Goal: Task Accomplishment & Management: Manage account settings

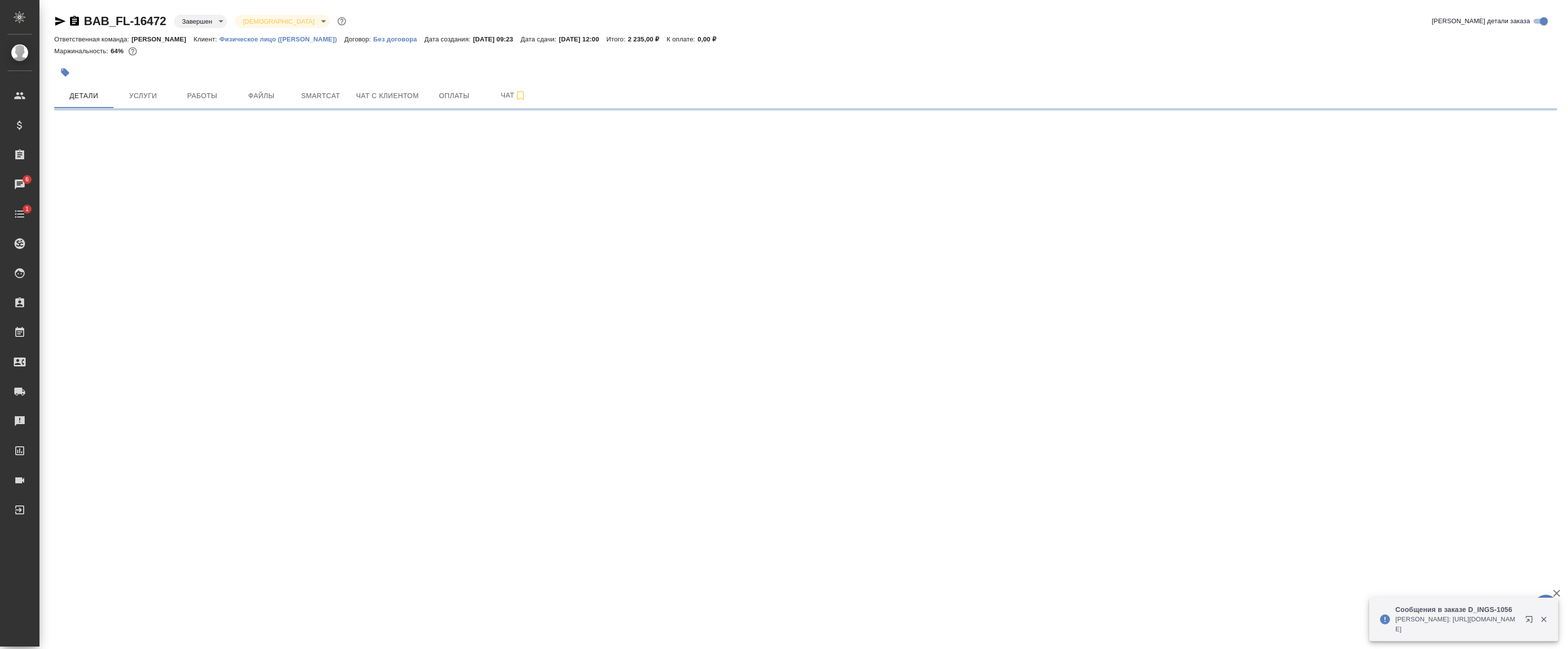
select select "RU"
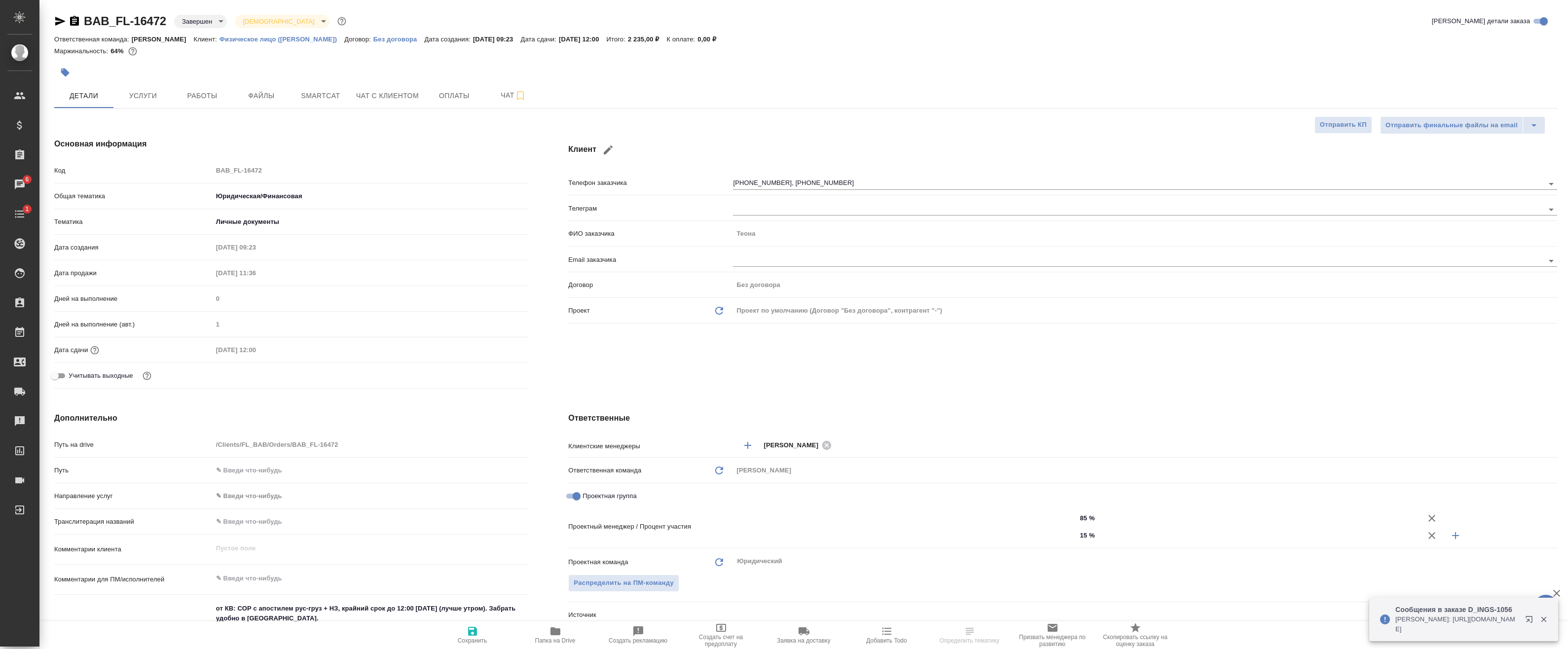
type textarea "x"
type input "[PERSON_NAME]"
type input "Голубев Дмитрий"
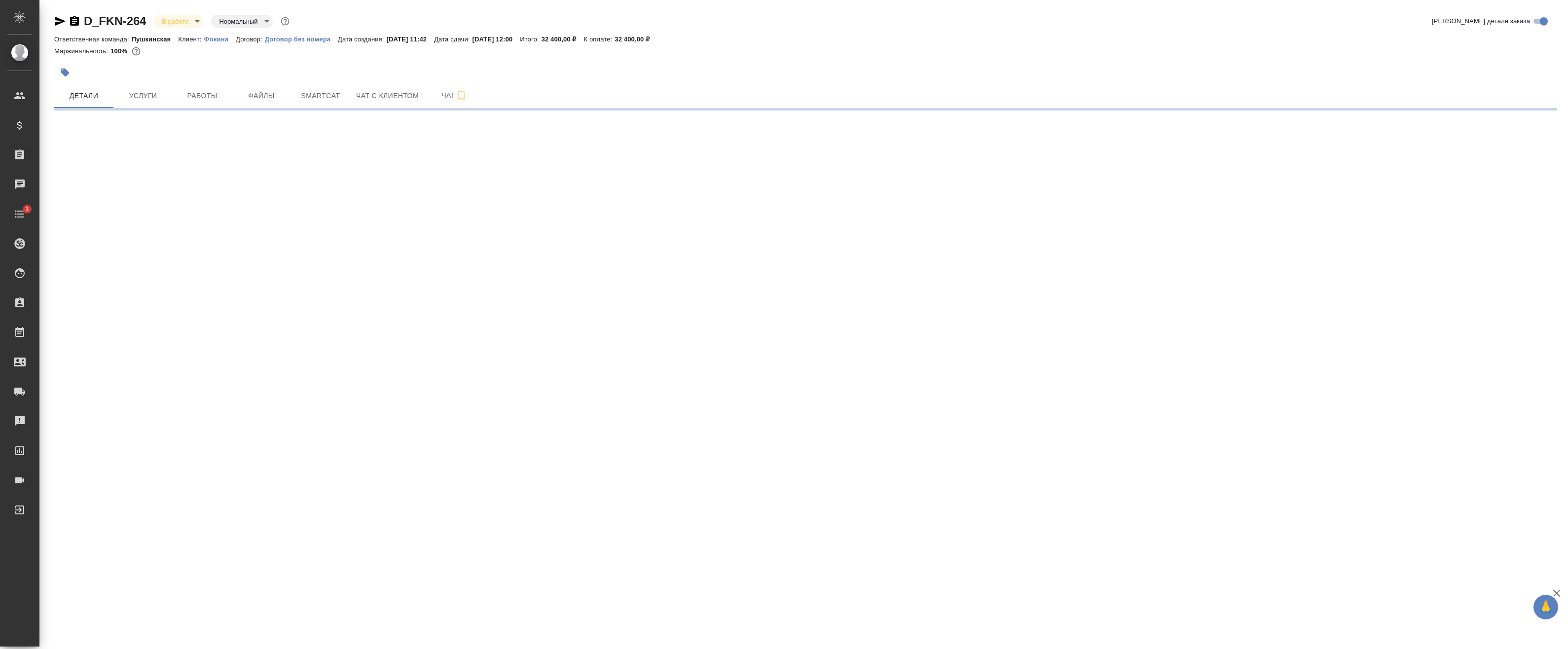
select select "RU"
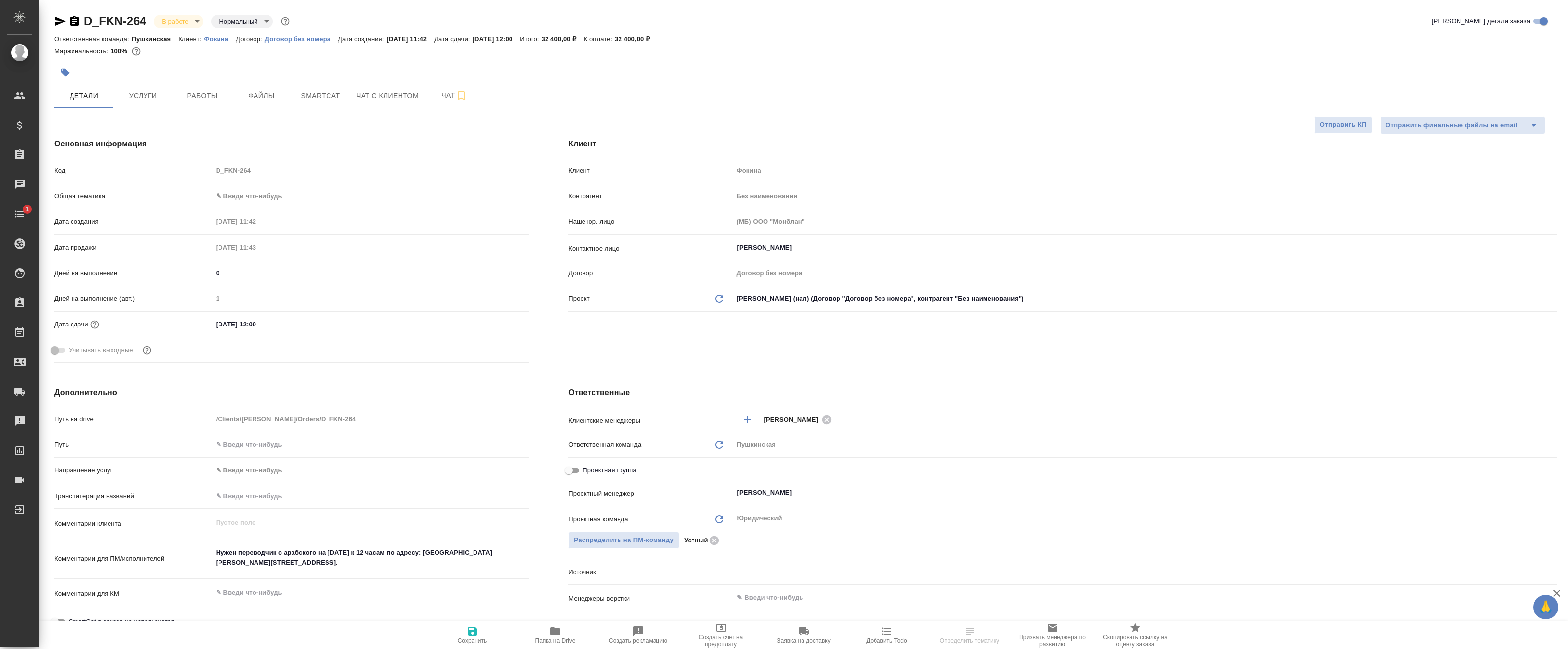
type textarea "x"
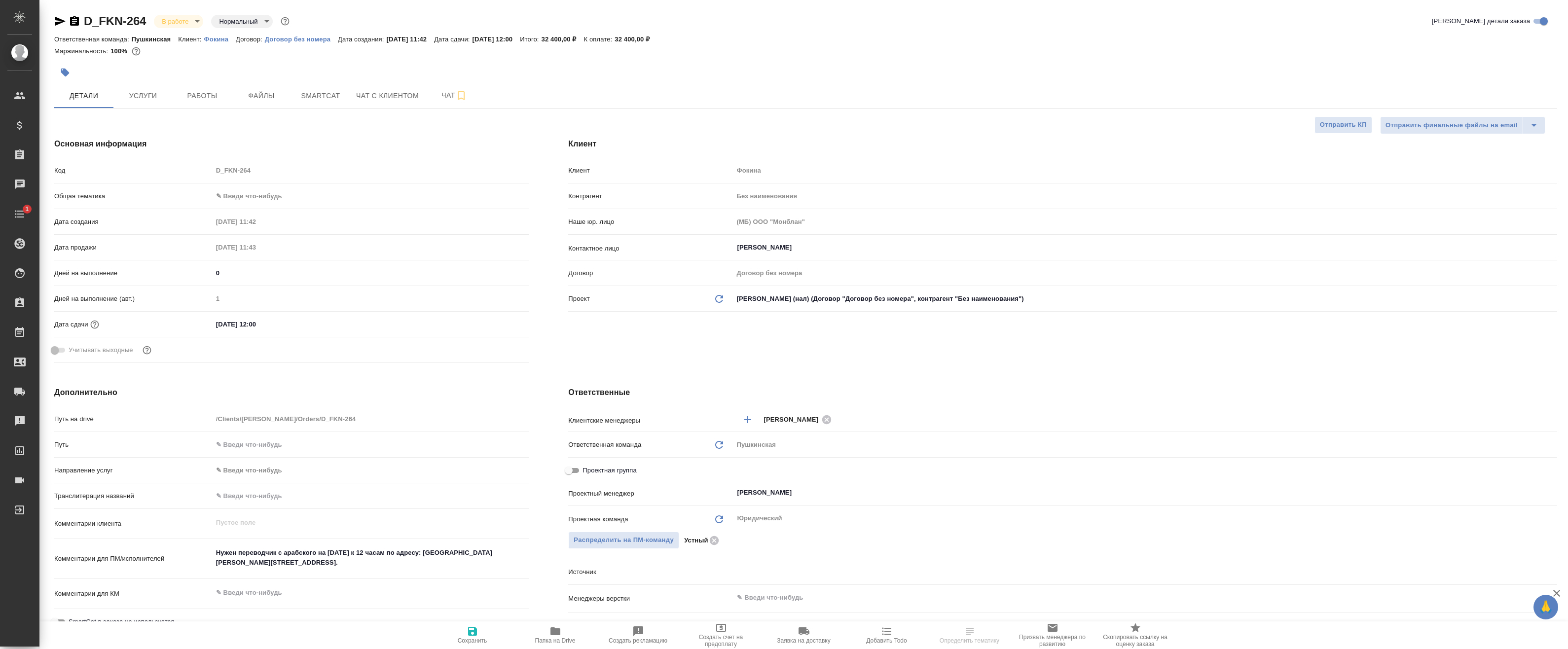
type textarea "x"
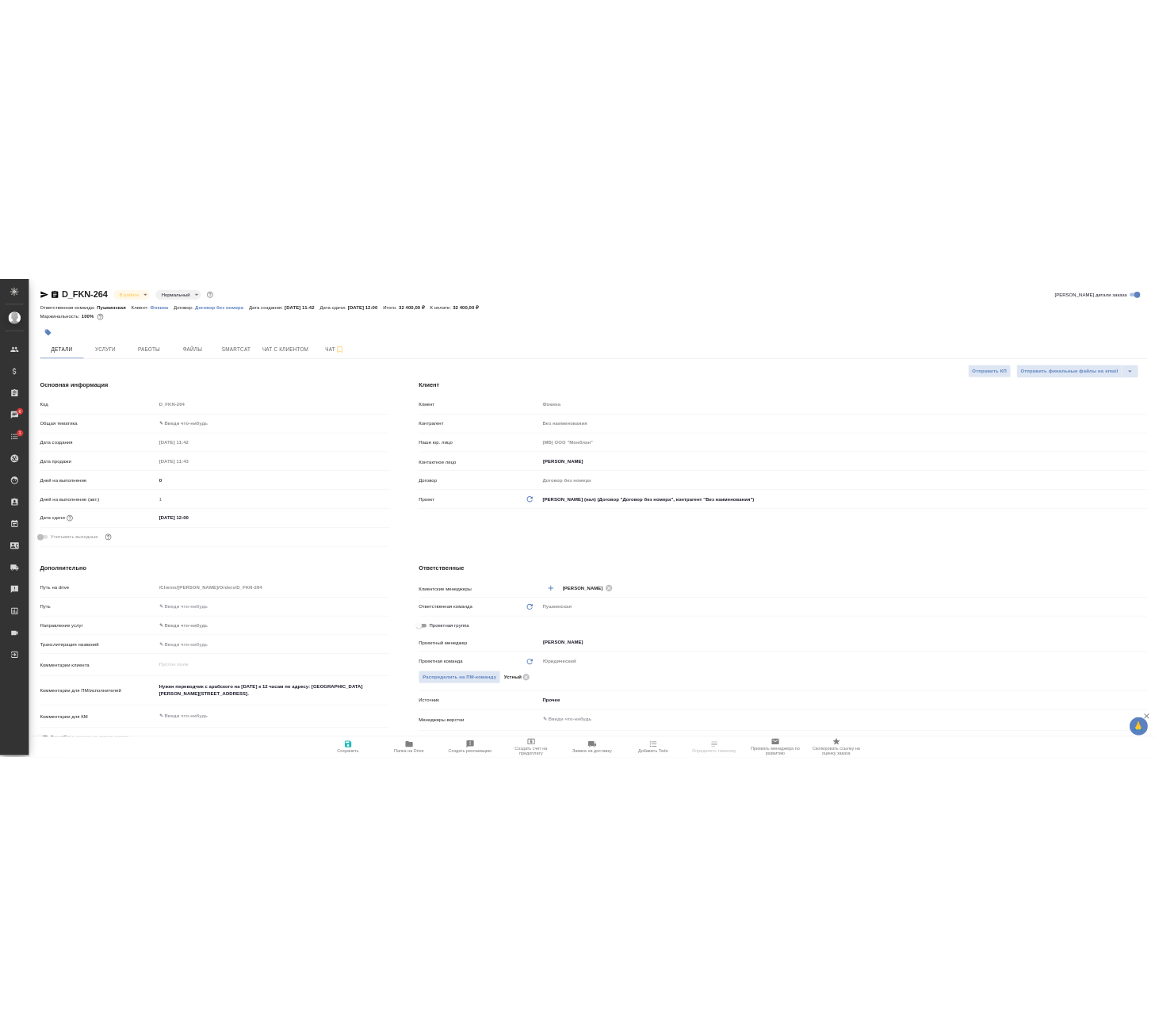
scroll to position [79, 0]
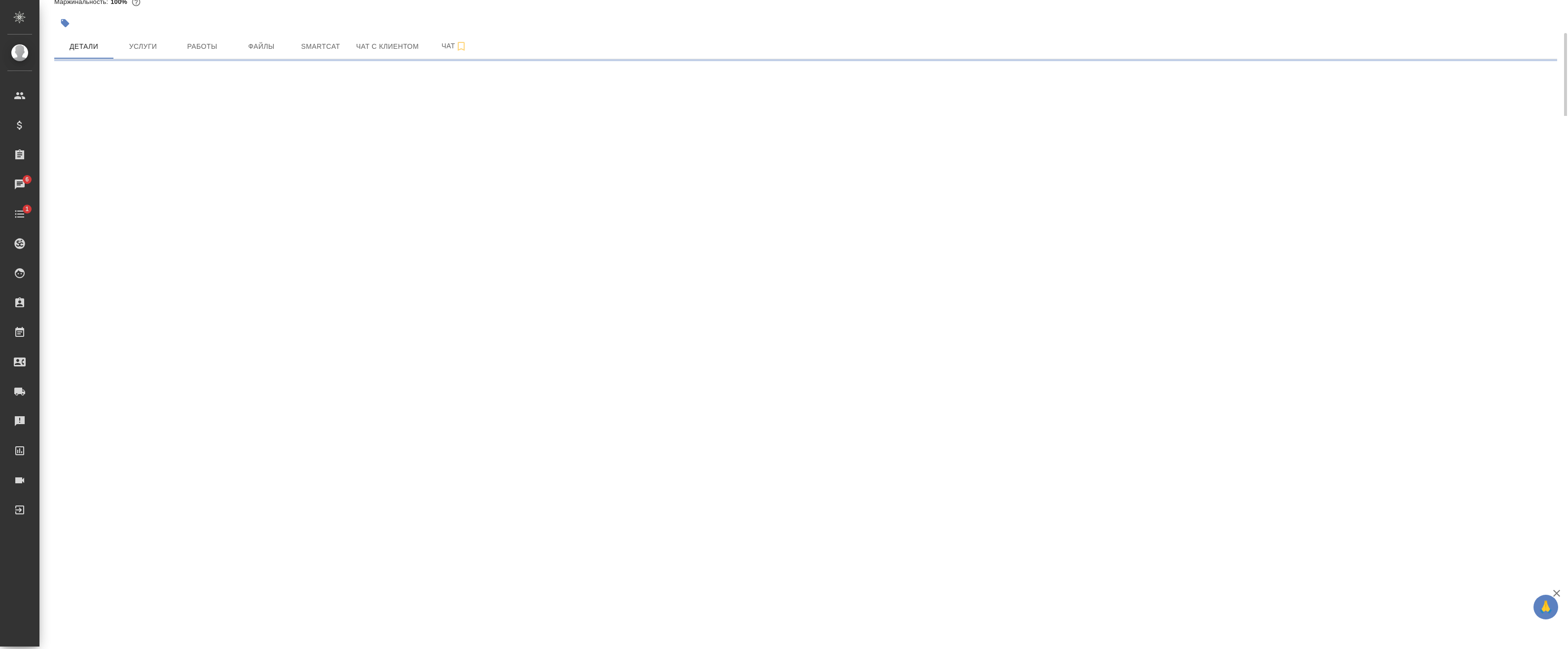
select select "RU"
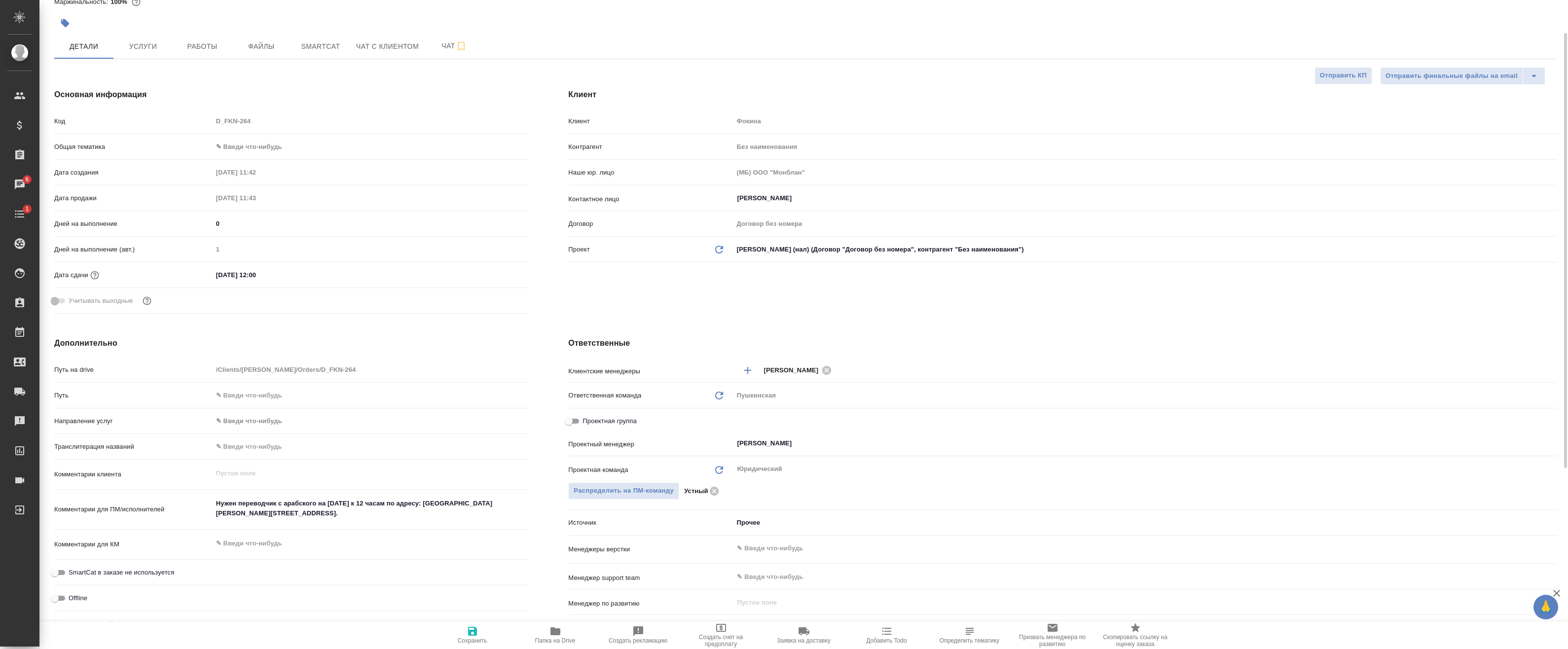
type textarea "x"
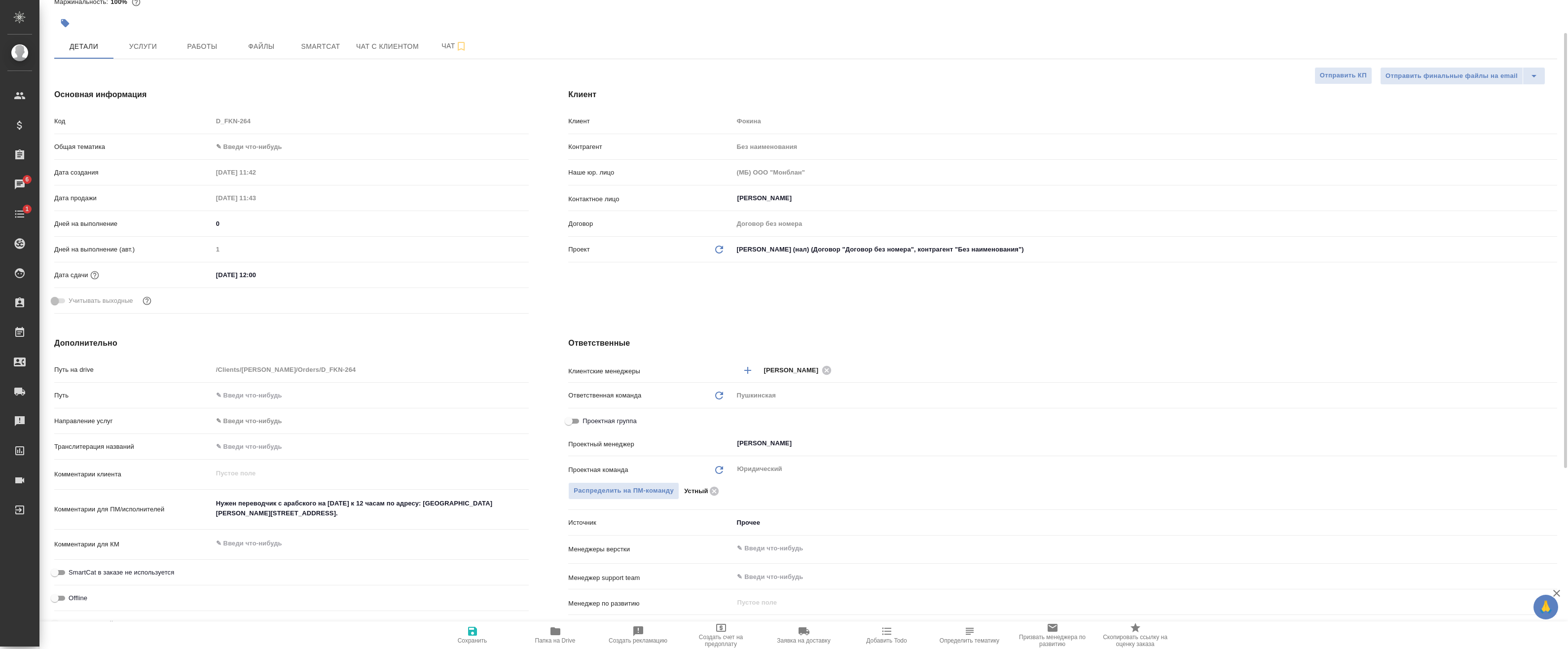
type textarea "x"
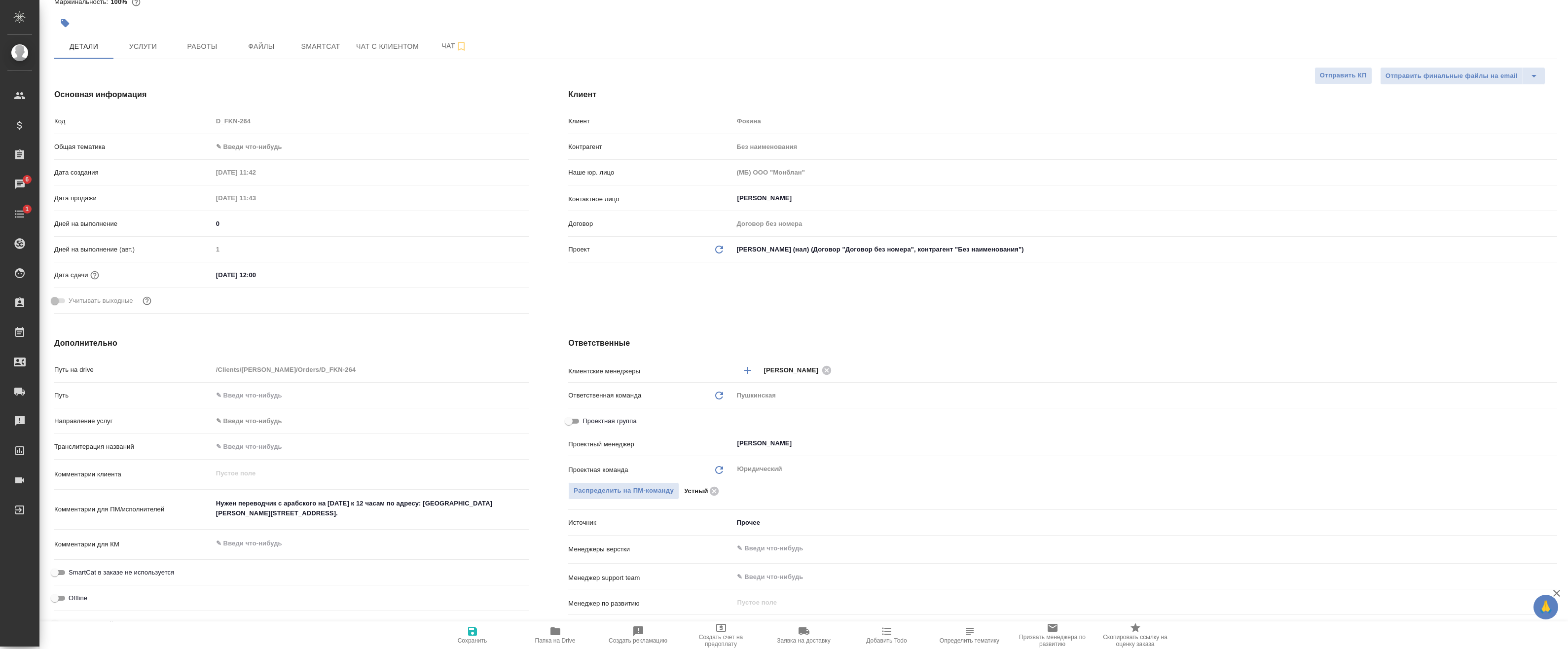
type textarea "x"
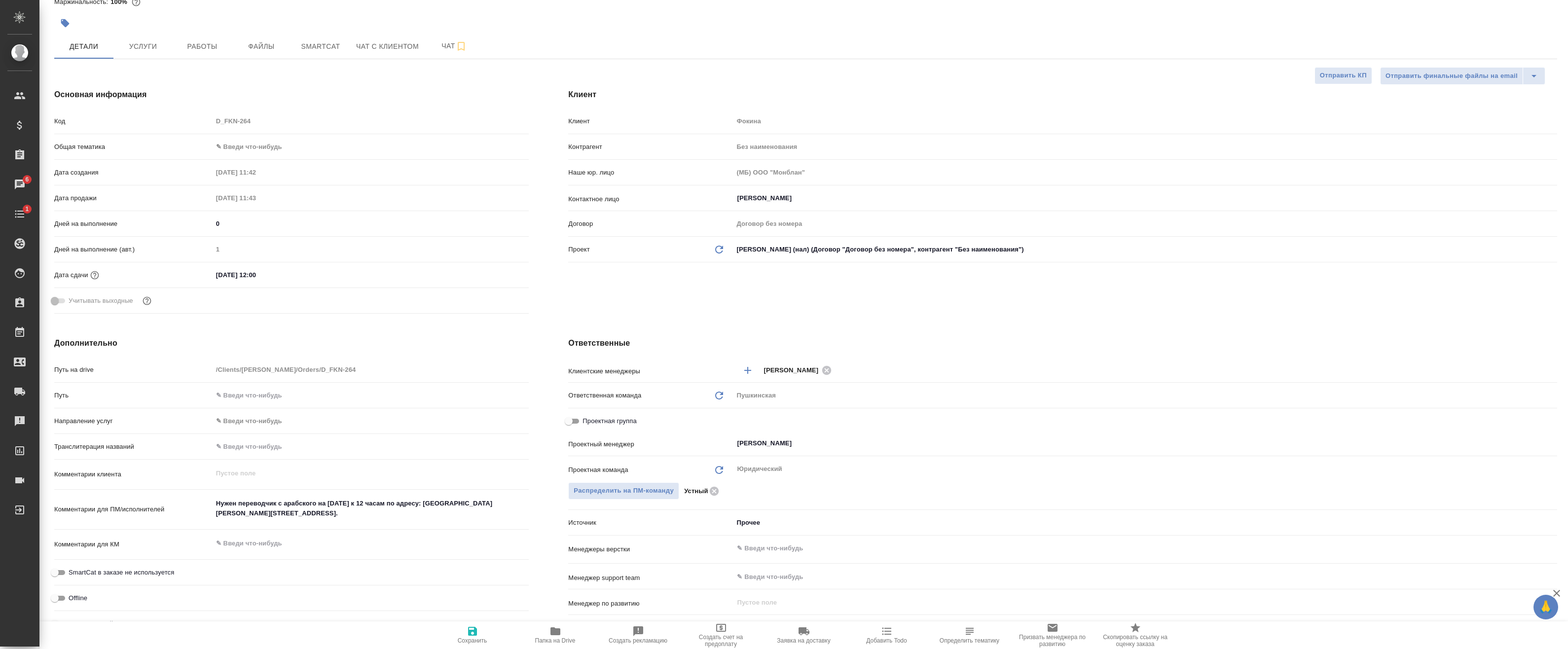
type textarea "x"
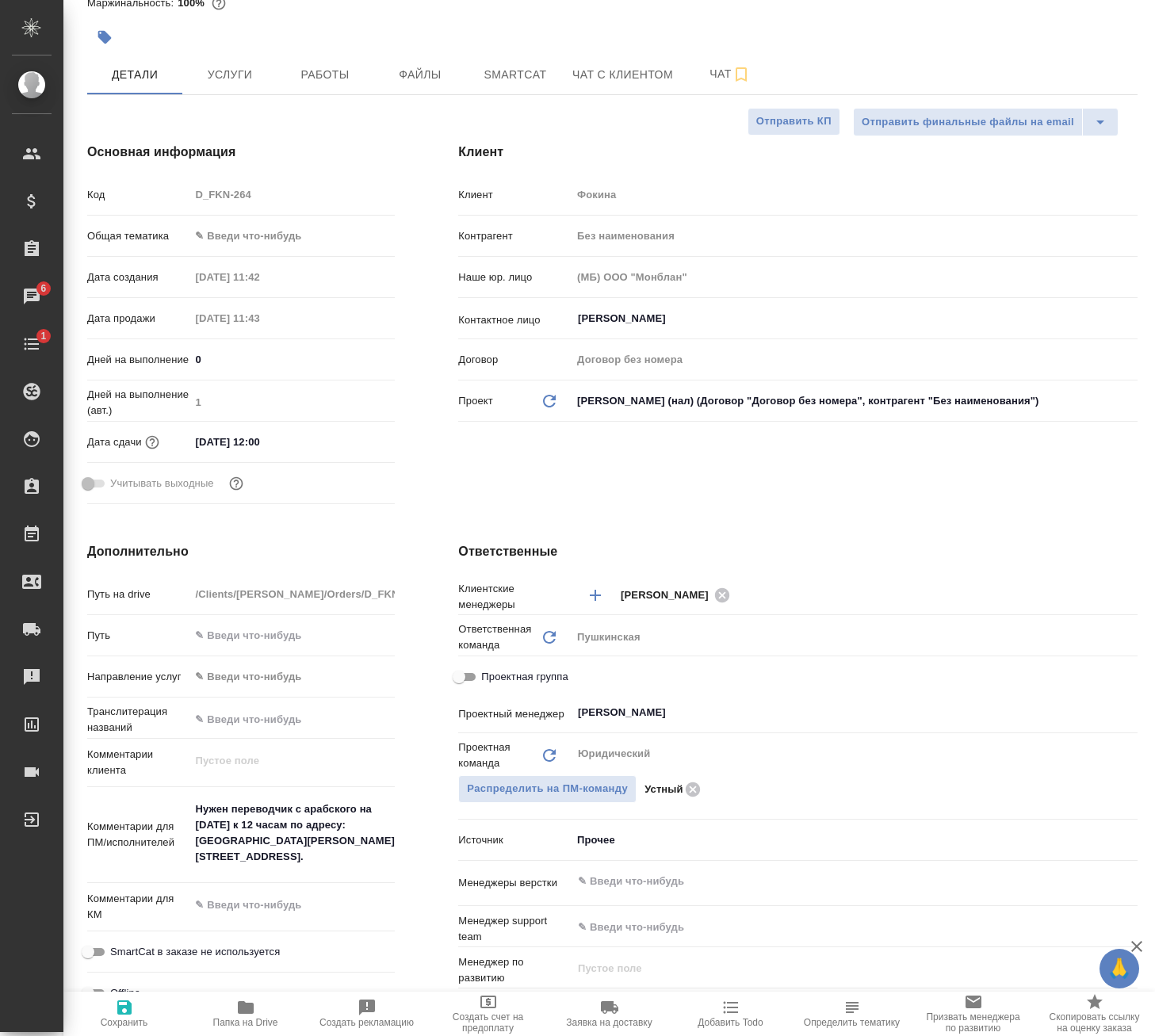
type textarea "x"
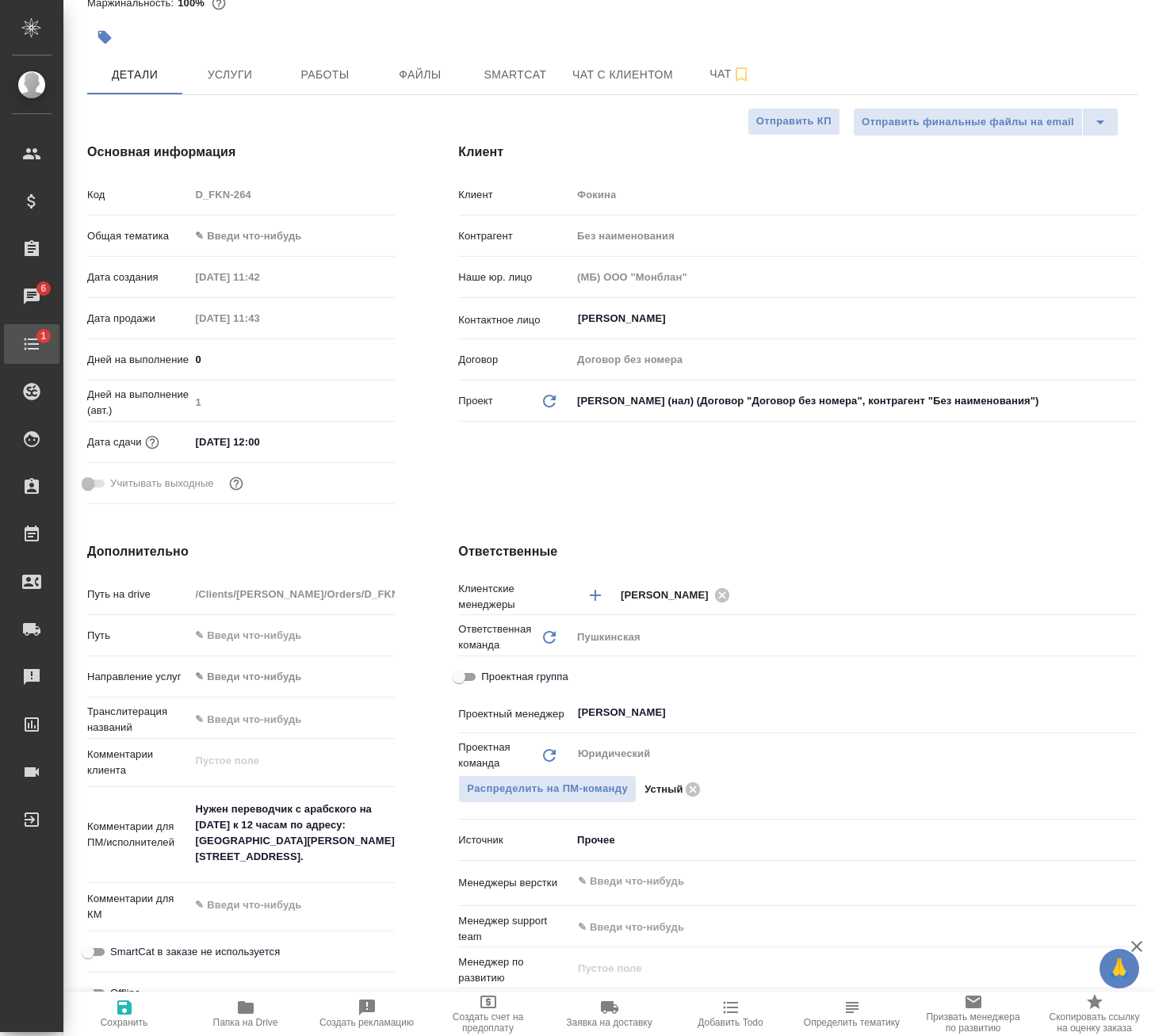
type textarea "x"
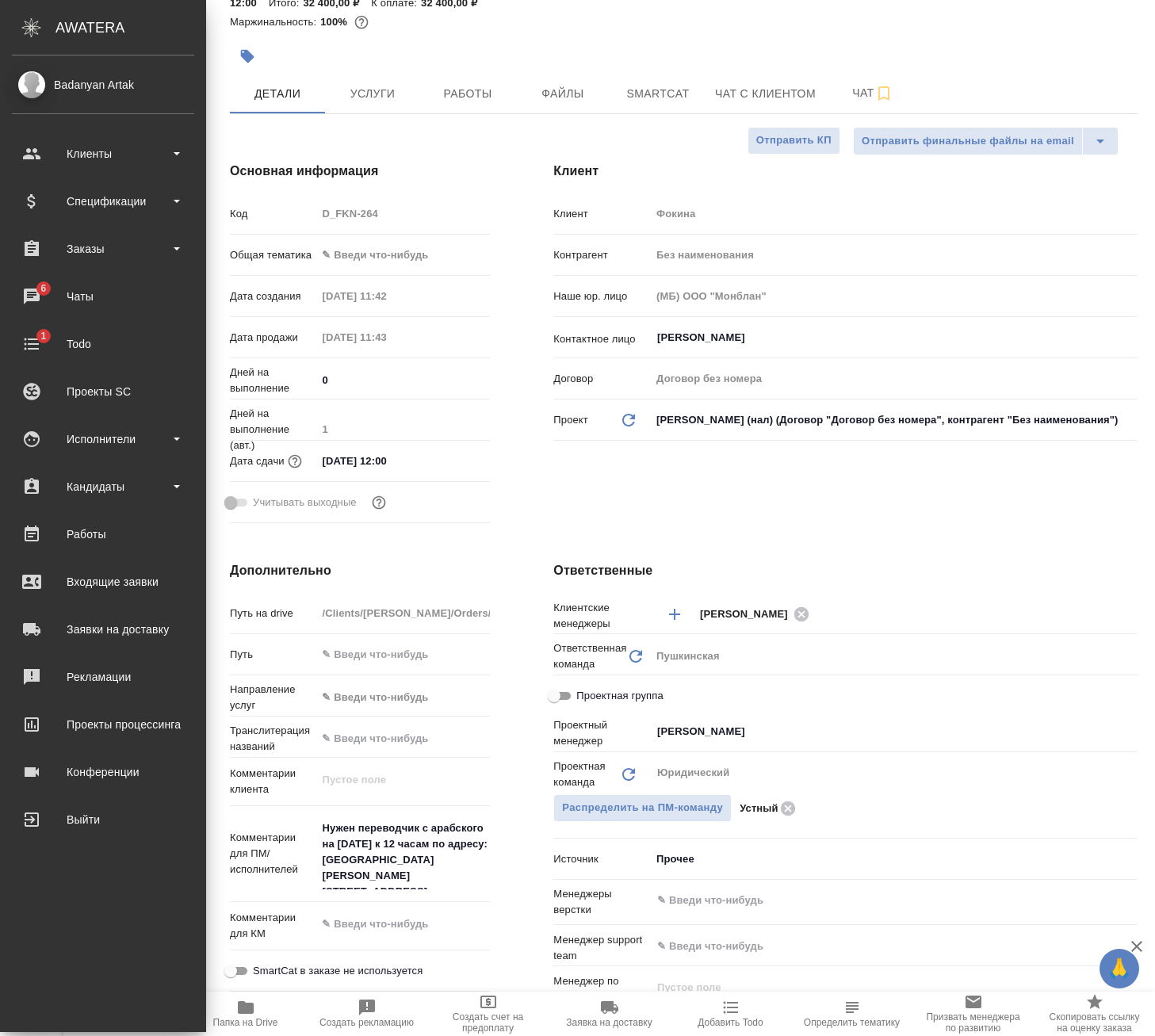
type textarea "x"
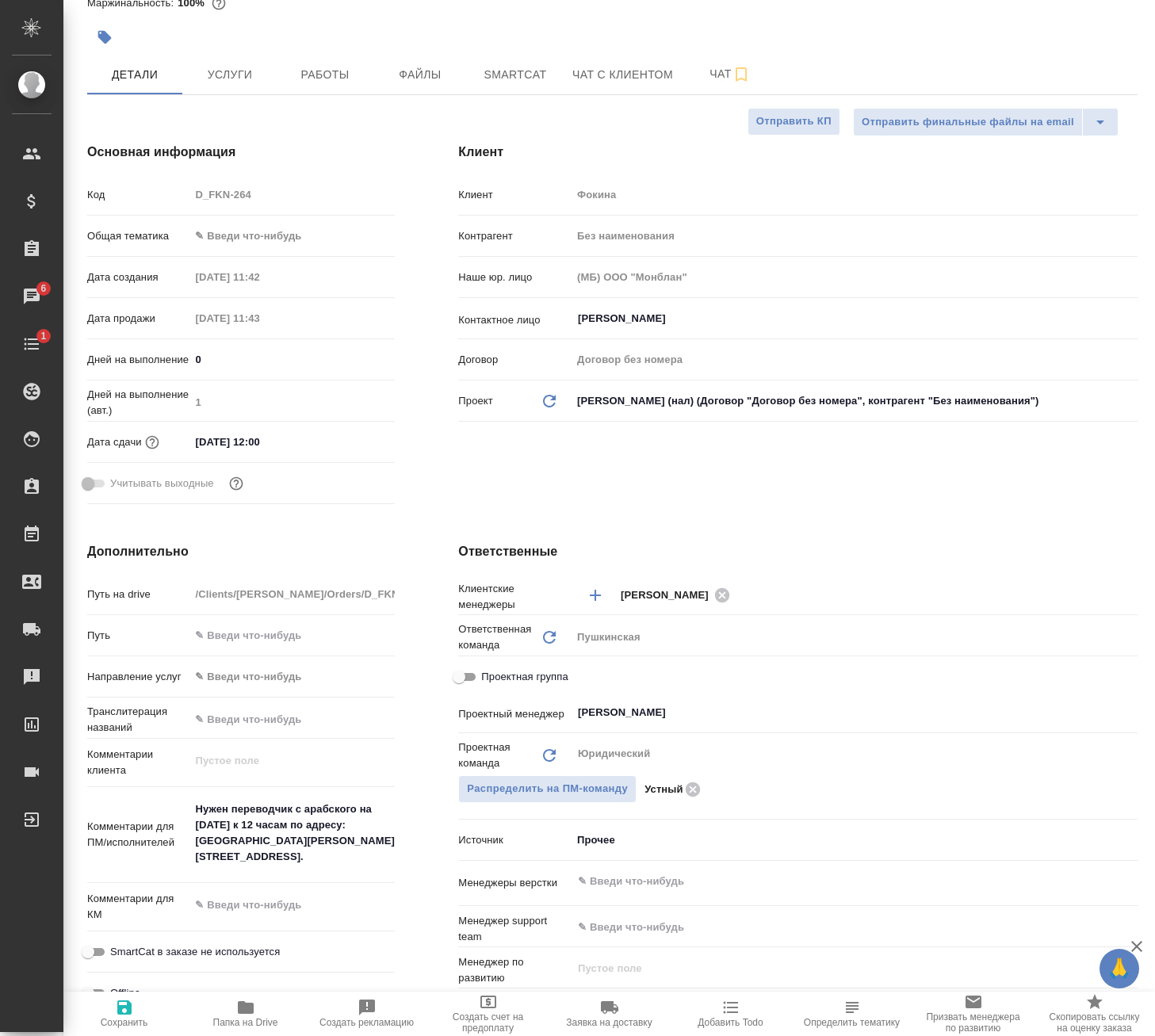
type textarea "x"
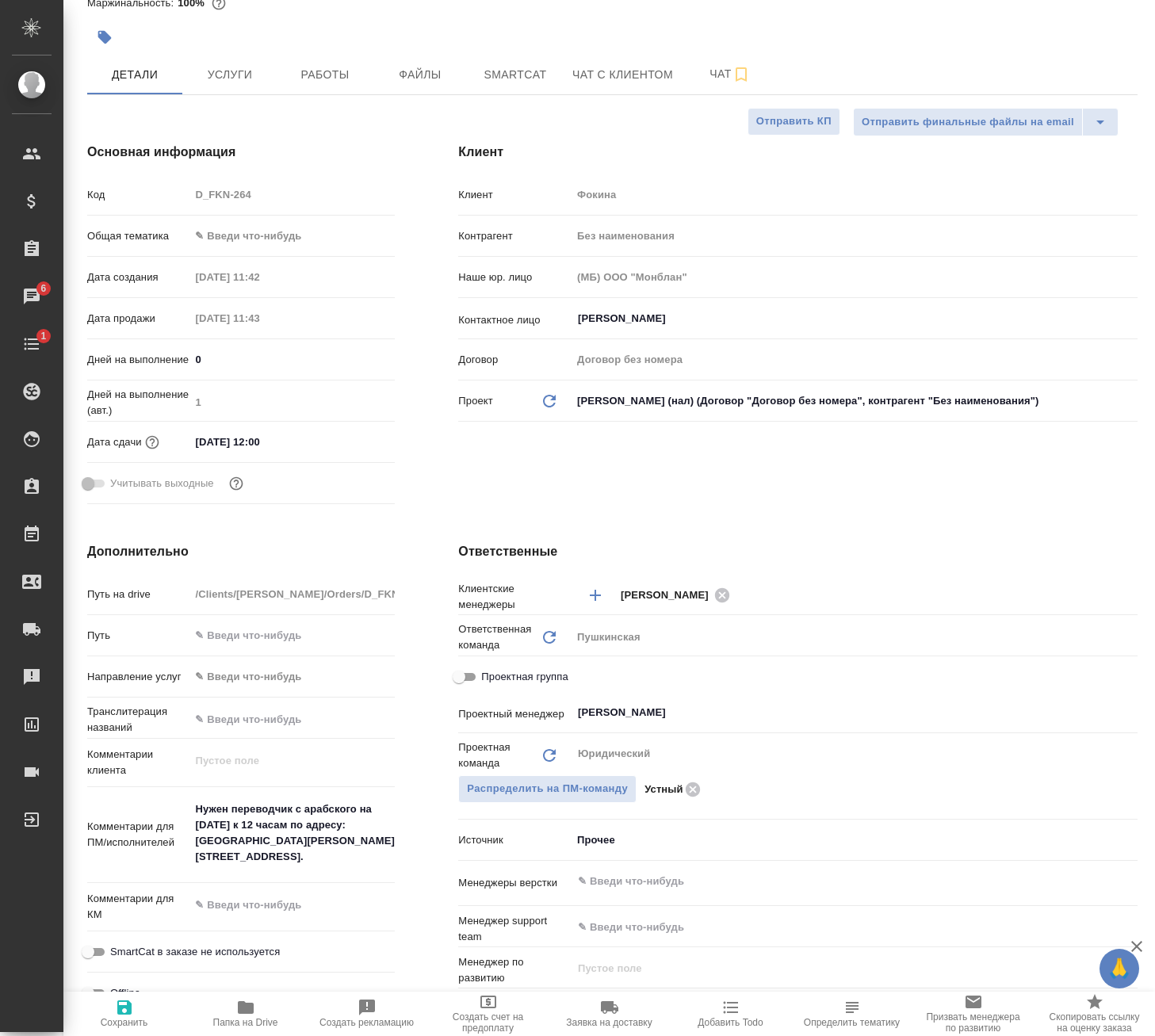
type textarea "x"
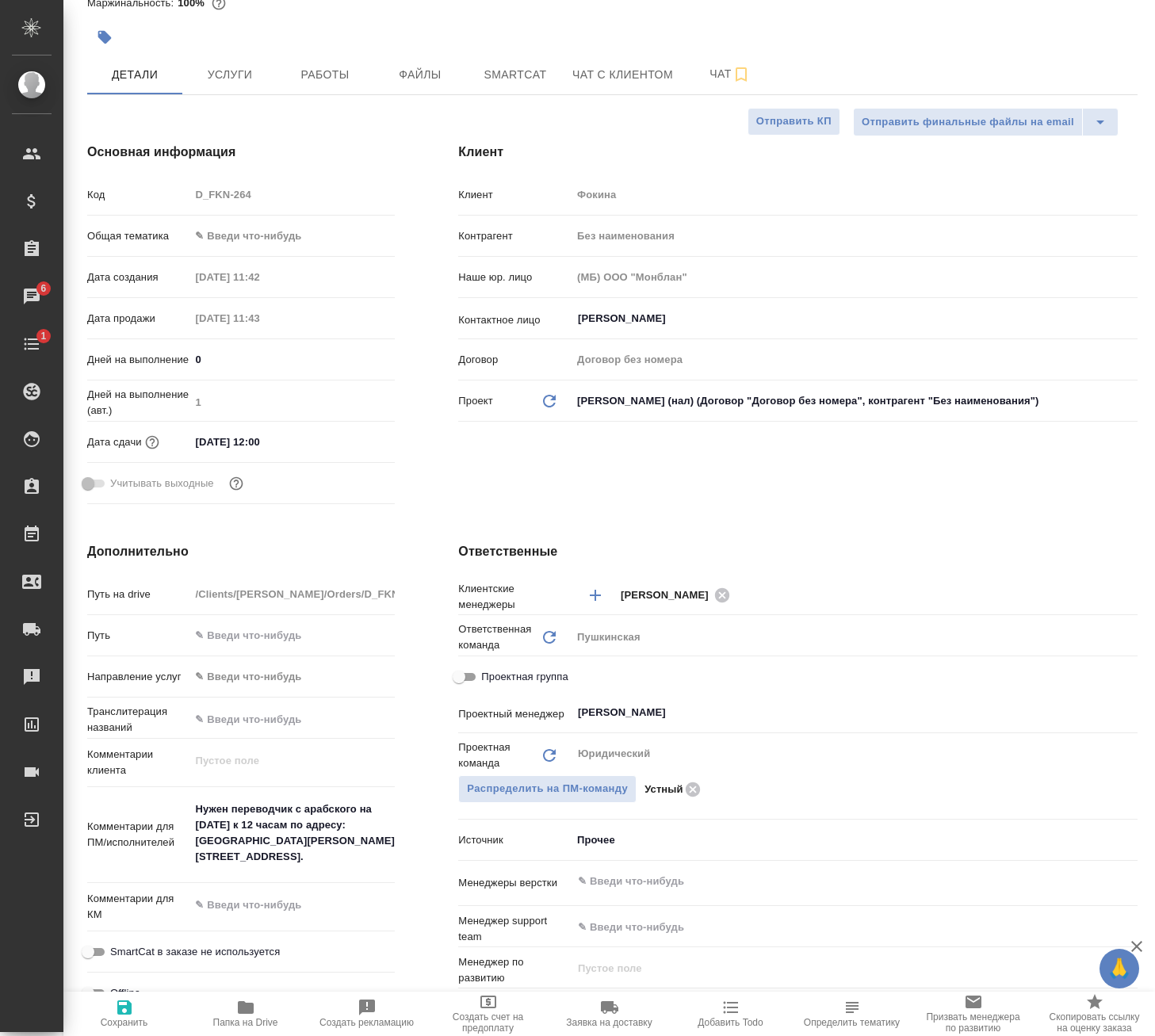
type textarea "x"
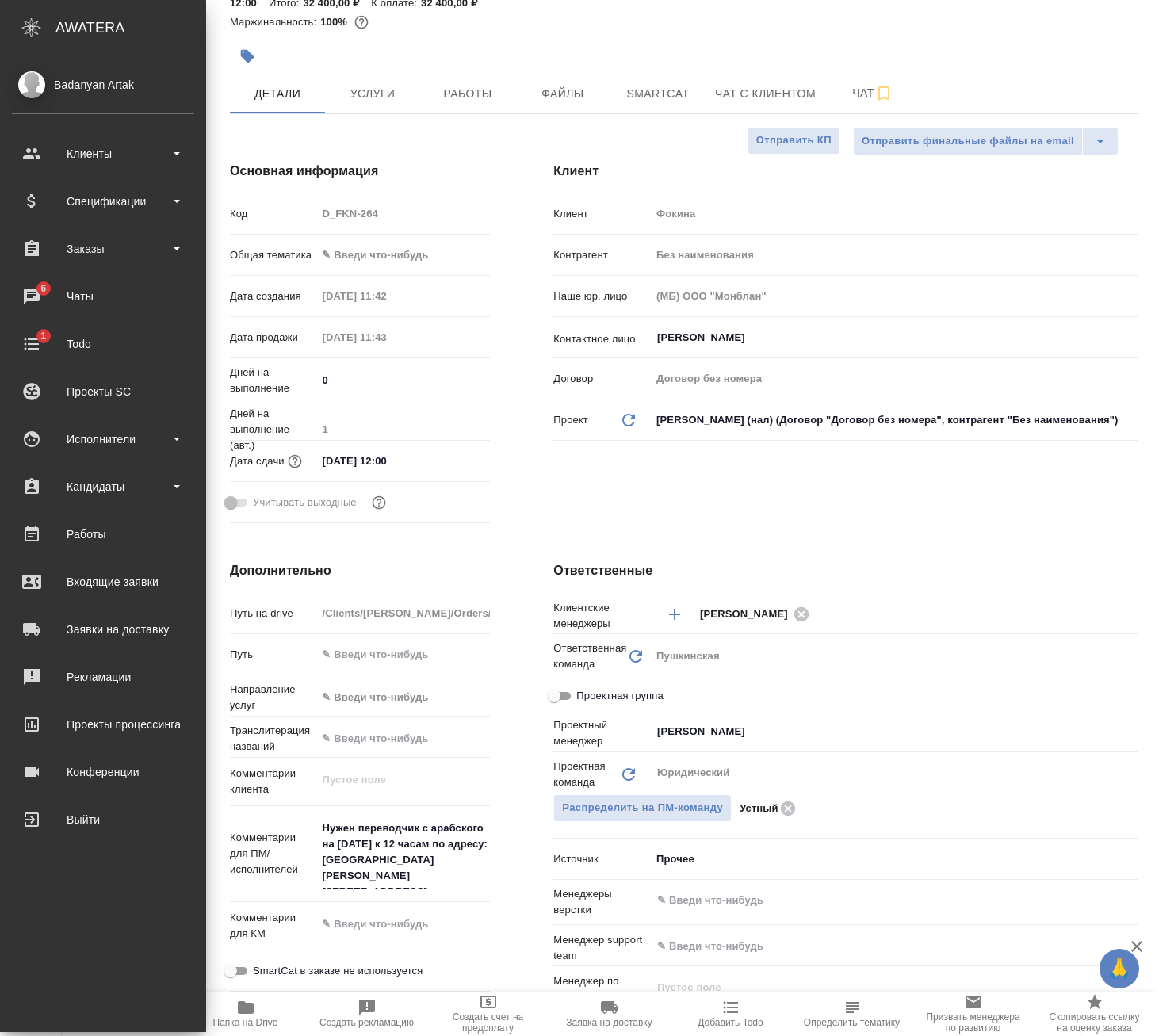
type textarea "x"
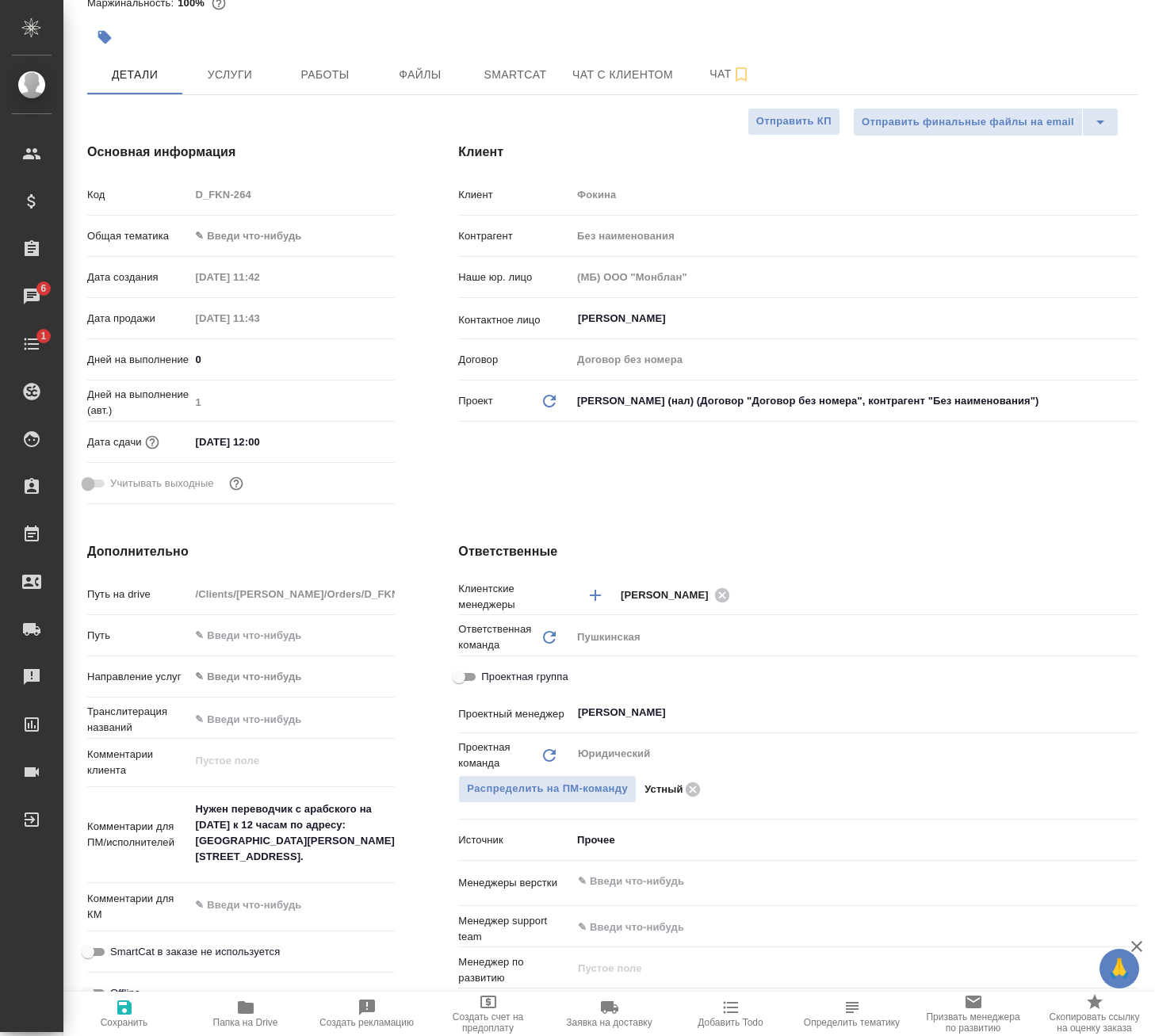
type textarea "x"
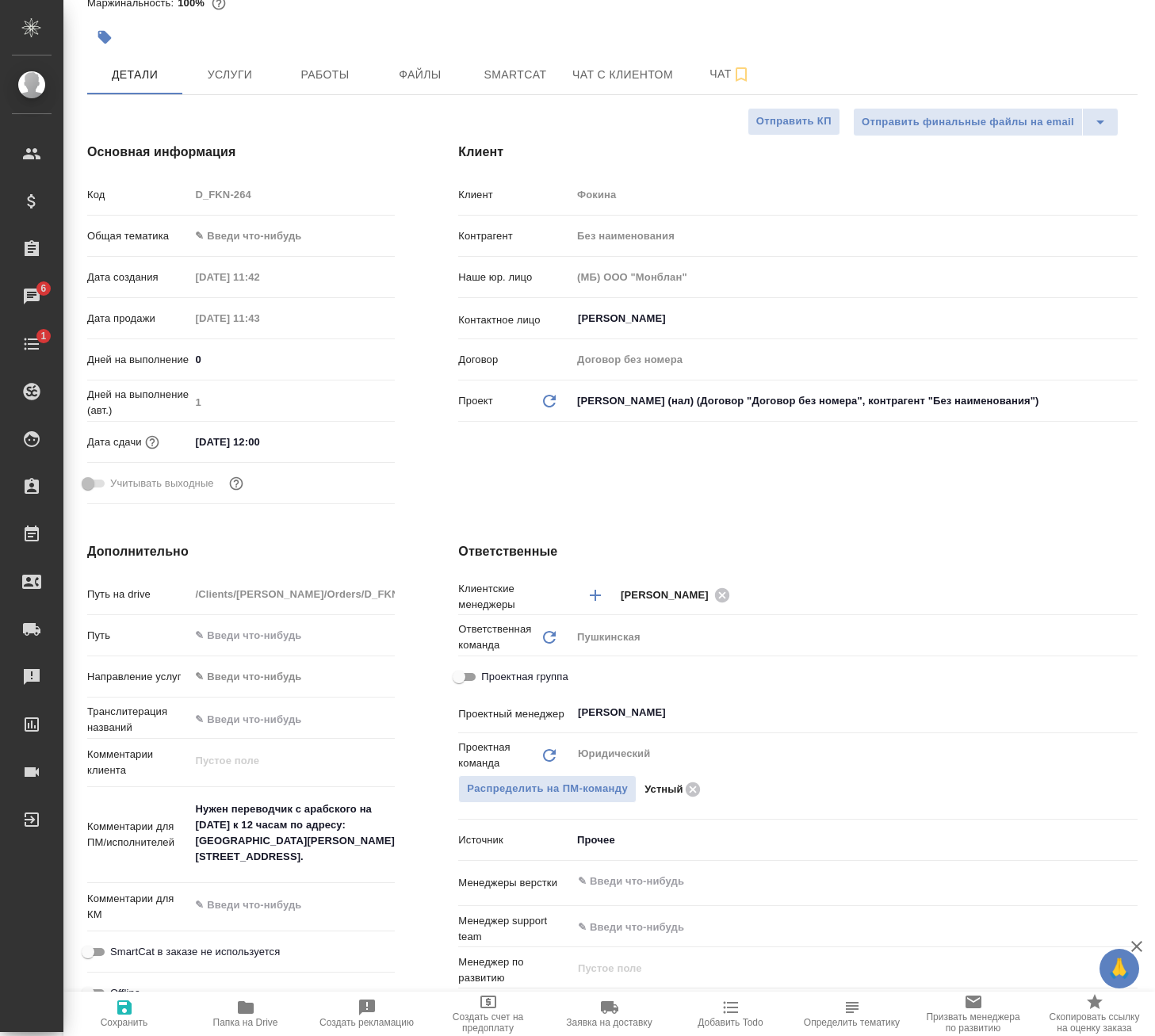
type textarea "x"
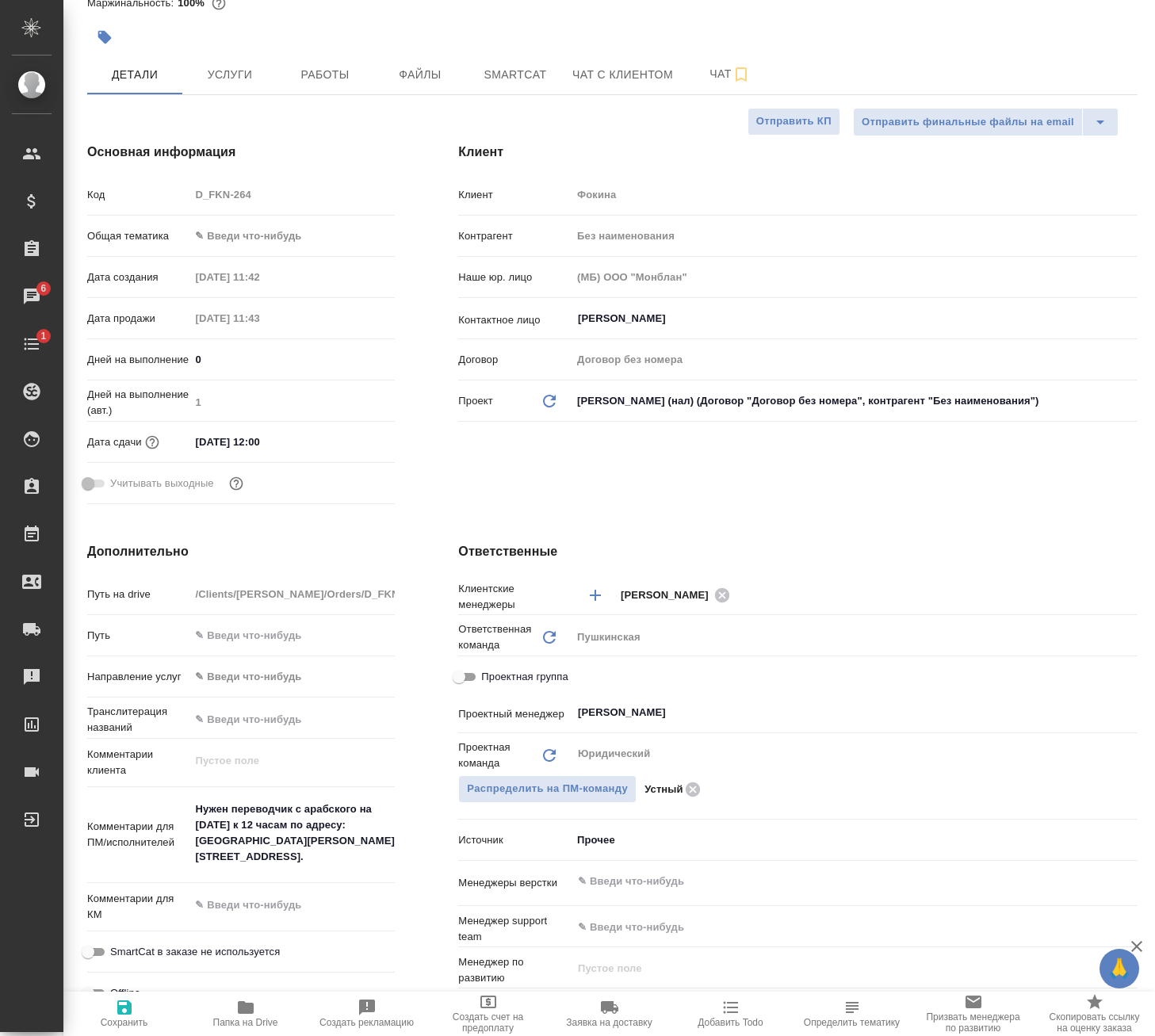
type textarea "x"
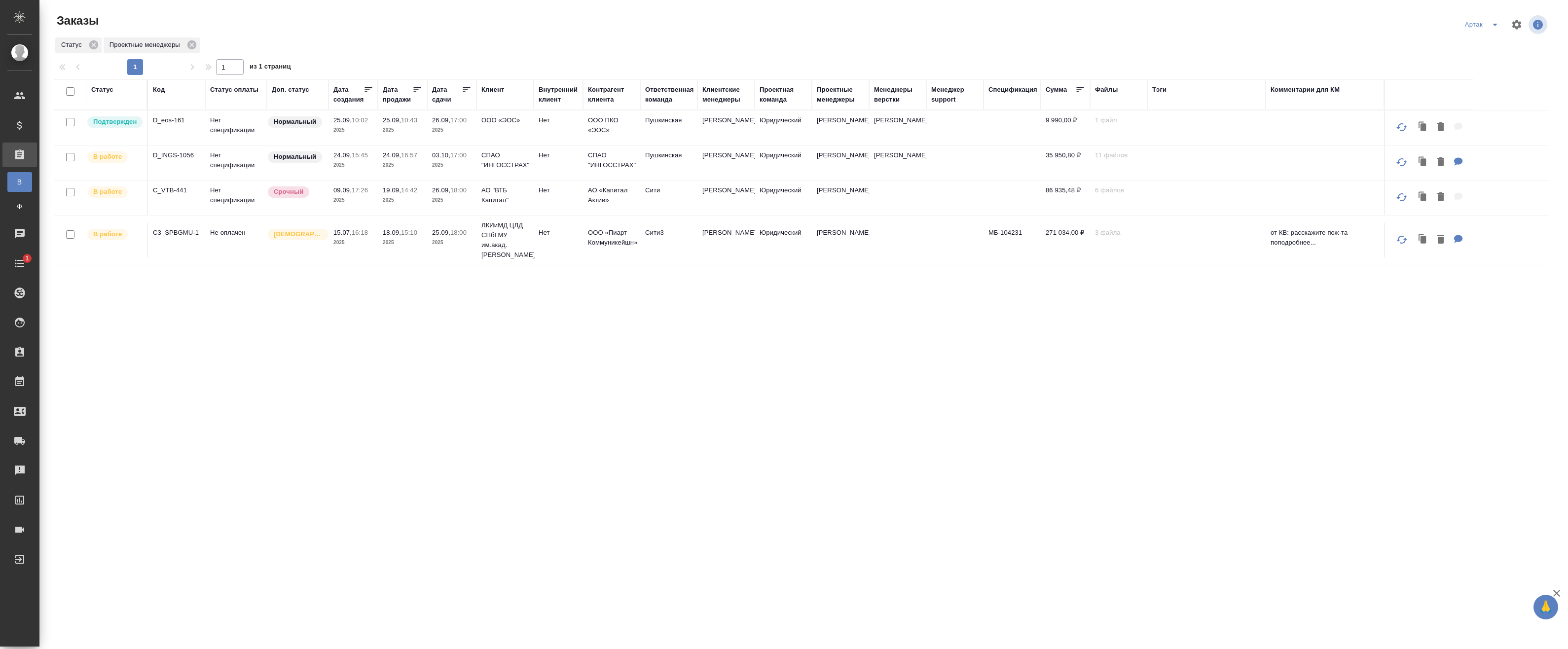
click at [433, 127] on p "2025" at bounding box center [452, 130] width 40 height 10
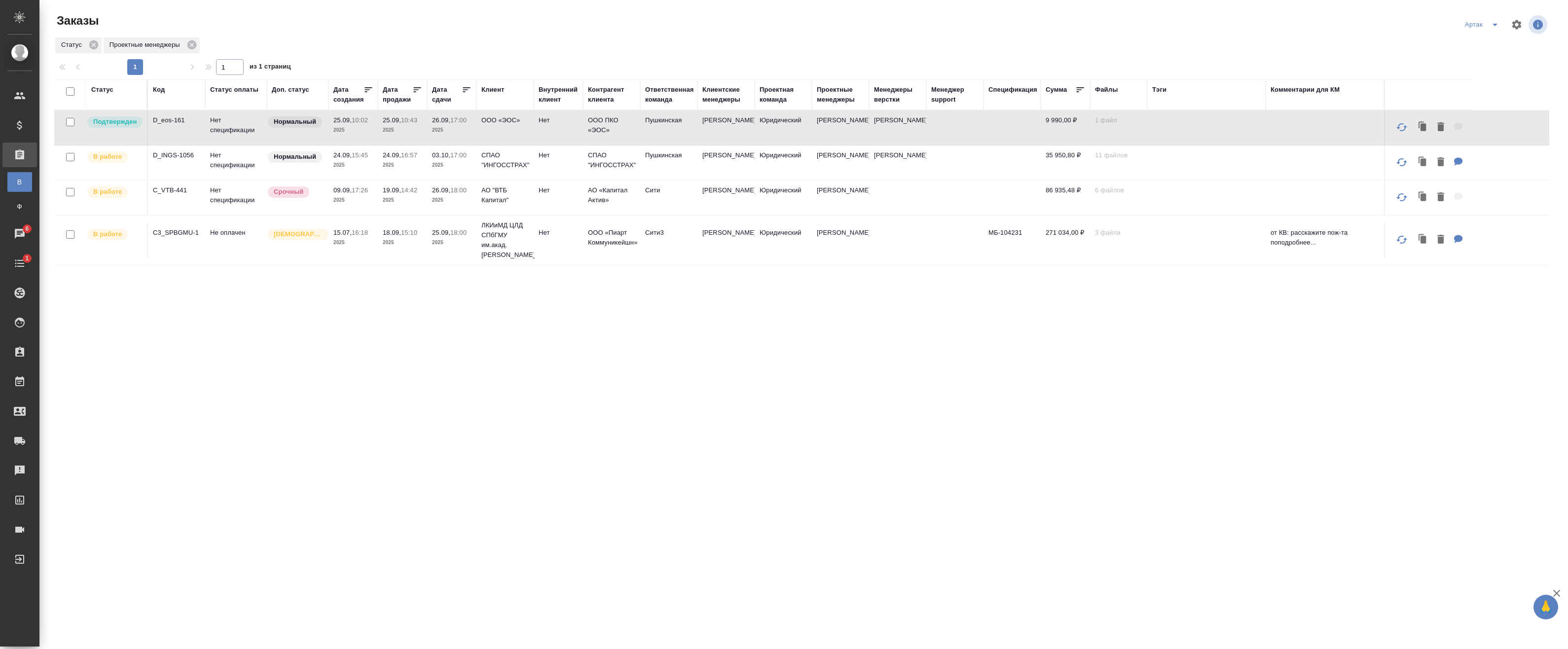
click at [690, 129] on td "Пушкинская" at bounding box center [669, 128] width 57 height 35
click at [718, 26] on icon "split button" at bounding box center [1494, 24] width 12 height 12
click at [718, 47] on li "leagal" at bounding box center [1476, 44] width 43 height 16
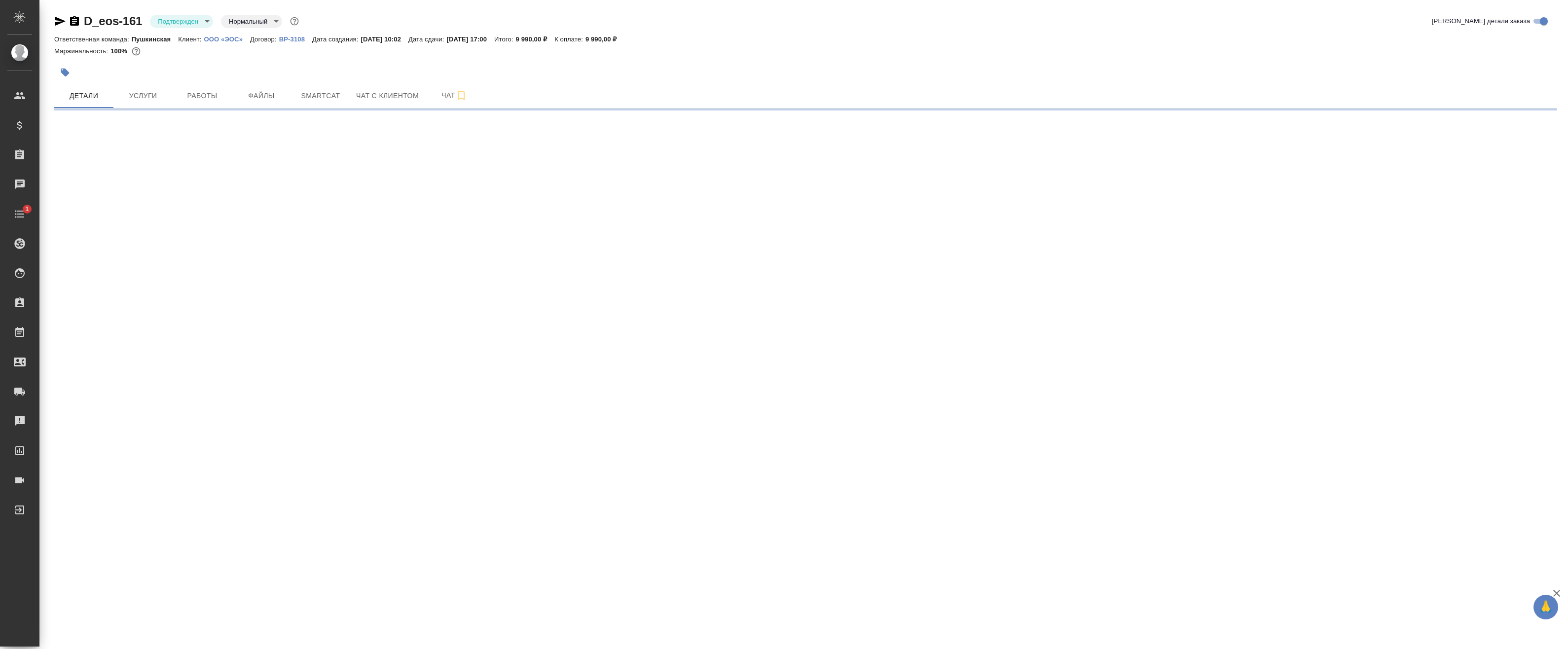
select select "RU"
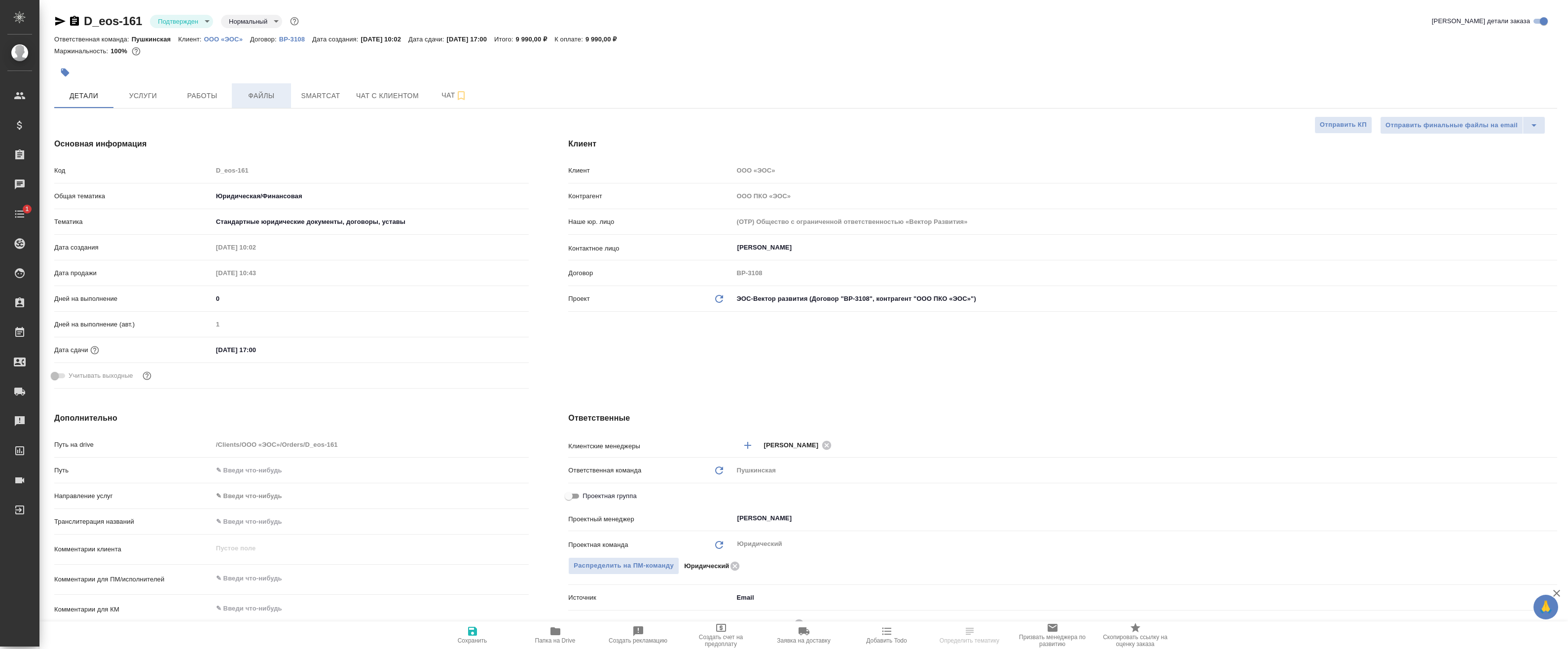
type textarea "x"
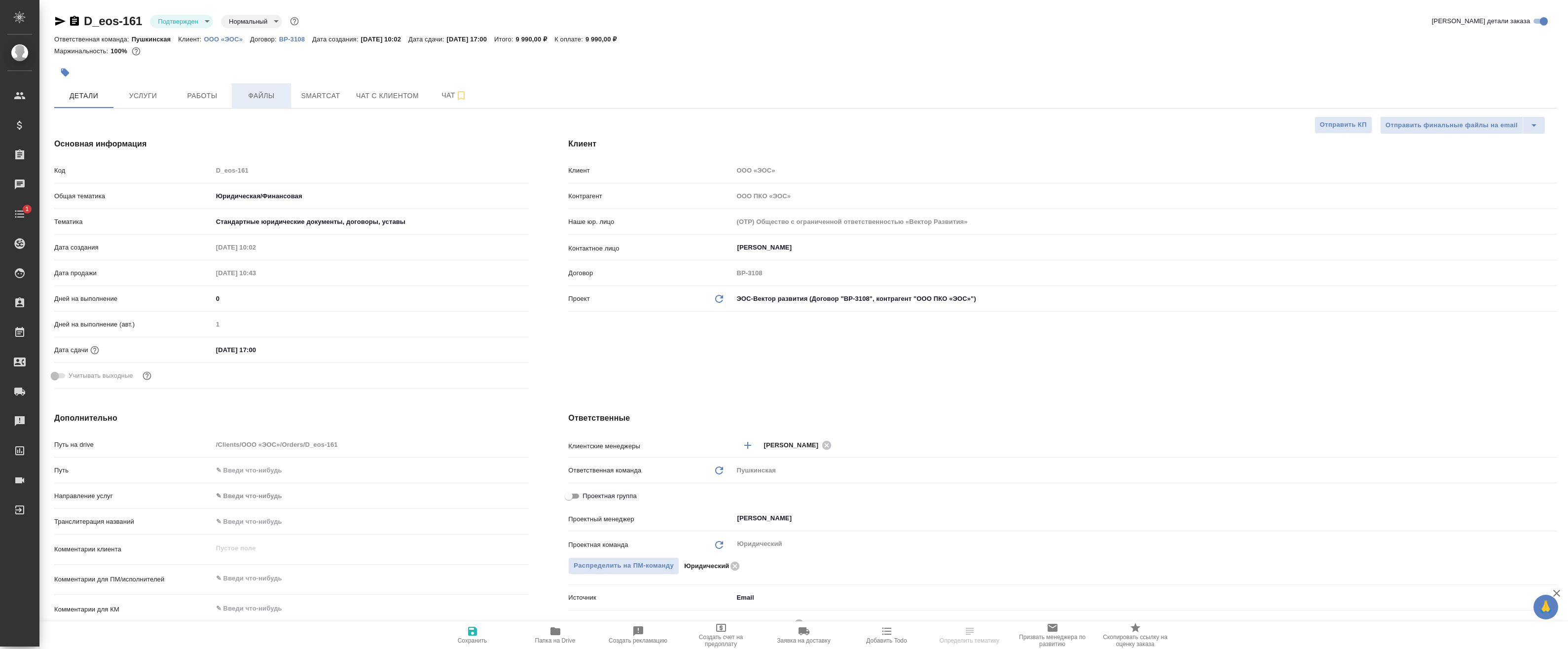
type textarea "x"
click at [186, 95] on span "Работы" at bounding box center [202, 96] width 47 height 12
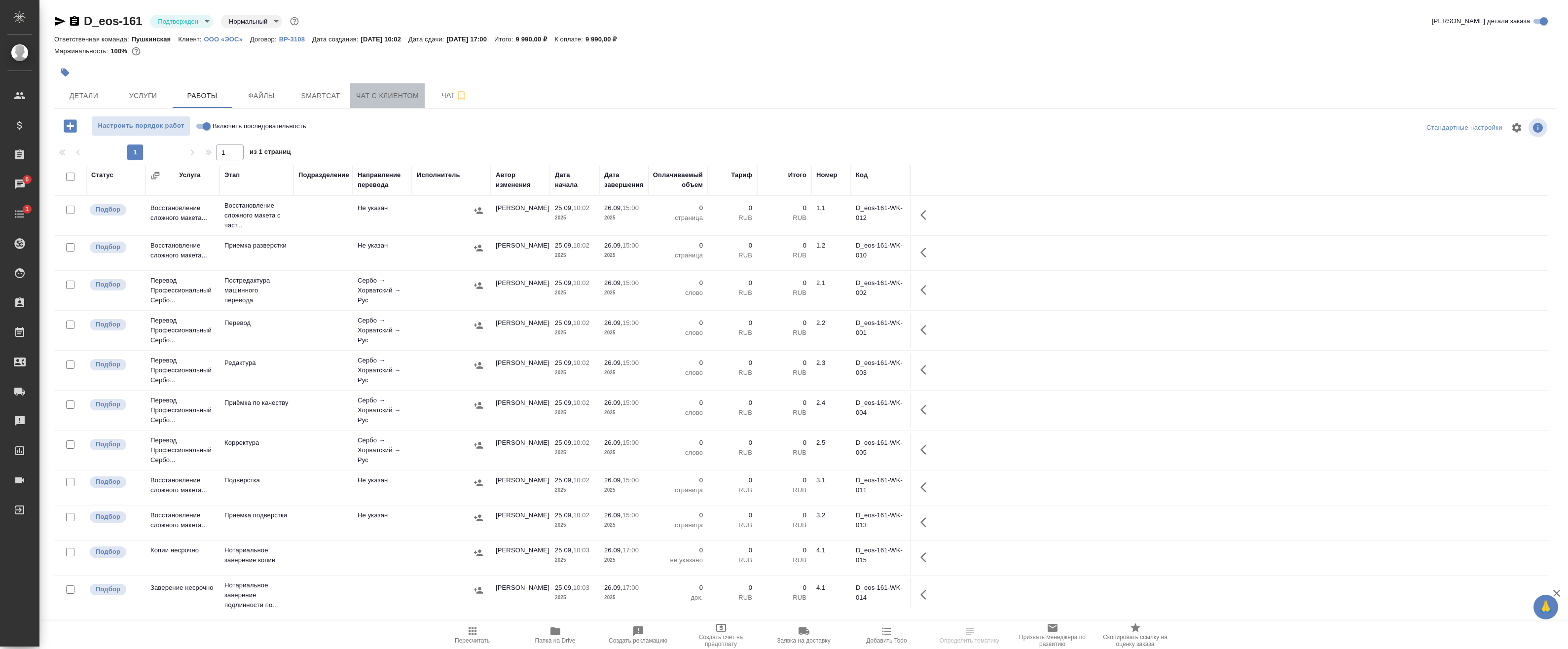
click at [401, 97] on span "Чат с клиентом" at bounding box center [387, 96] width 63 height 12
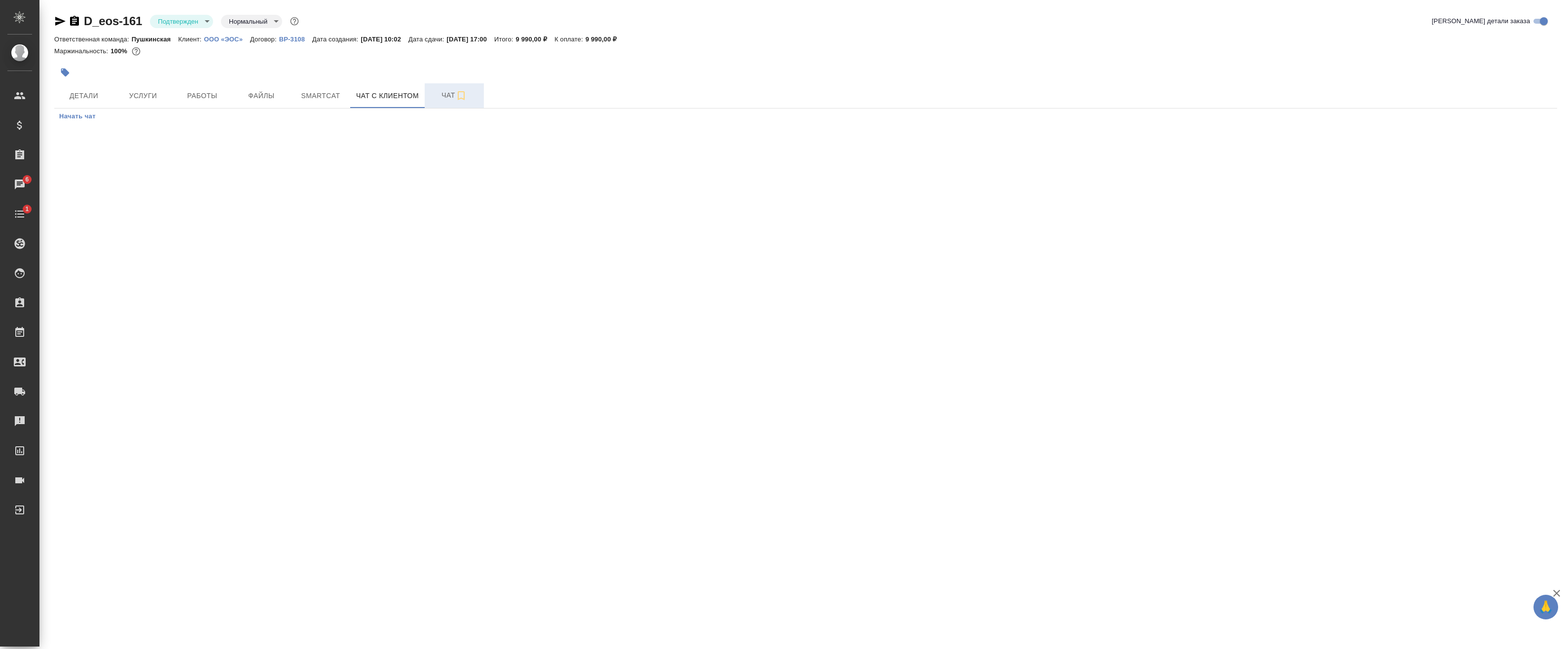
click at [470, 99] on span "Чат" at bounding box center [454, 96] width 47 height 12
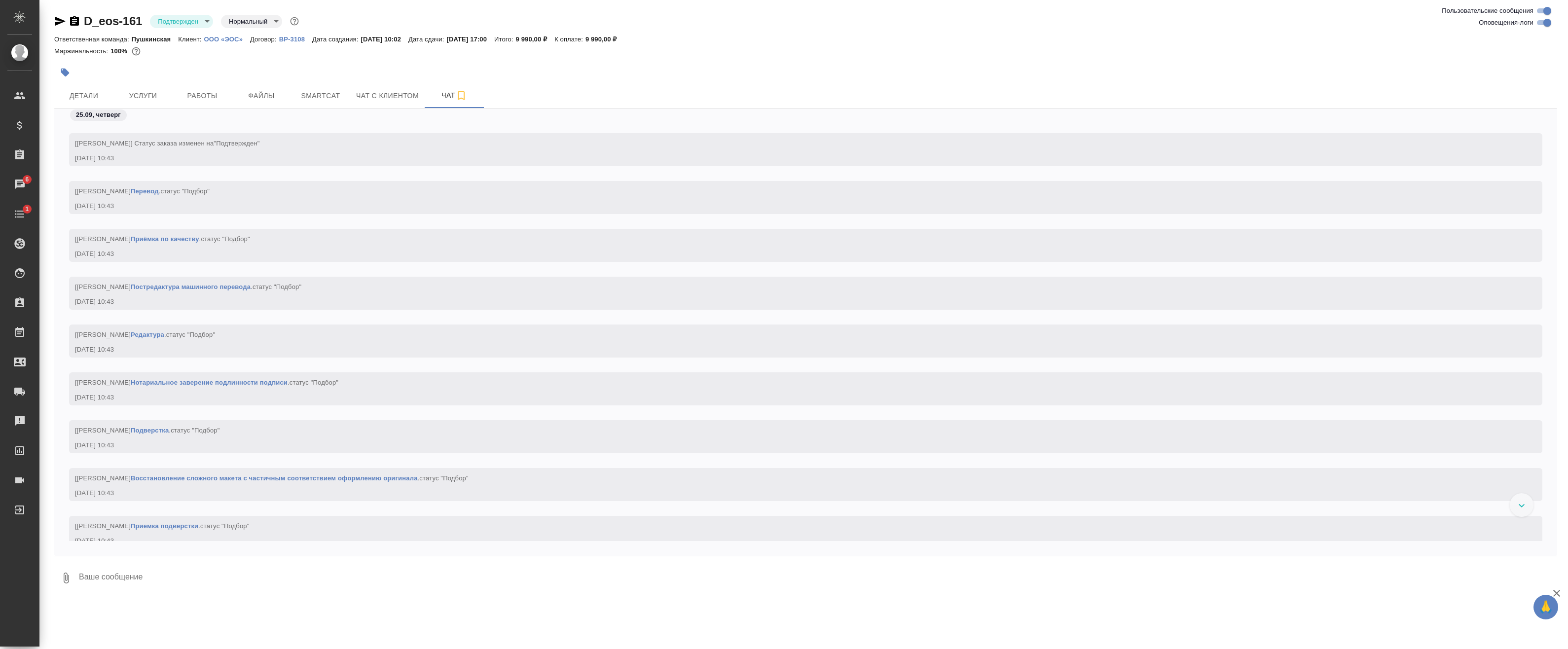
scroll to position [729, 0]
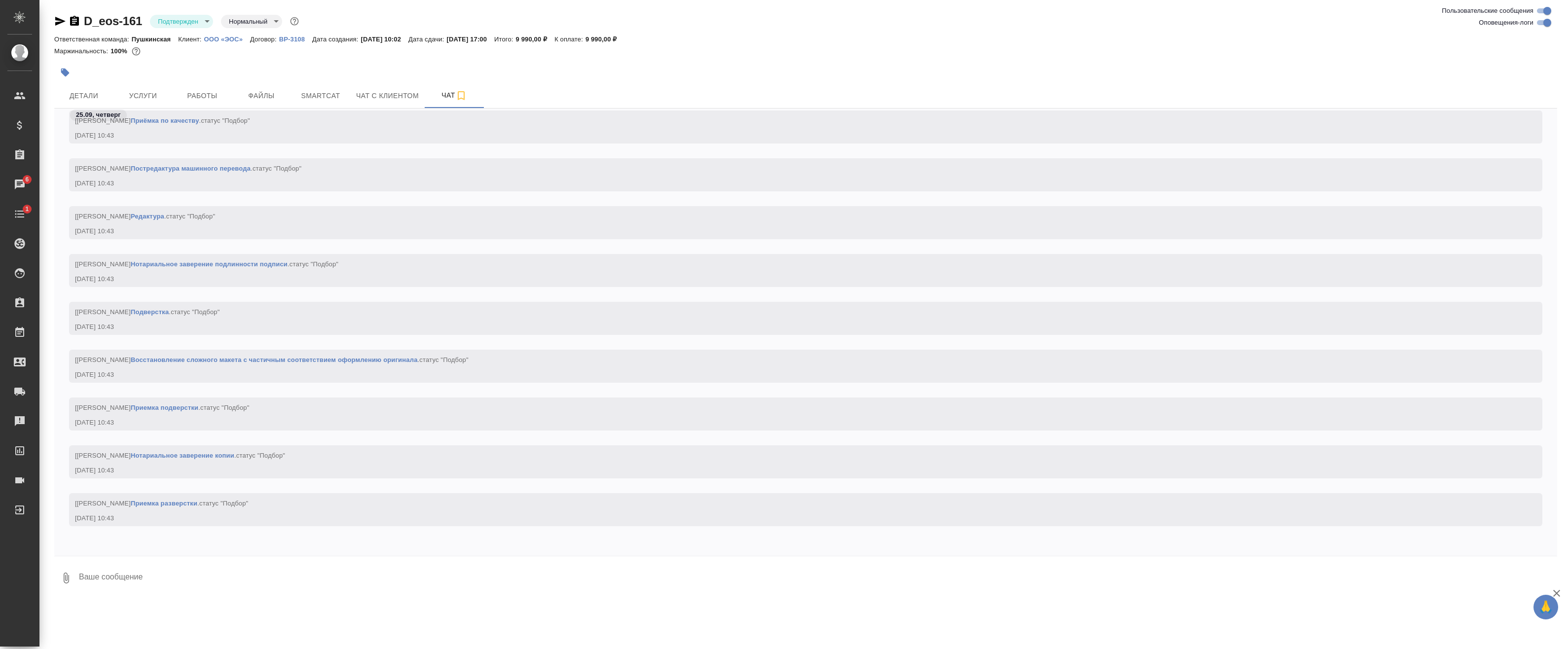
click at [1544, 22] on input "Оповещения-логи" at bounding box center [1547, 23] width 35 height 12
checkbox input "false"
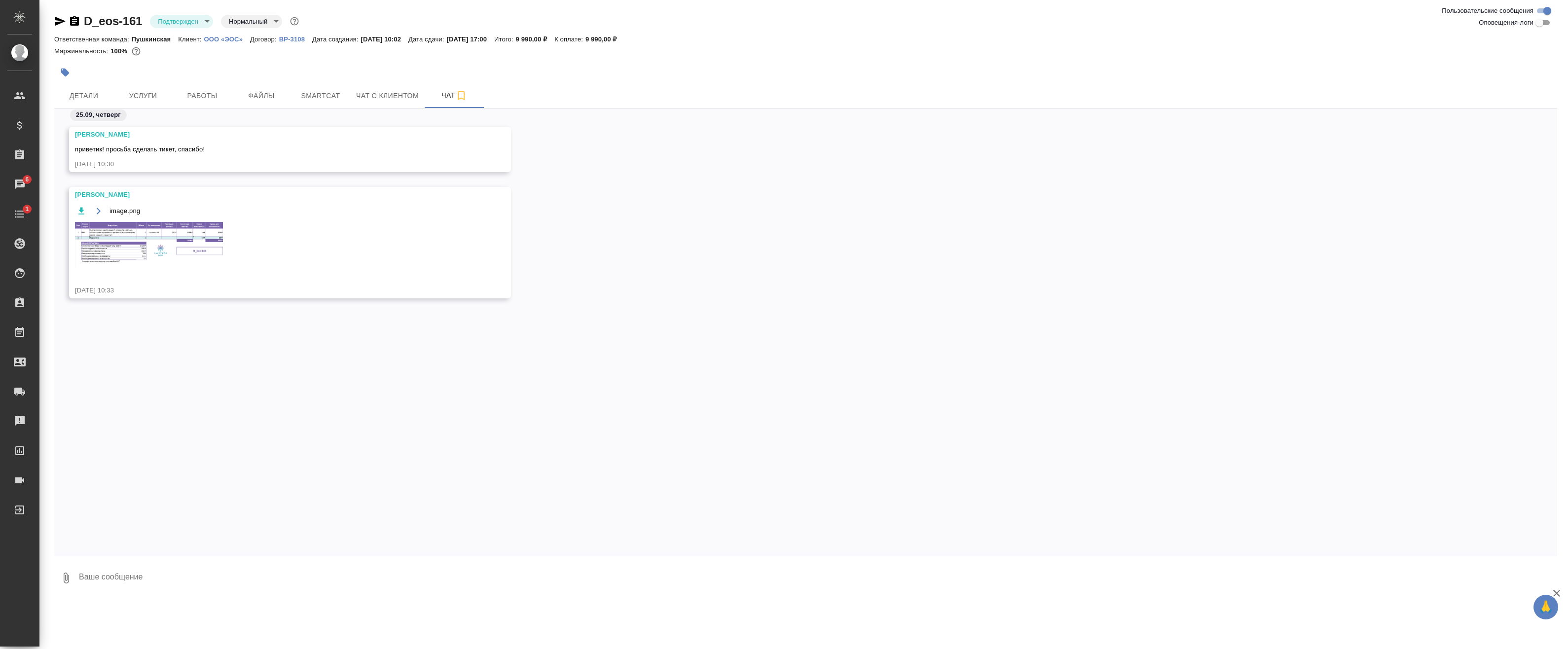
click at [150, 243] on img at bounding box center [149, 245] width 148 height 46
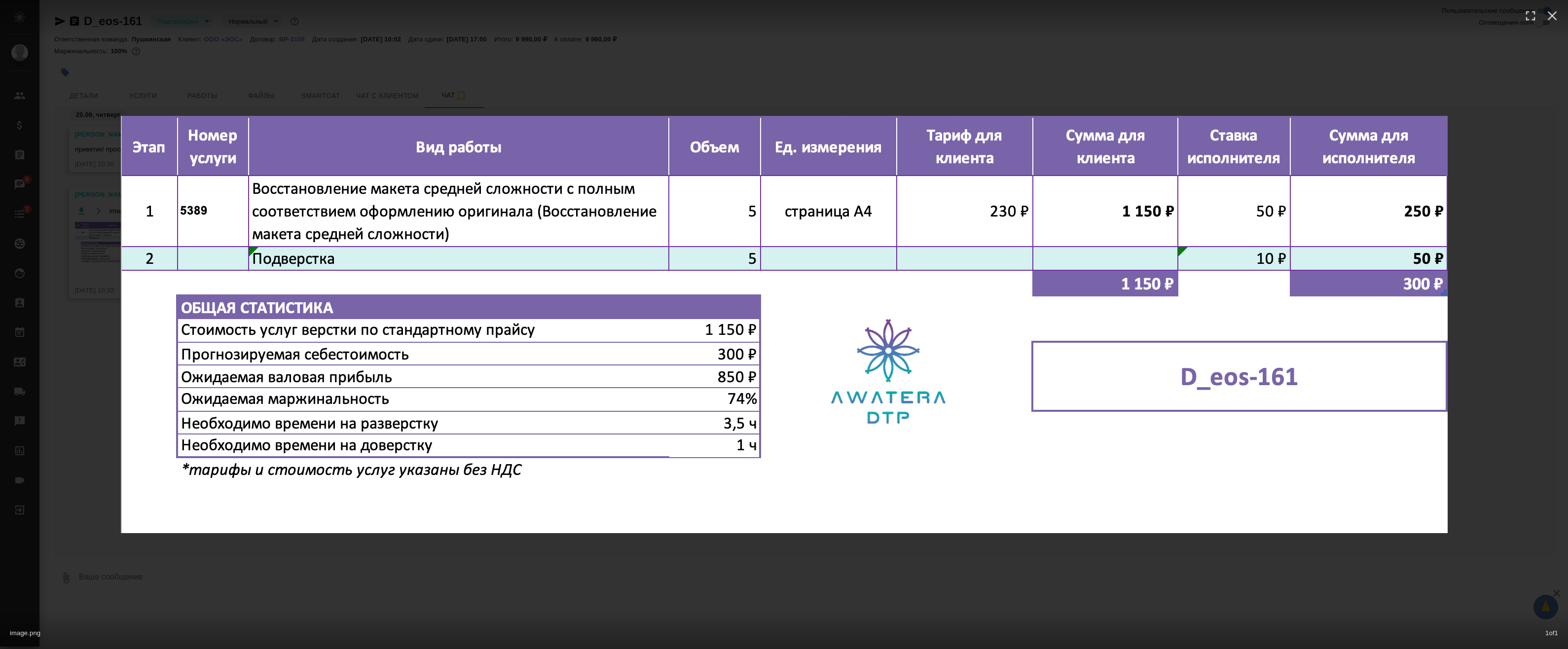
click at [639, 56] on div "image.png 1 of 1" at bounding box center [784, 324] width 1568 height 649
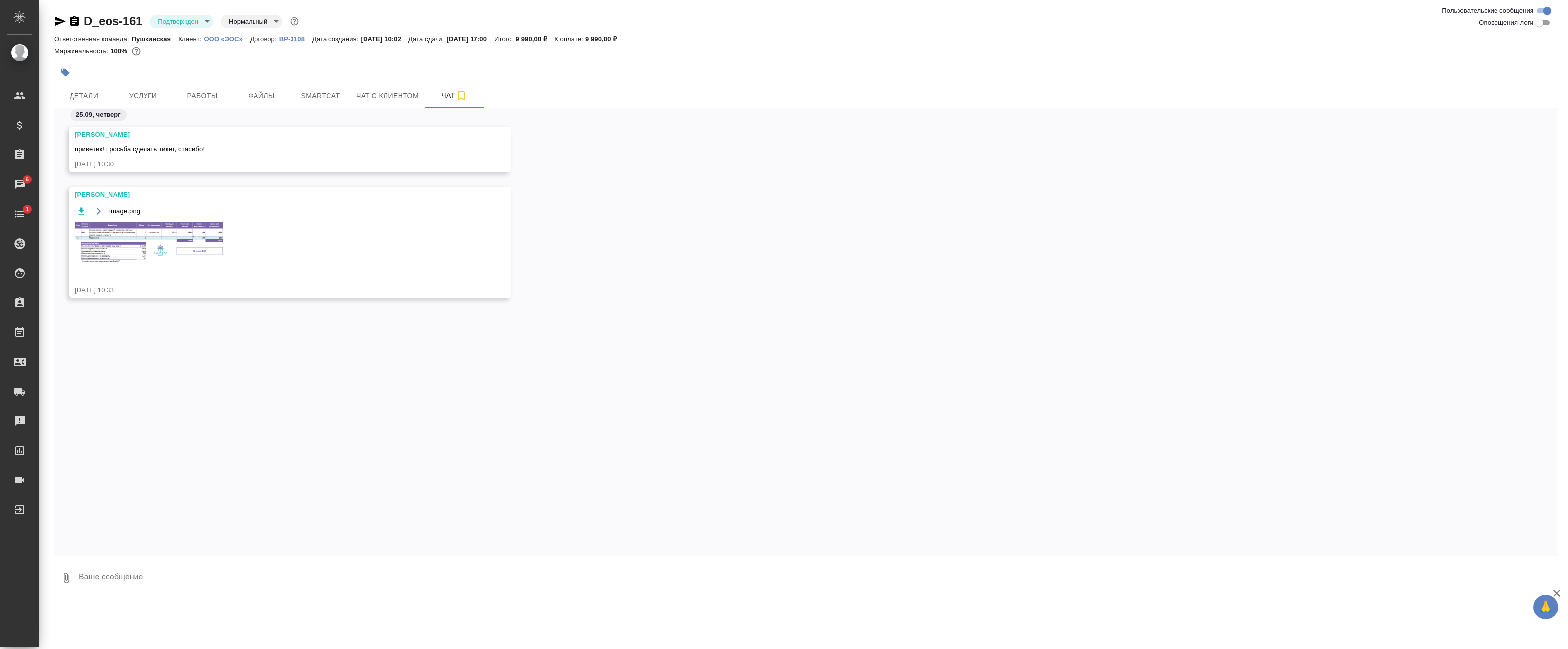
click at [204, 83] on div at bounding box center [555, 72] width 1002 height 22
click at [206, 86] on button "Работы" at bounding box center [202, 96] width 59 height 25
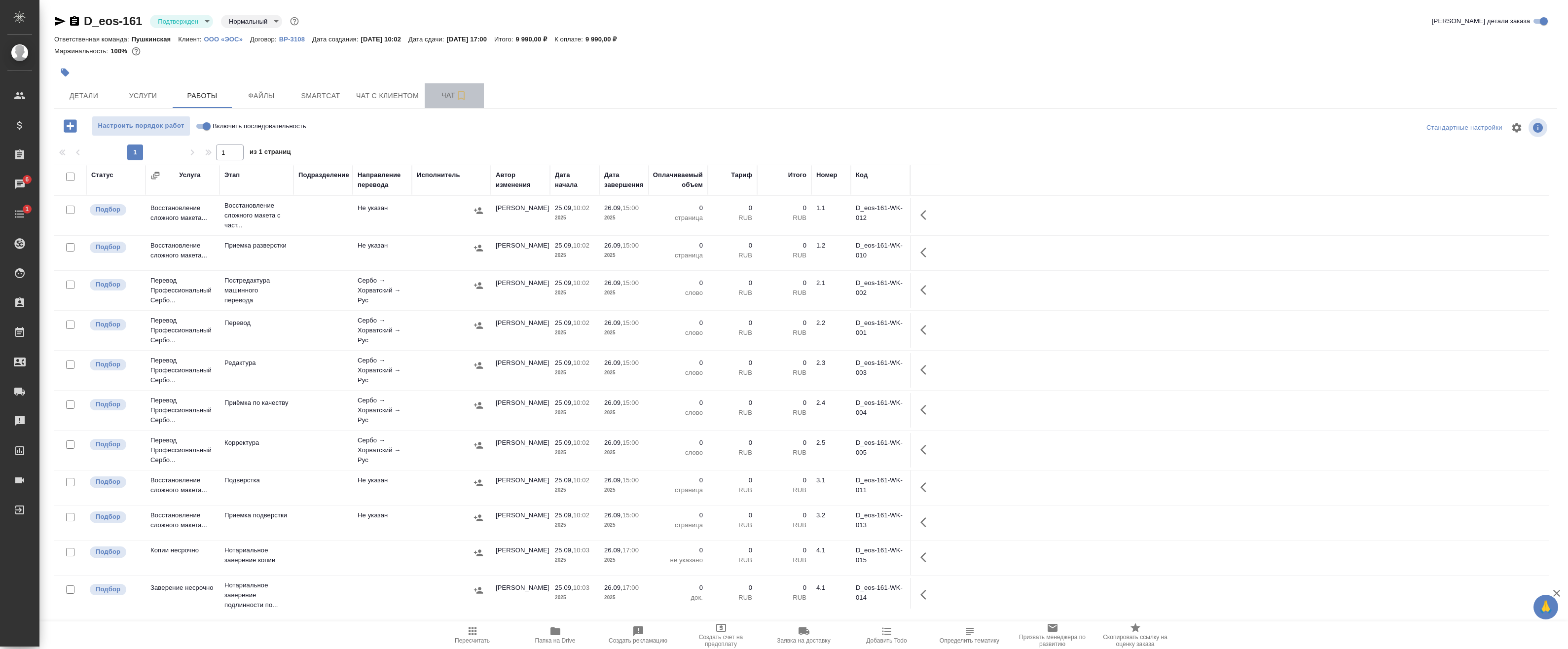
click at [449, 96] on span "Чат" at bounding box center [454, 96] width 47 height 12
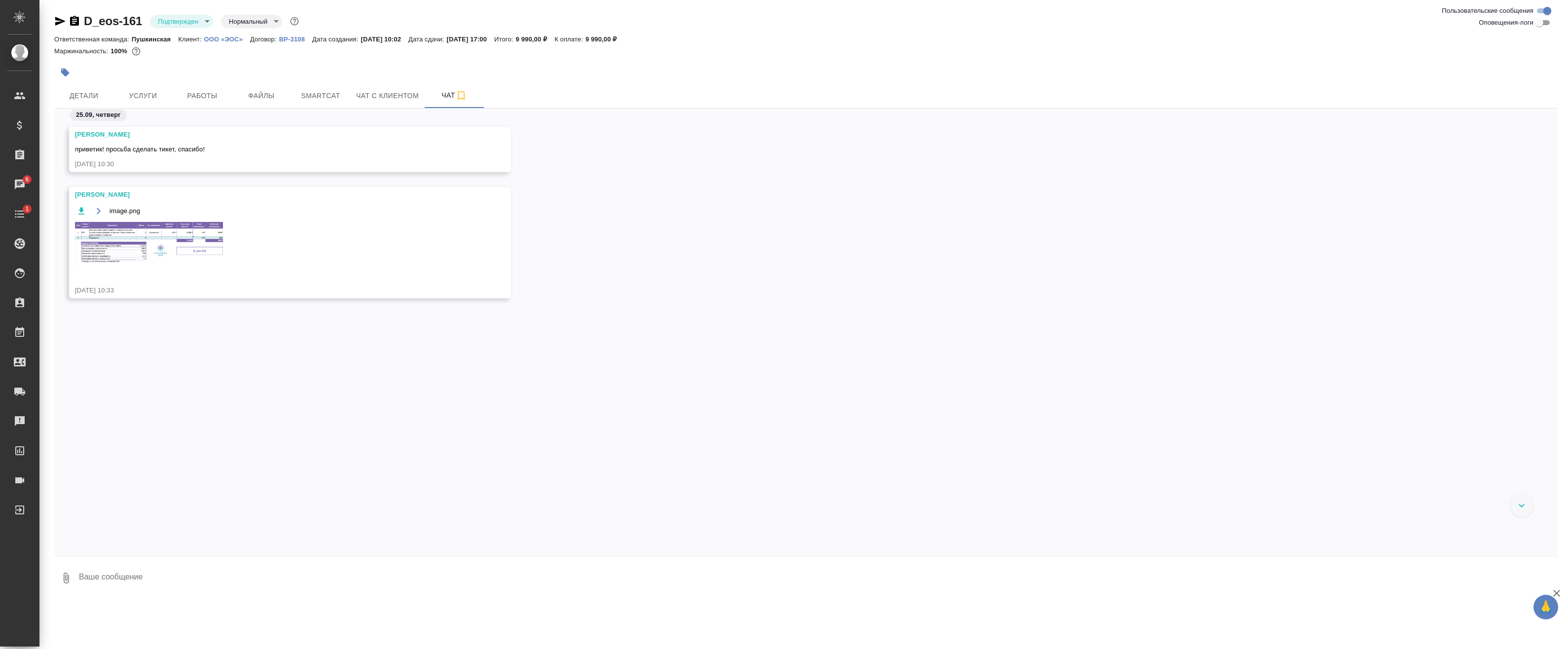
click at [164, 226] on img at bounding box center [149, 245] width 148 height 46
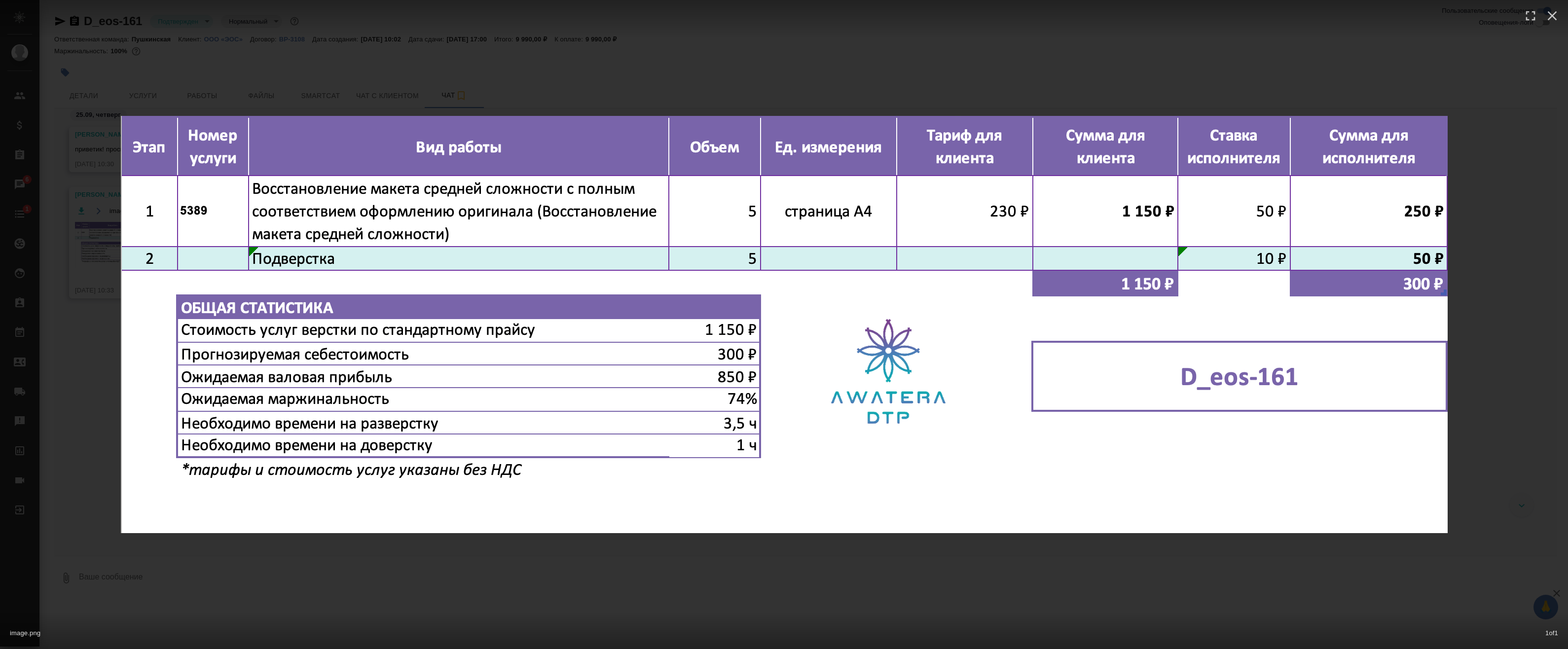
click at [585, 93] on div "image.png 1 of 1" at bounding box center [784, 324] width 1568 height 649
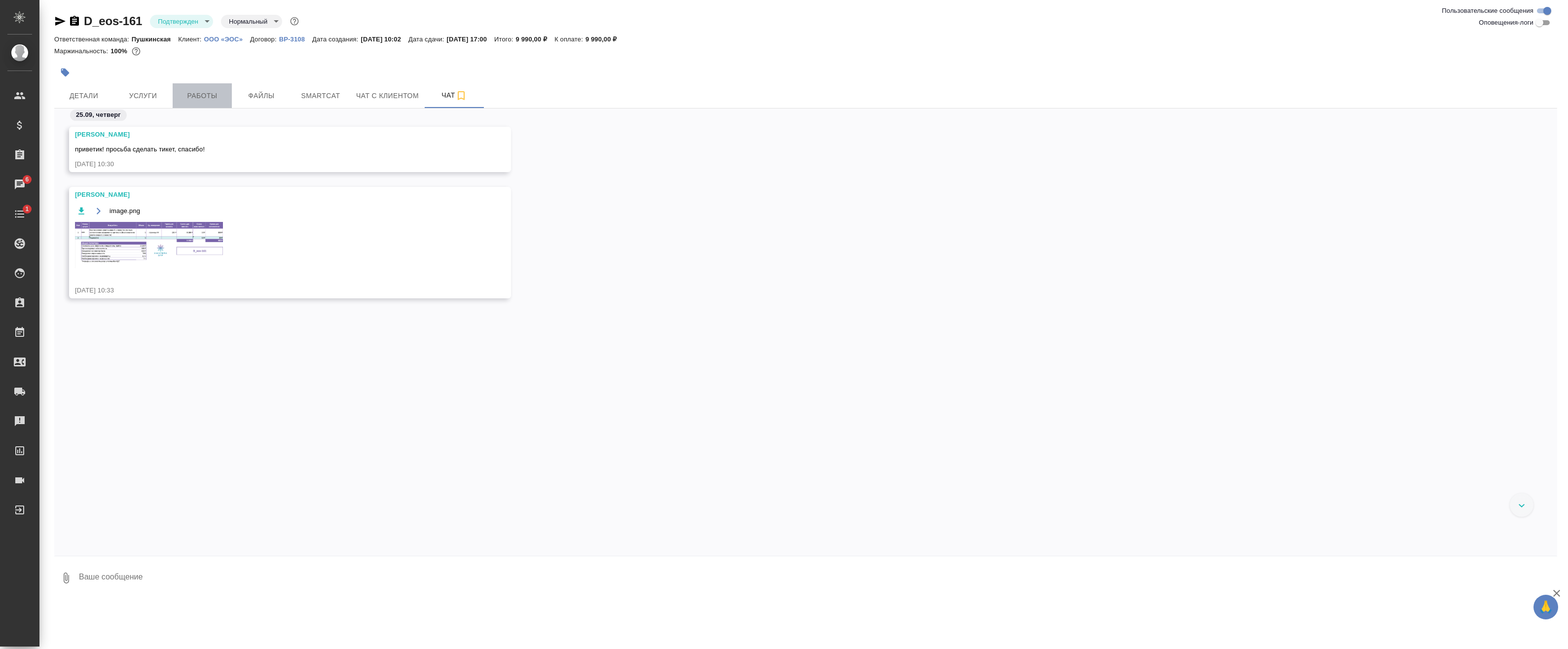
click at [220, 98] on span "Работы" at bounding box center [202, 96] width 47 height 12
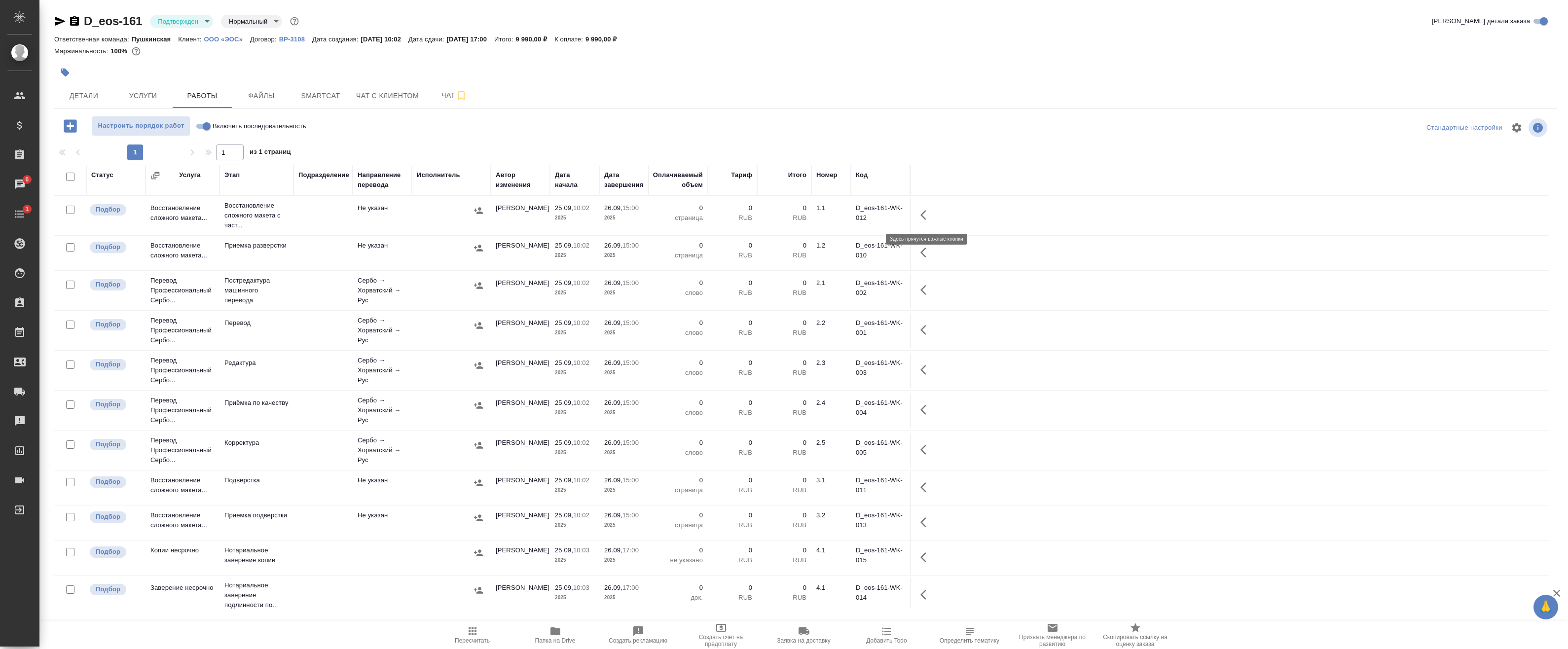
click at [919, 210] on button "button" at bounding box center [926, 215] width 24 height 24
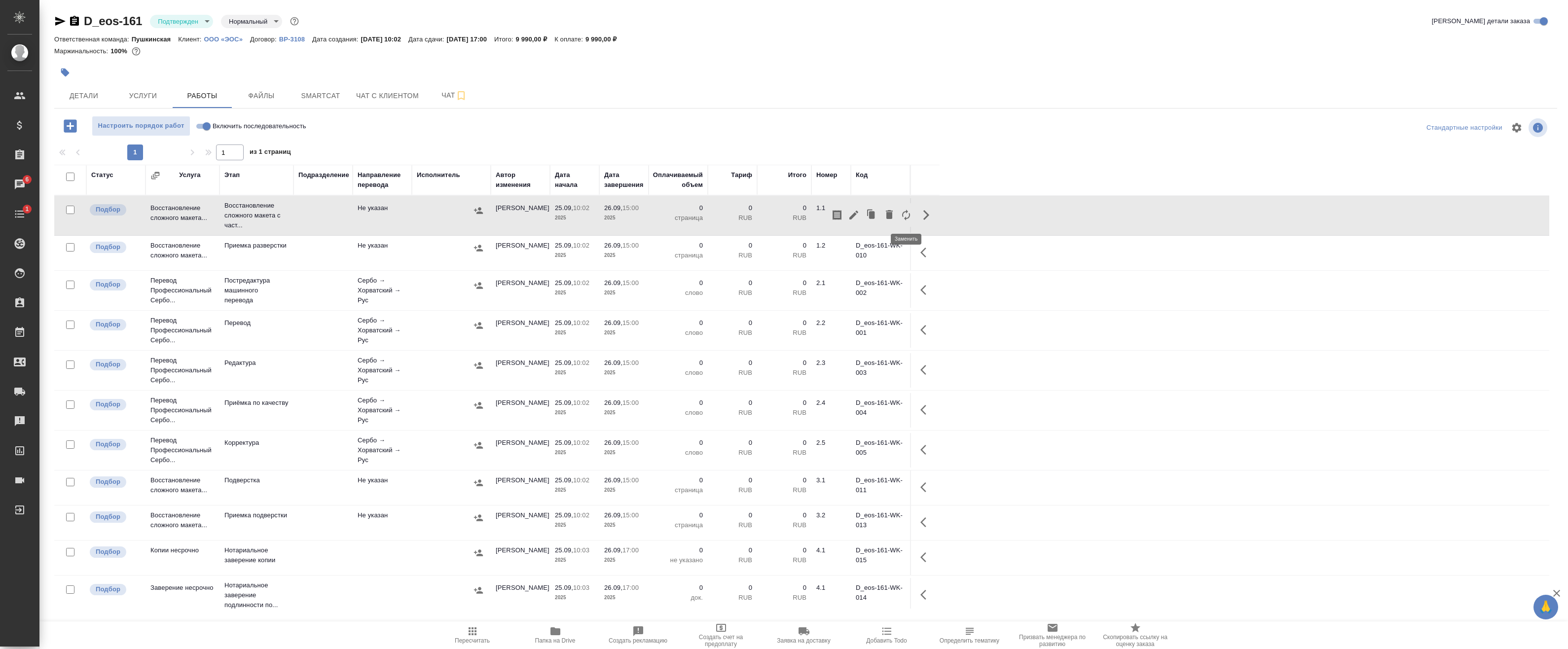
click at [905, 215] on icon "button" at bounding box center [906, 215] width 12 height 12
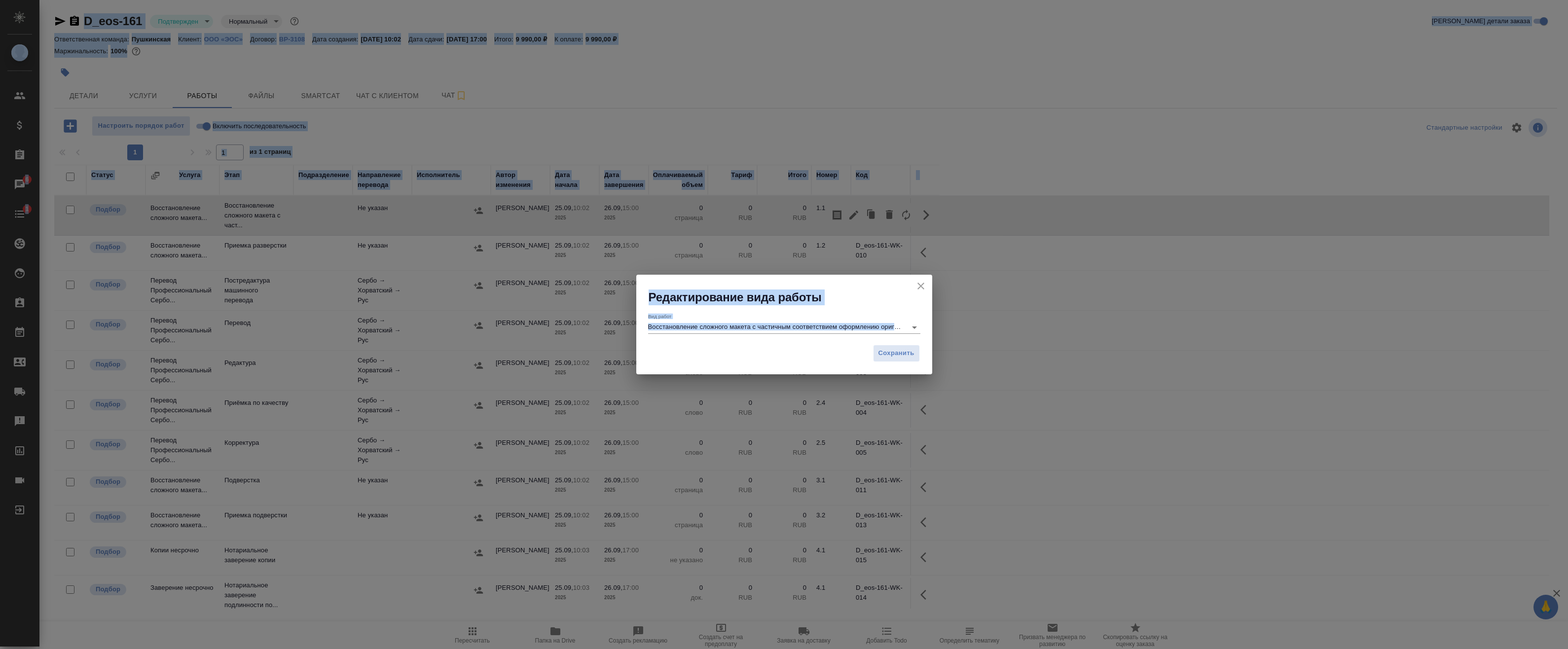
click at [735, 319] on div "Вид работ Восстановление сложного макета с частичным соответствием оформлению о…" at bounding box center [784, 323] width 272 height 20
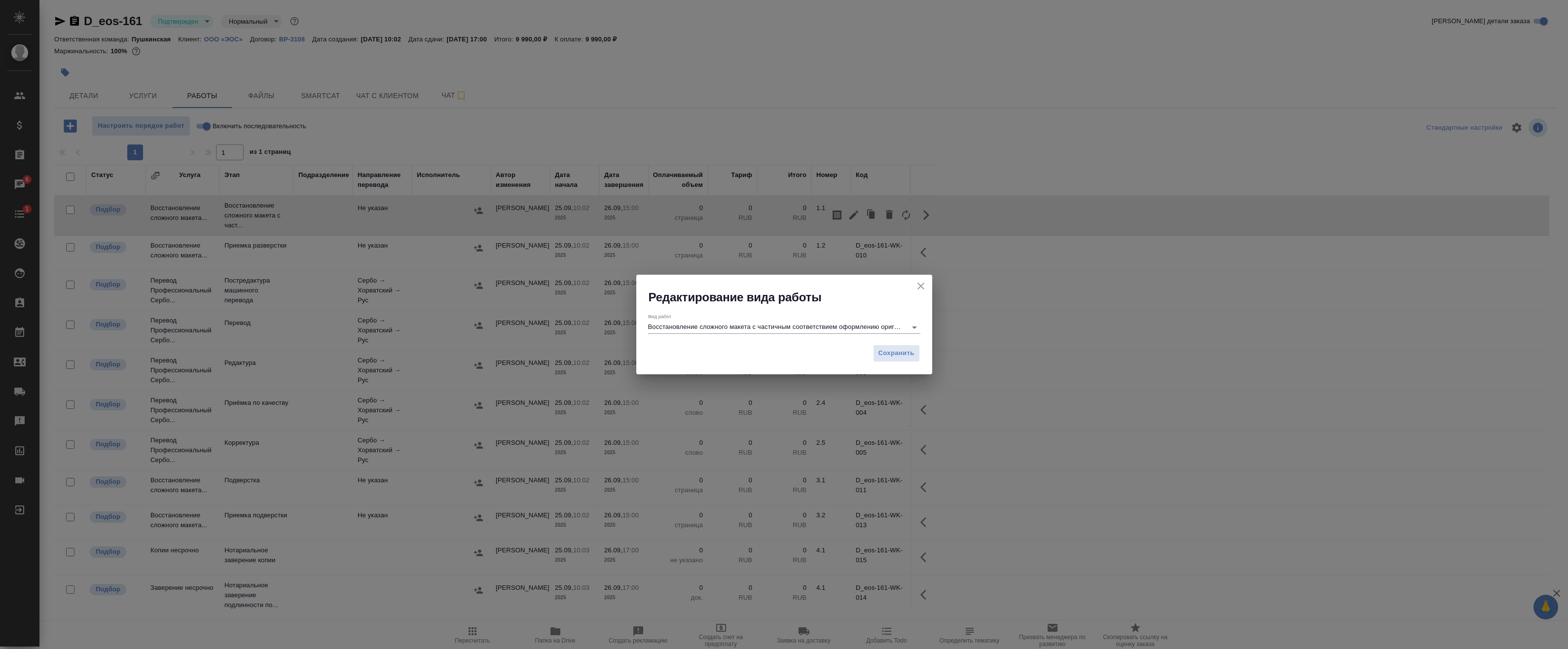
scroll to position [0, 12]
click at [733, 324] on input "Восстановление сложного макета с частичным соответствием оформлению оригинала" at bounding box center [775, 327] width 253 height 12
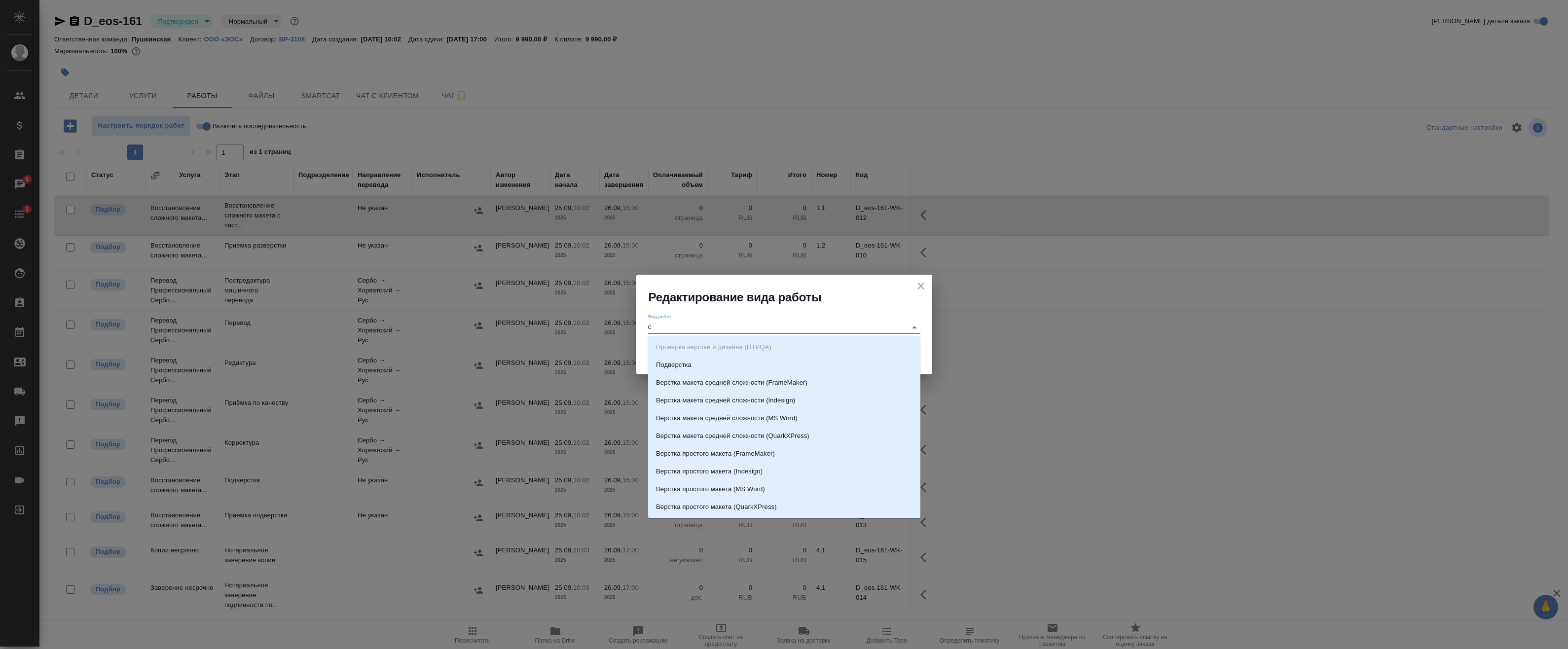
scroll to position [0, 0]
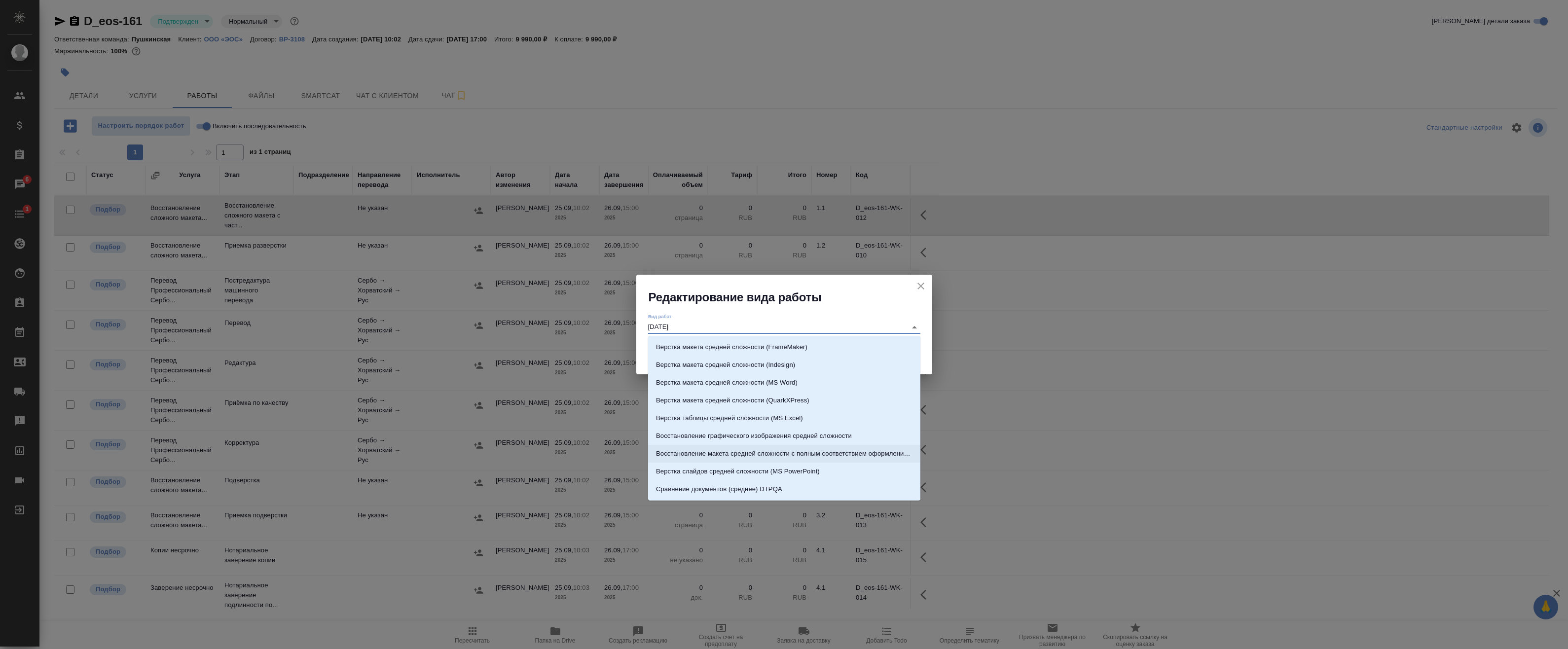
click at [731, 457] on p "Восстановление макета средней сложности с полным соответствием оформлению ориги…" at bounding box center [784, 454] width 256 height 10
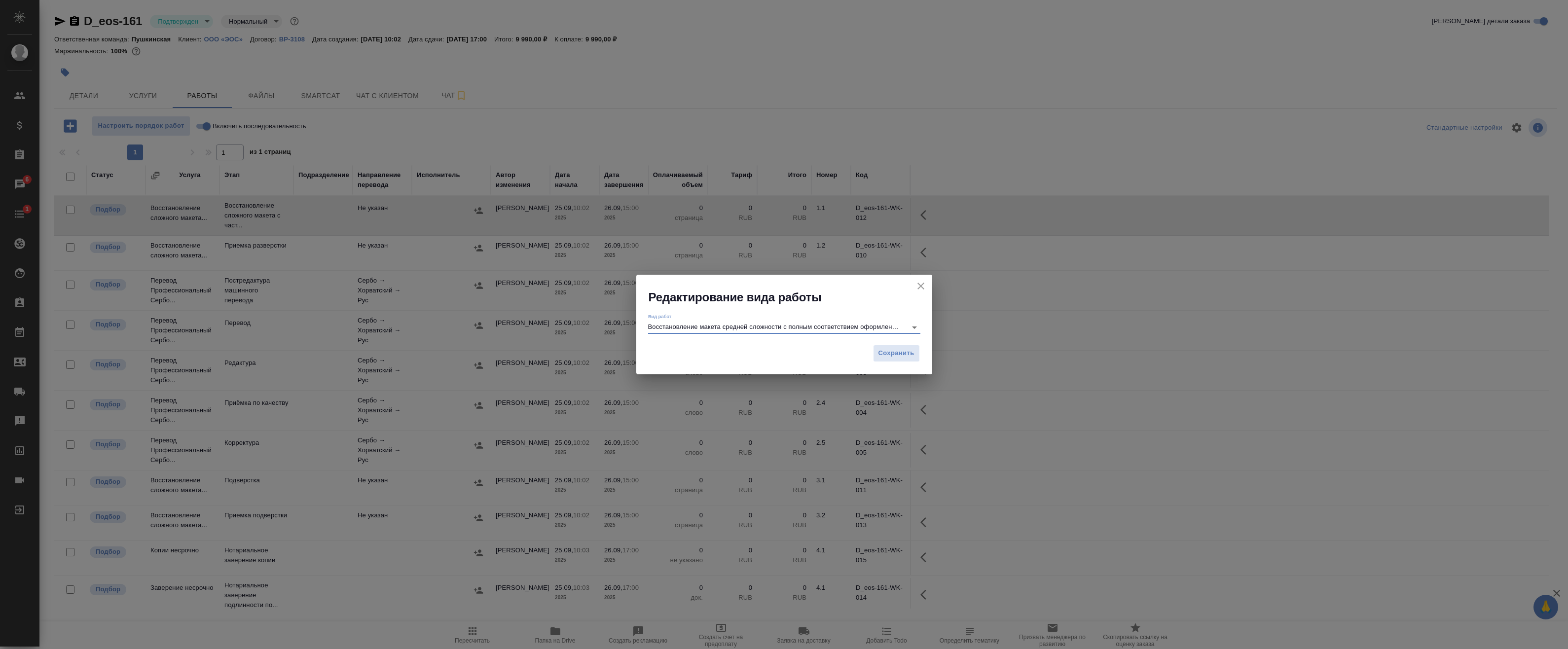
drag, startPoint x: 847, startPoint y: 321, endPoint x: 862, endPoint y: 322, distance: 15.0
click at [862, 321] on div "Вид работ Восстановление макета средней сложности с полным соответствием оформл…" at bounding box center [784, 323] width 272 height 20
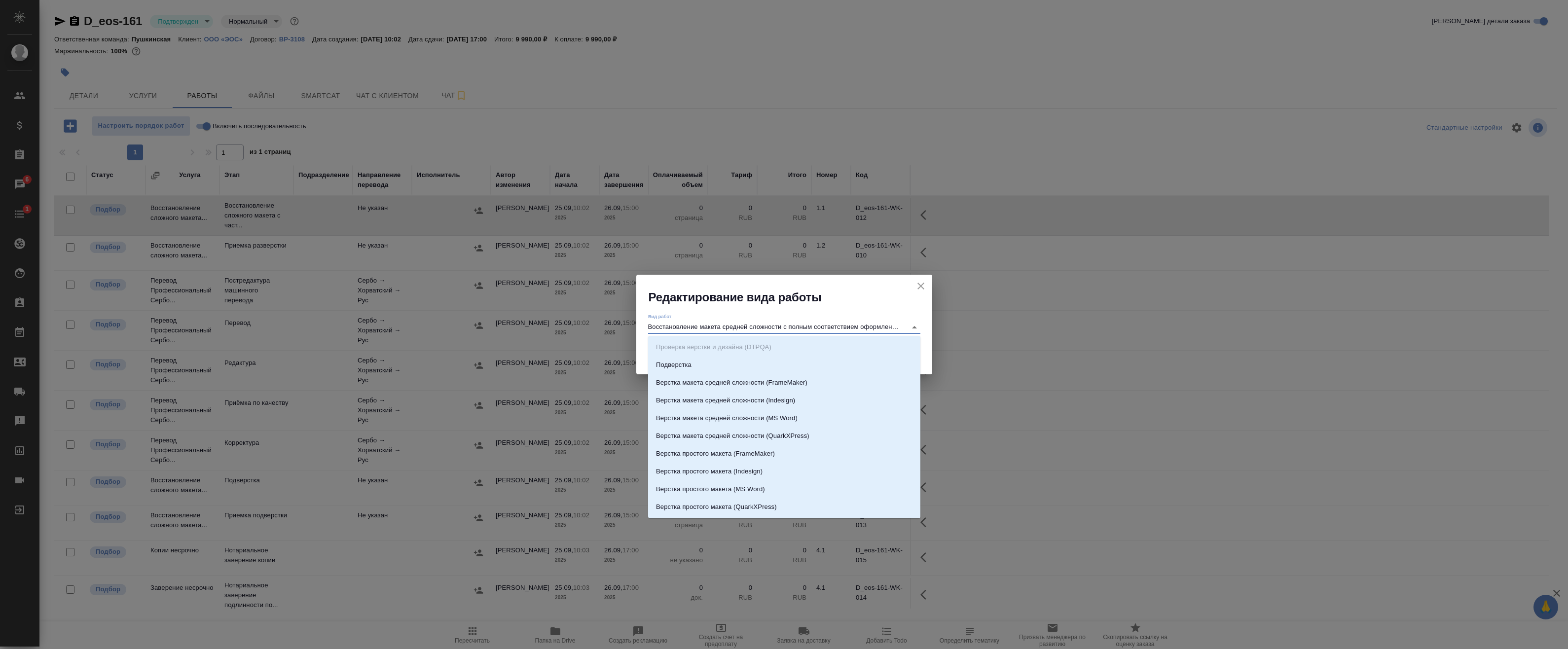
scroll to position [0, 32]
drag, startPoint x: 864, startPoint y: 325, endPoint x: 993, endPoint y: 327, distance: 129.0
click at [993, 327] on div "Редактирование вида работы Вид работ Восстановление макета средней сложности с …" at bounding box center [784, 324] width 1568 height 649
type input "Восстановление макета средней сложности с полным соответствием оформлению ориги…"
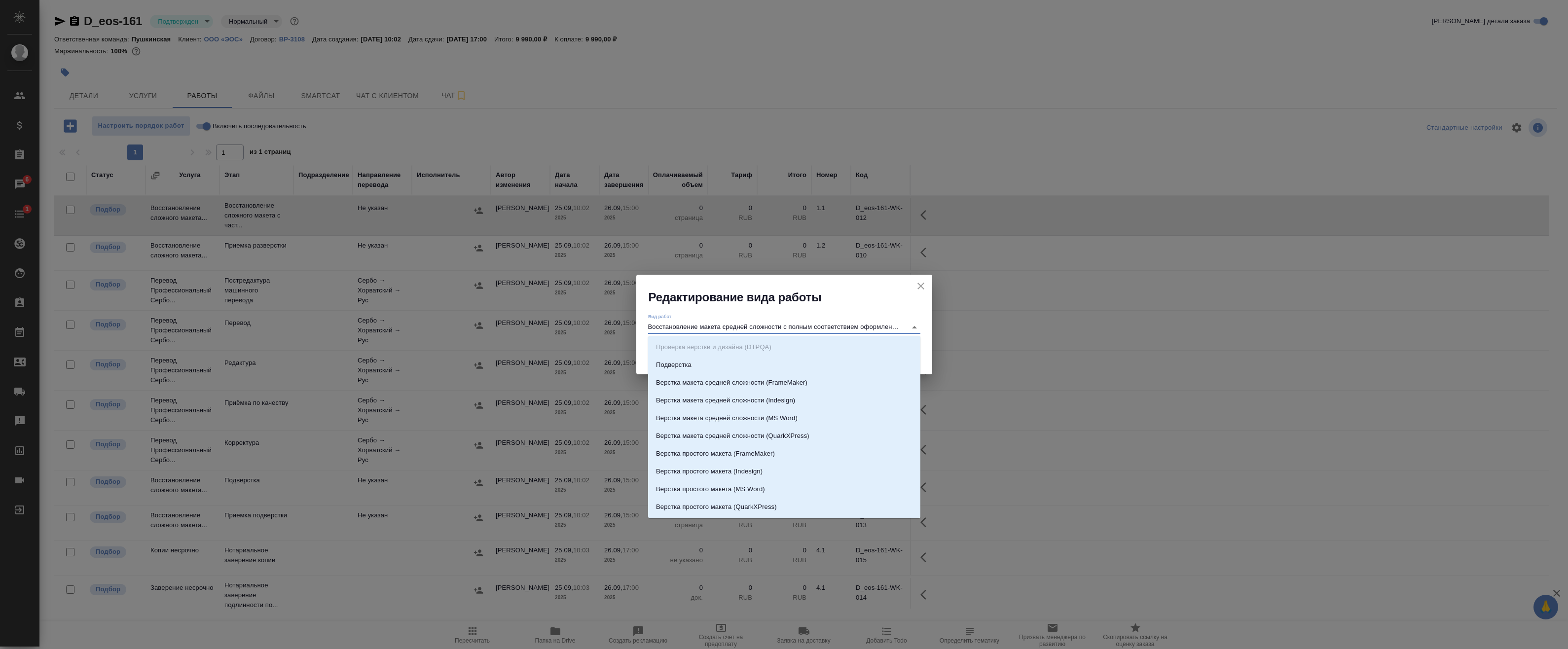
click at [908, 304] on h2 "Редактирование вида работы" at bounding box center [791, 298] width 284 height 16
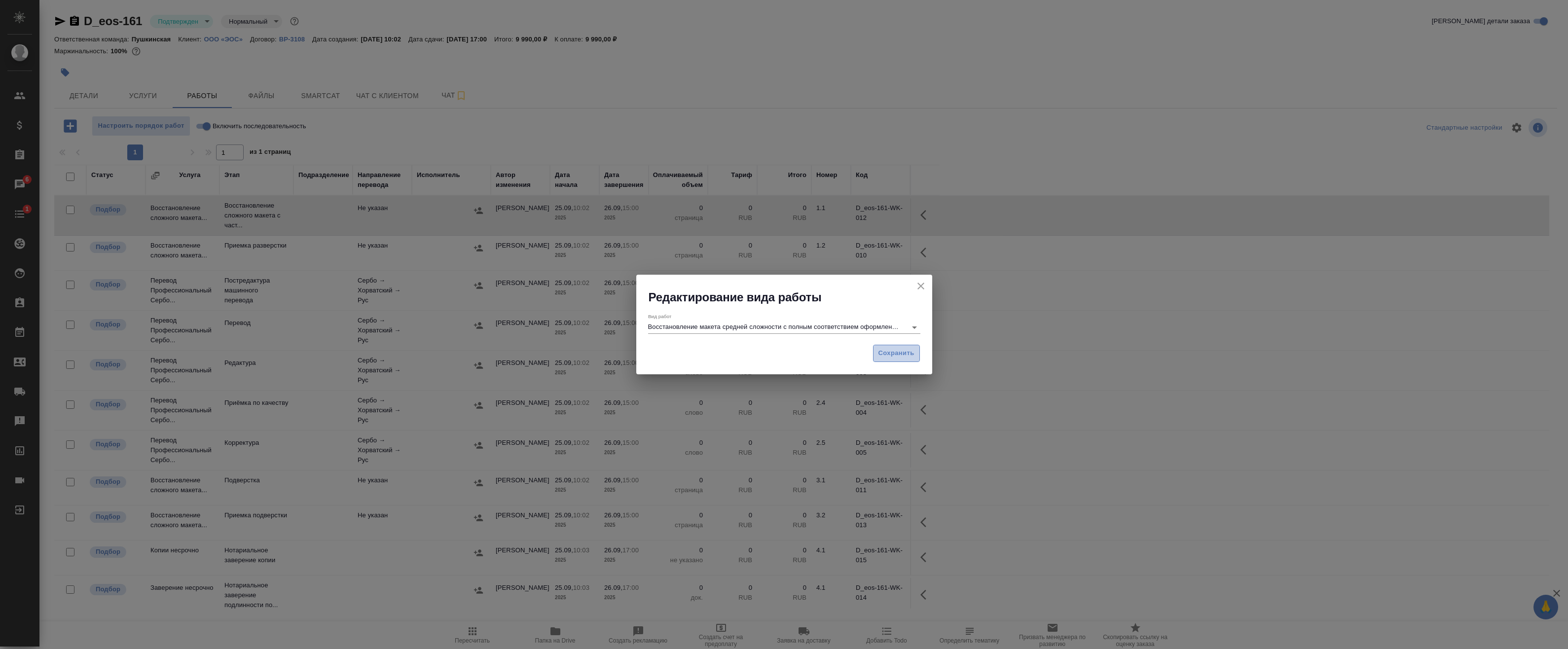
click at [904, 355] on span "Сохранить" at bounding box center [896, 353] width 36 height 12
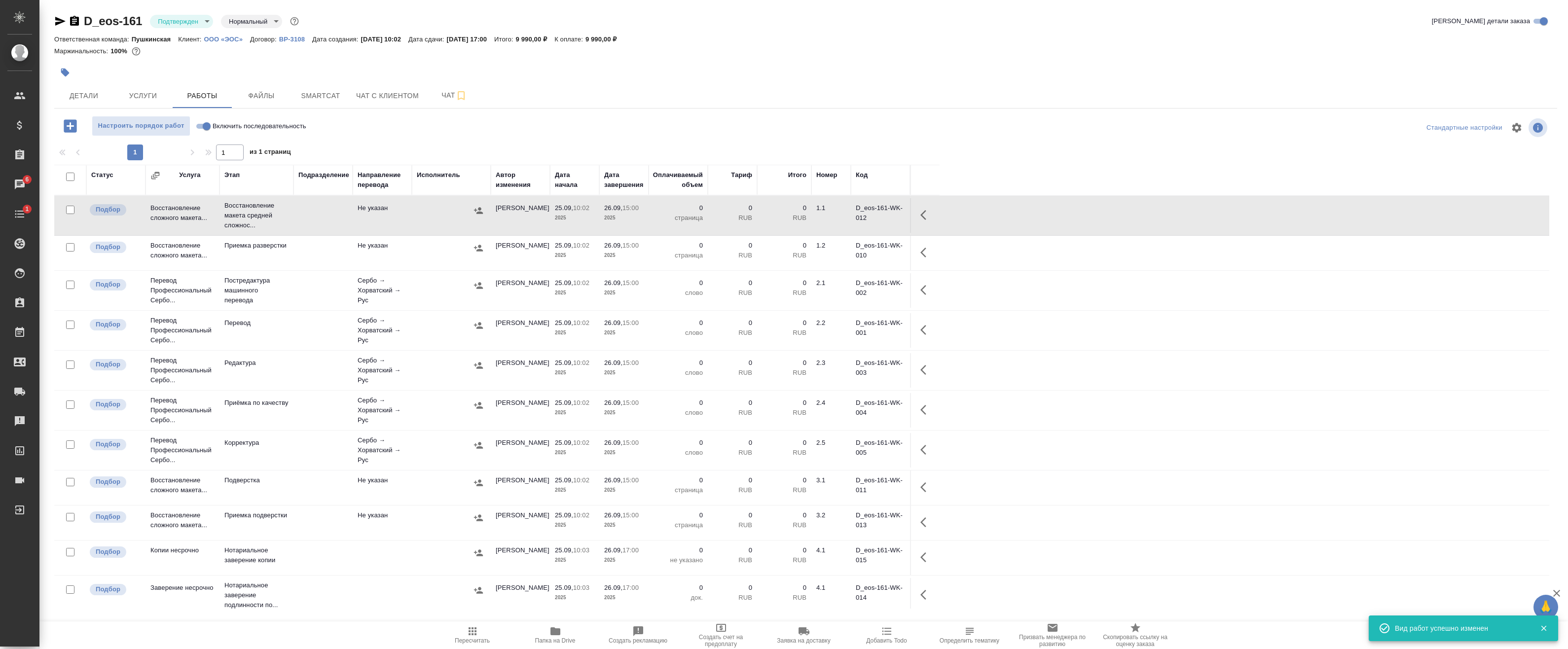
click at [922, 217] on icon "button" at bounding box center [926, 215] width 12 height 12
click at [853, 214] on icon "button" at bounding box center [853, 215] width 12 height 12
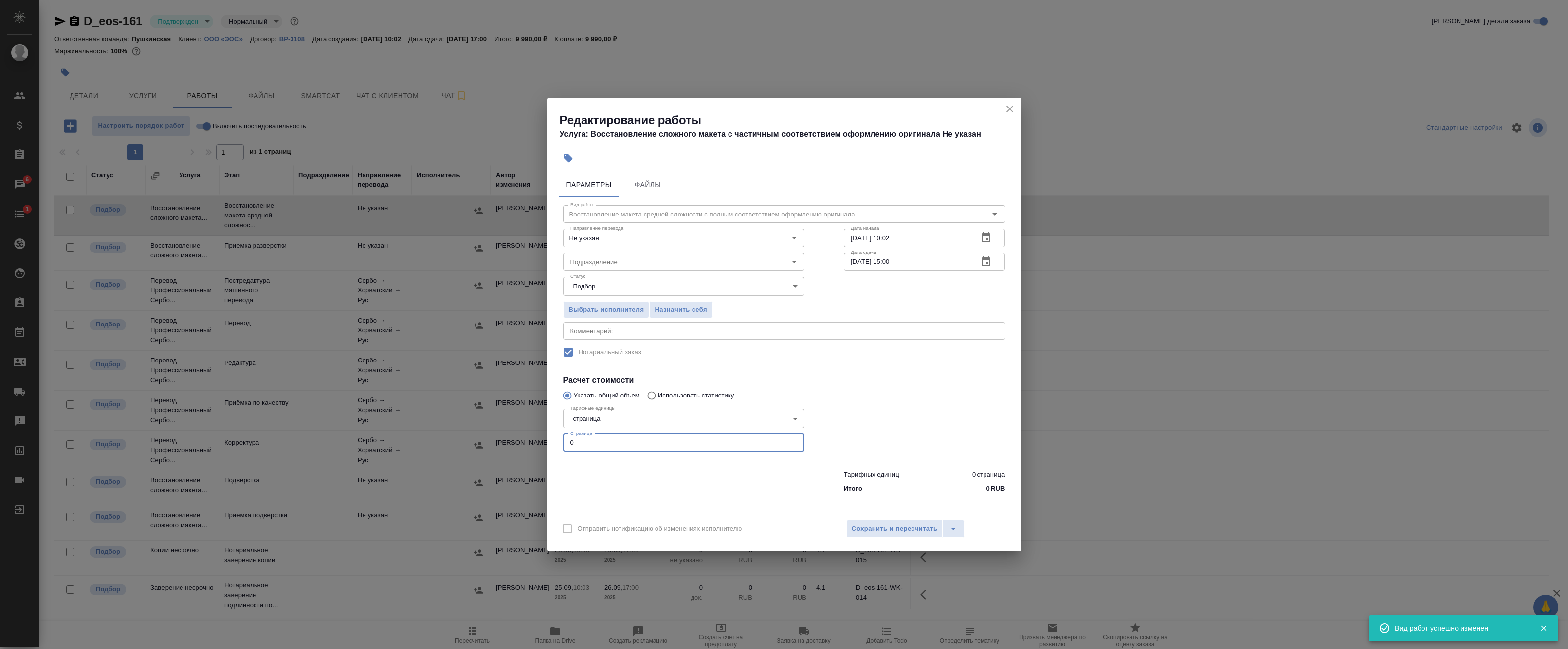
drag, startPoint x: 597, startPoint y: 435, endPoint x: 497, endPoint y: 434, distance: 100.0
click at [504, 434] on div "Редактирование работы Услуга: Восстановление сложного макета с частичным соотве…" at bounding box center [784, 324] width 1568 height 649
type input "5"
click at [618, 335] on div "x Комментарий:" at bounding box center [784, 331] width 442 height 18
type textarea "под нот"
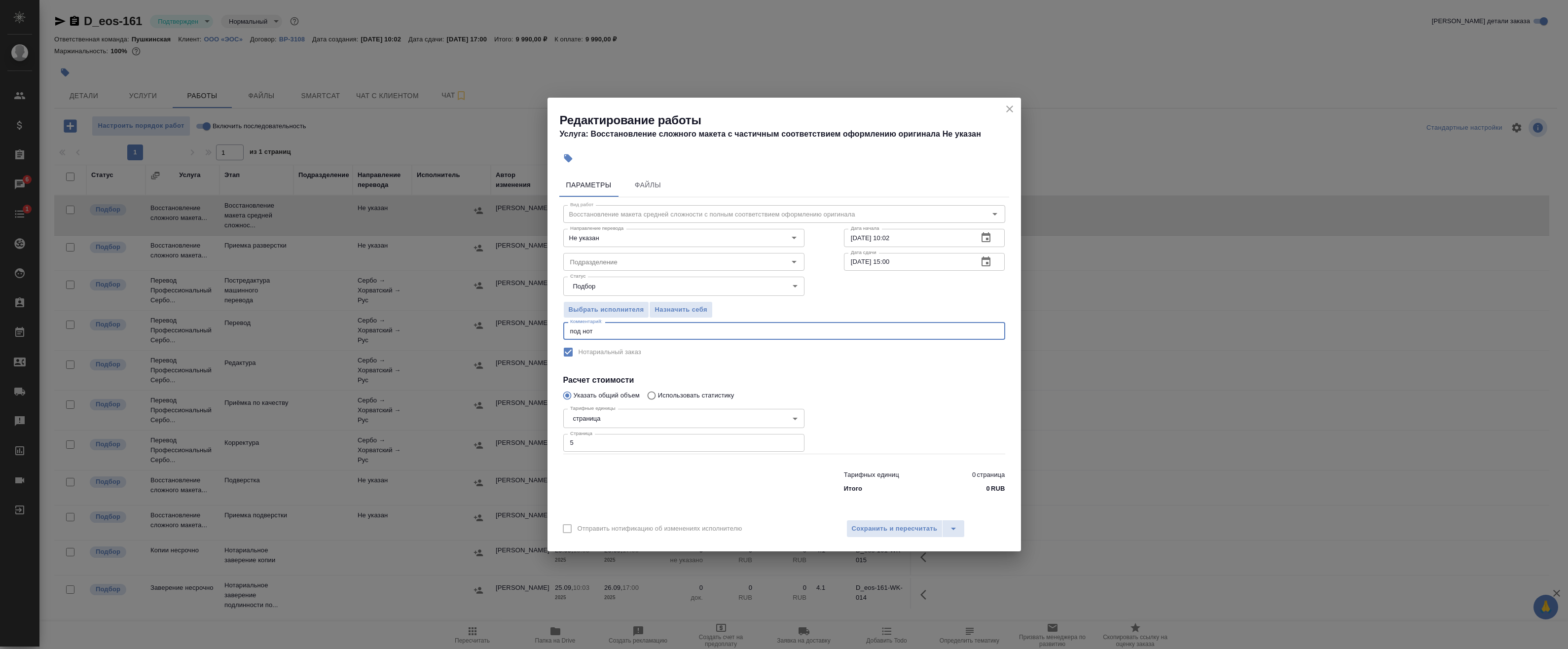
click at [979, 261] on button "button" at bounding box center [985, 262] width 24 height 24
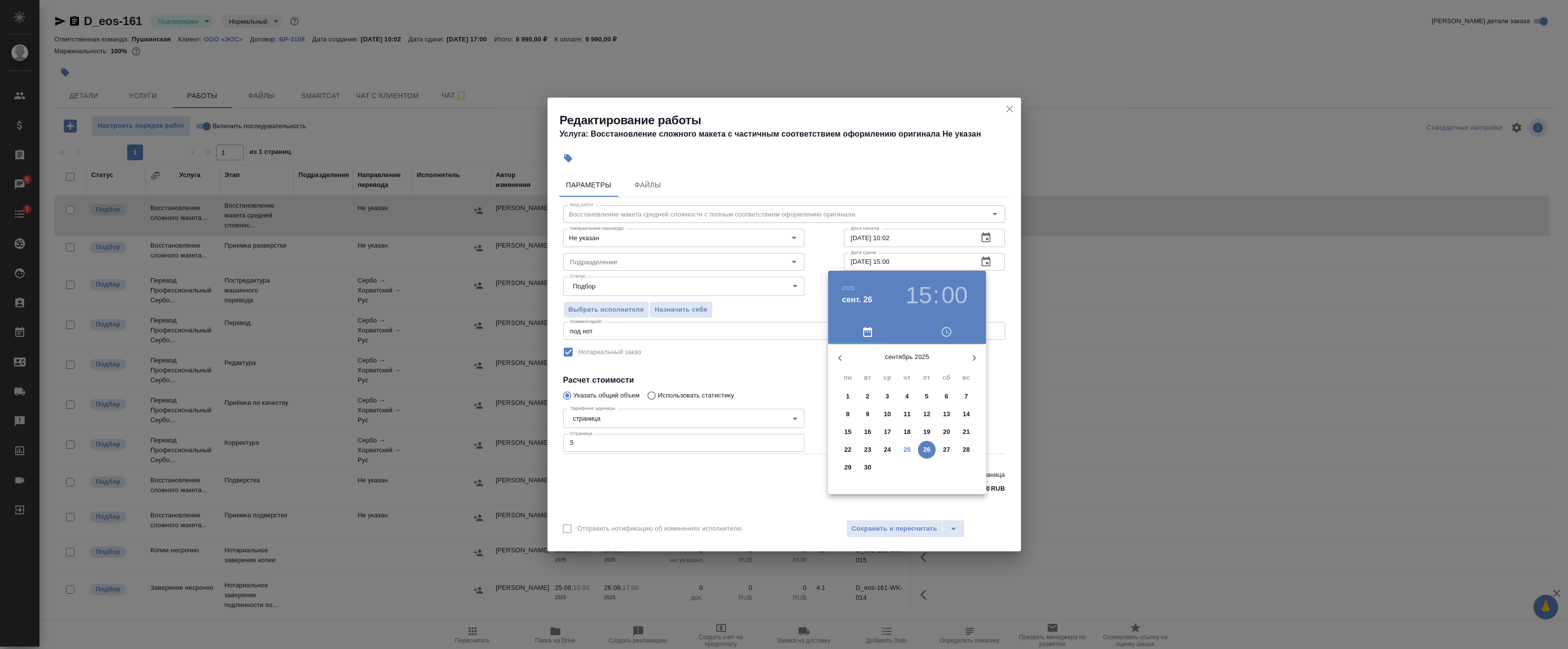
click at [910, 450] on p "25" at bounding box center [907, 450] width 7 height 10
click at [958, 303] on h3 "00" at bounding box center [954, 295] width 26 height 27
type input "25.09.2025 15:30"
drag, startPoint x: 906, startPoint y: 475, endPoint x: 927, endPoint y: 458, distance: 27.0
click at [906, 475] on div at bounding box center [907, 421] width 128 height 128
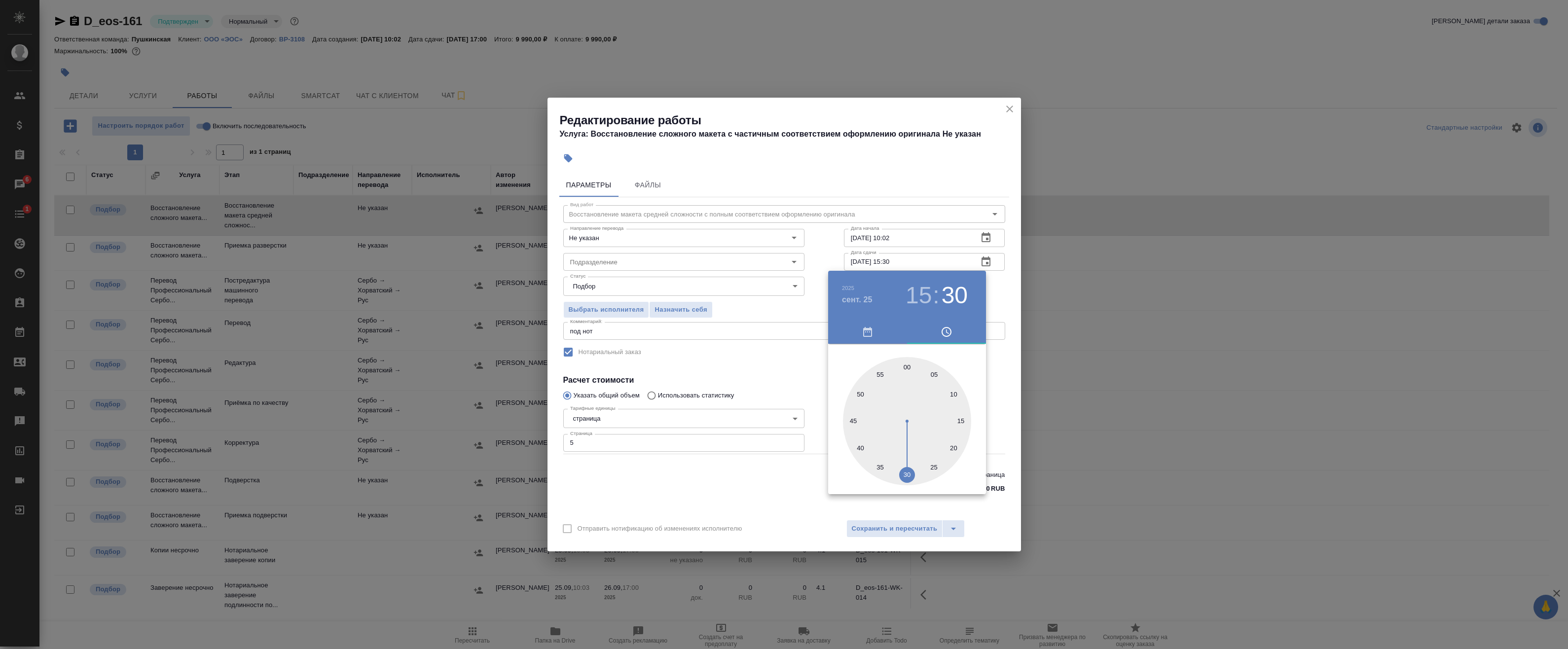
click at [998, 357] on div at bounding box center [784, 324] width 1568 height 649
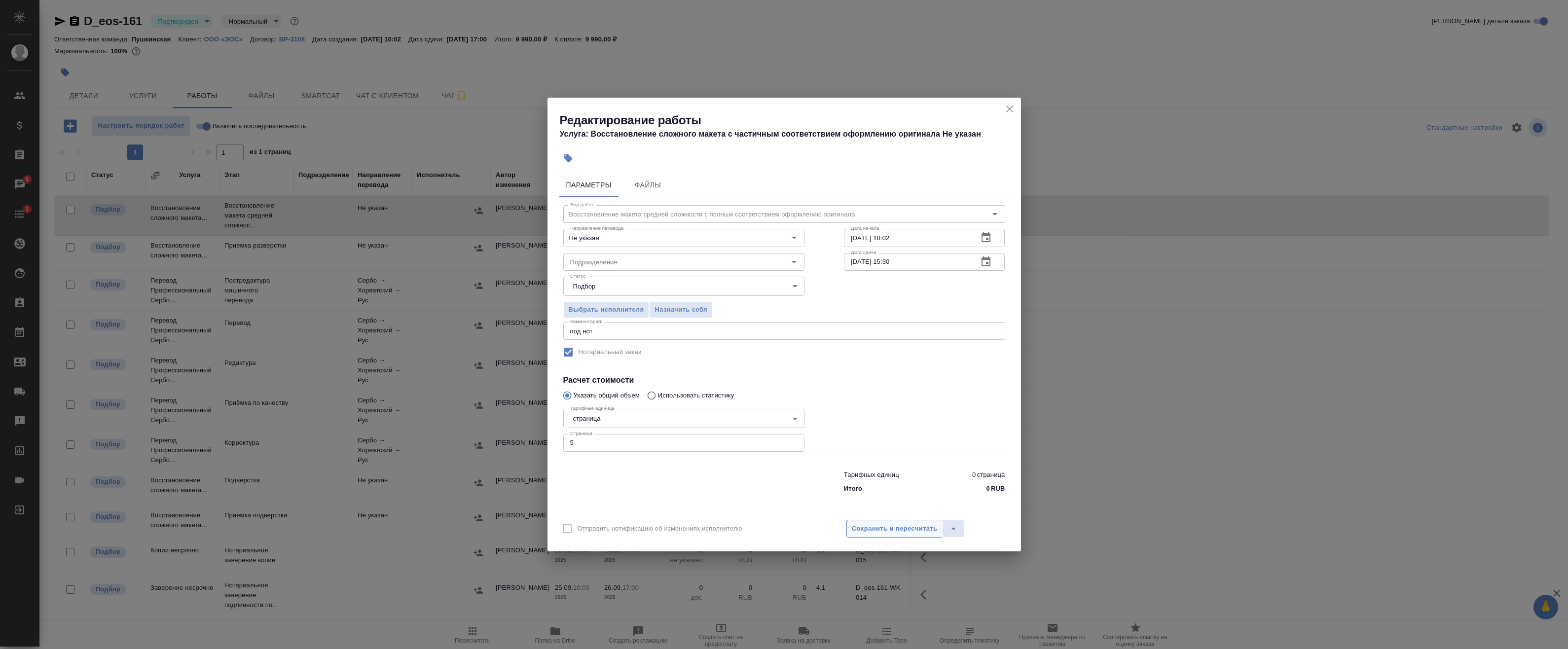
click at [905, 528] on span "Сохранить и пересчитать" at bounding box center [894, 529] width 86 height 12
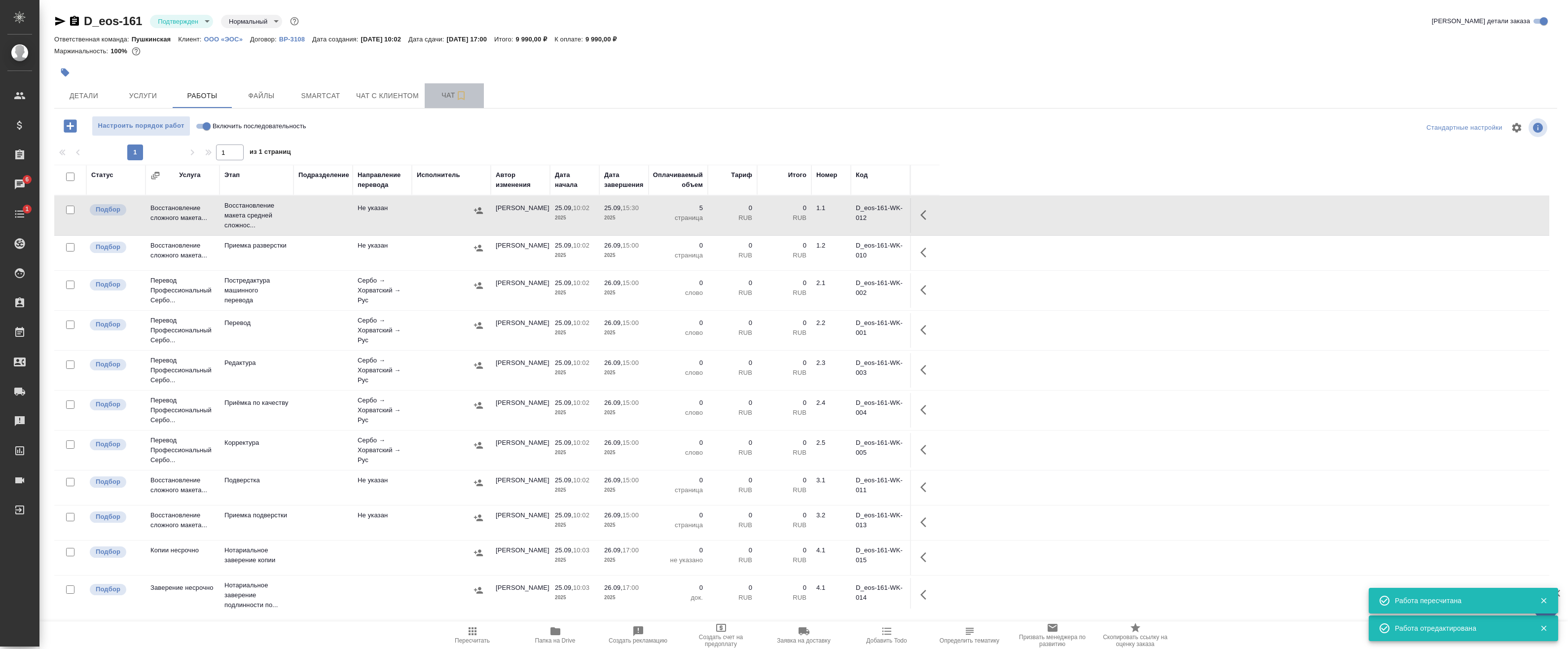
click at [443, 100] on span "Чат" at bounding box center [454, 96] width 47 height 12
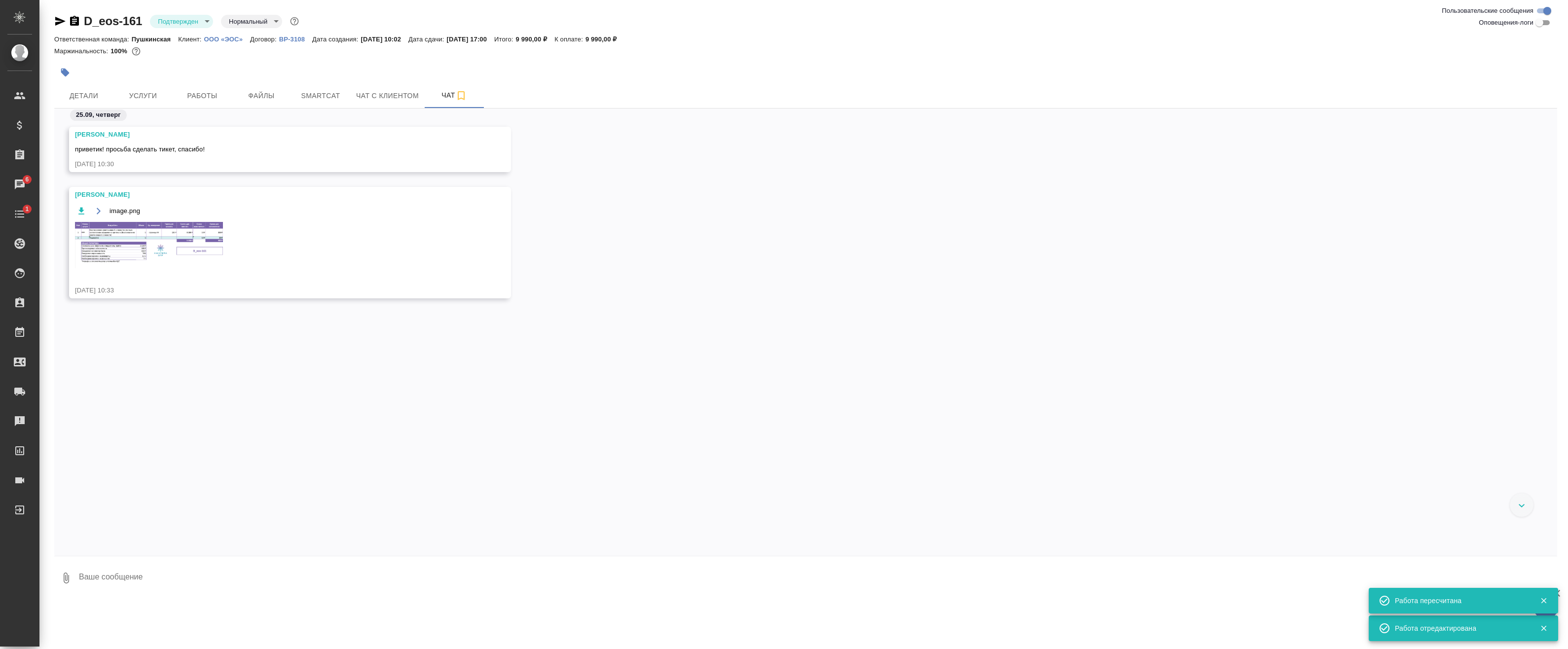
click at [163, 240] on img at bounding box center [149, 245] width 148 height 46
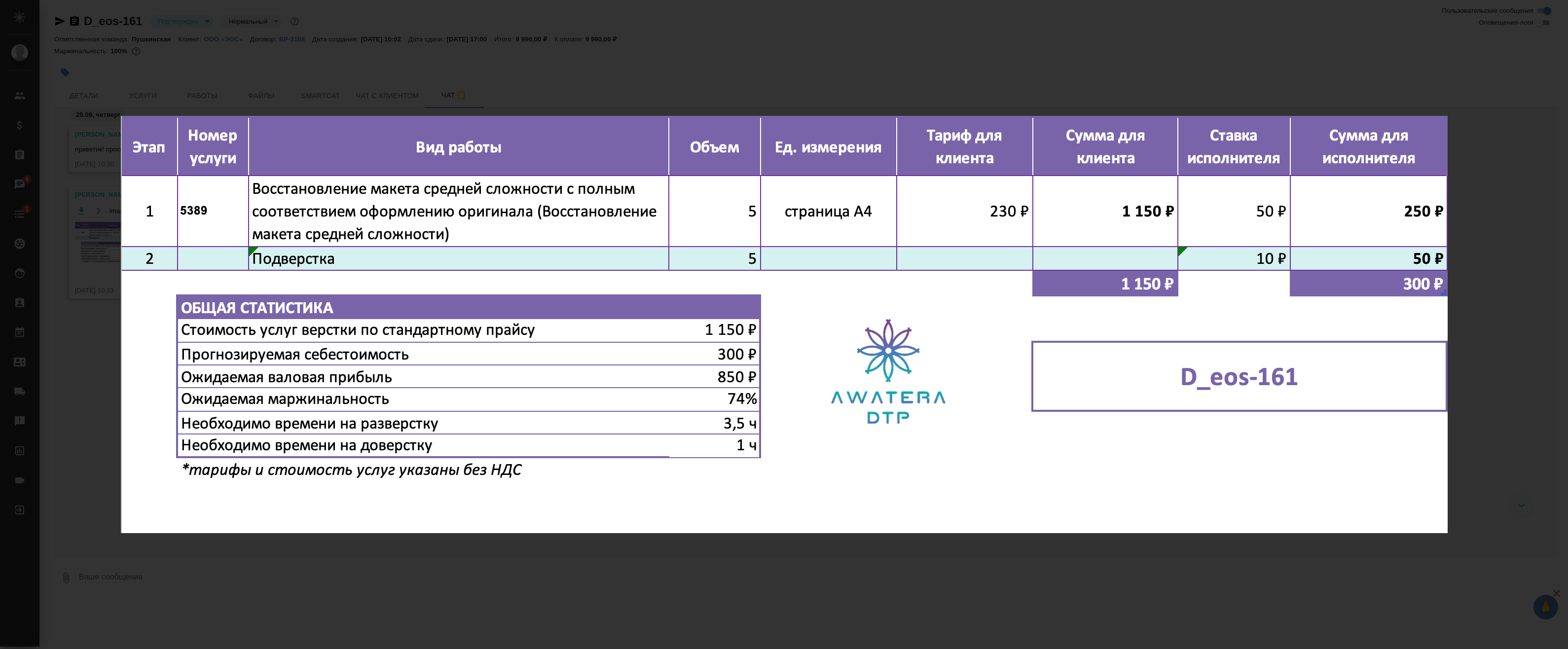
click at [528, 58] on div "image.png 1 of 1" at bounding box center [784, 324] width 1568 height 649
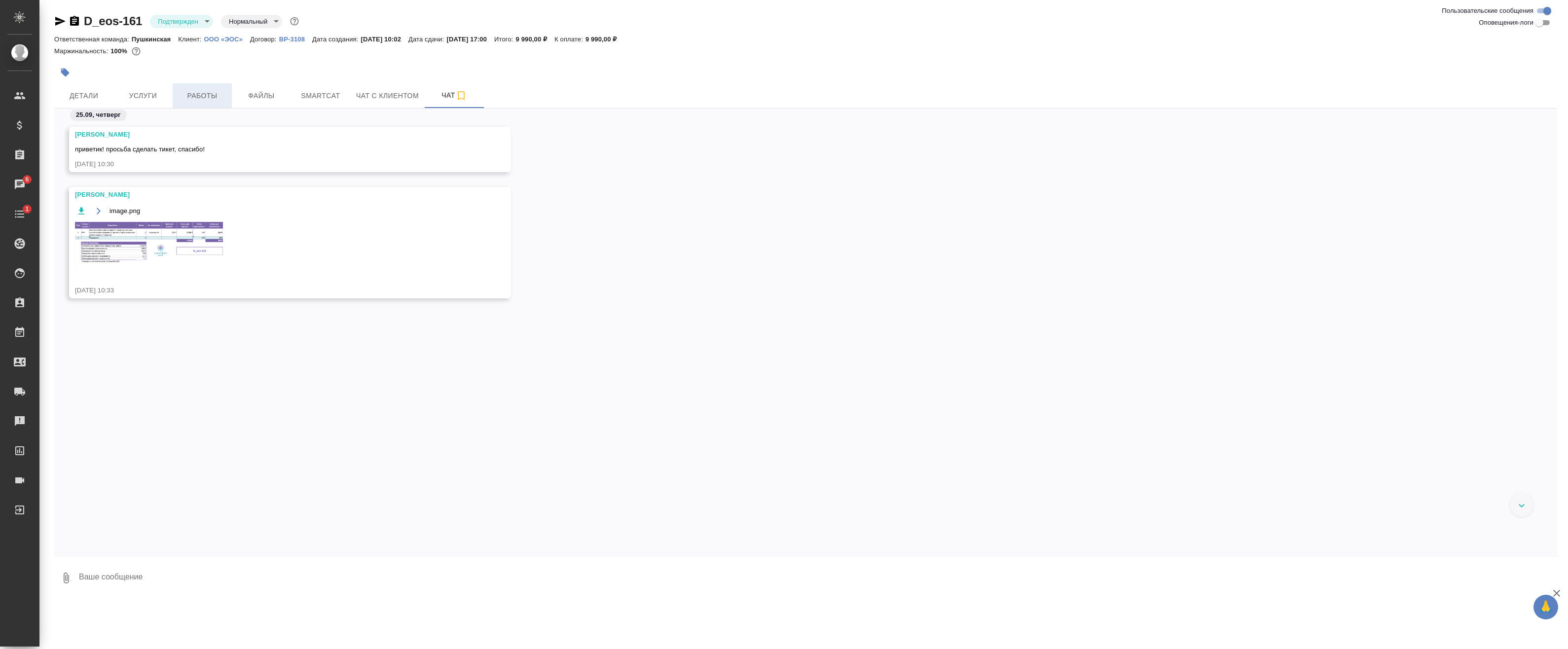
click at [214, 99] on span "Работы" at bounding box center [202, 96] width 47 height 12
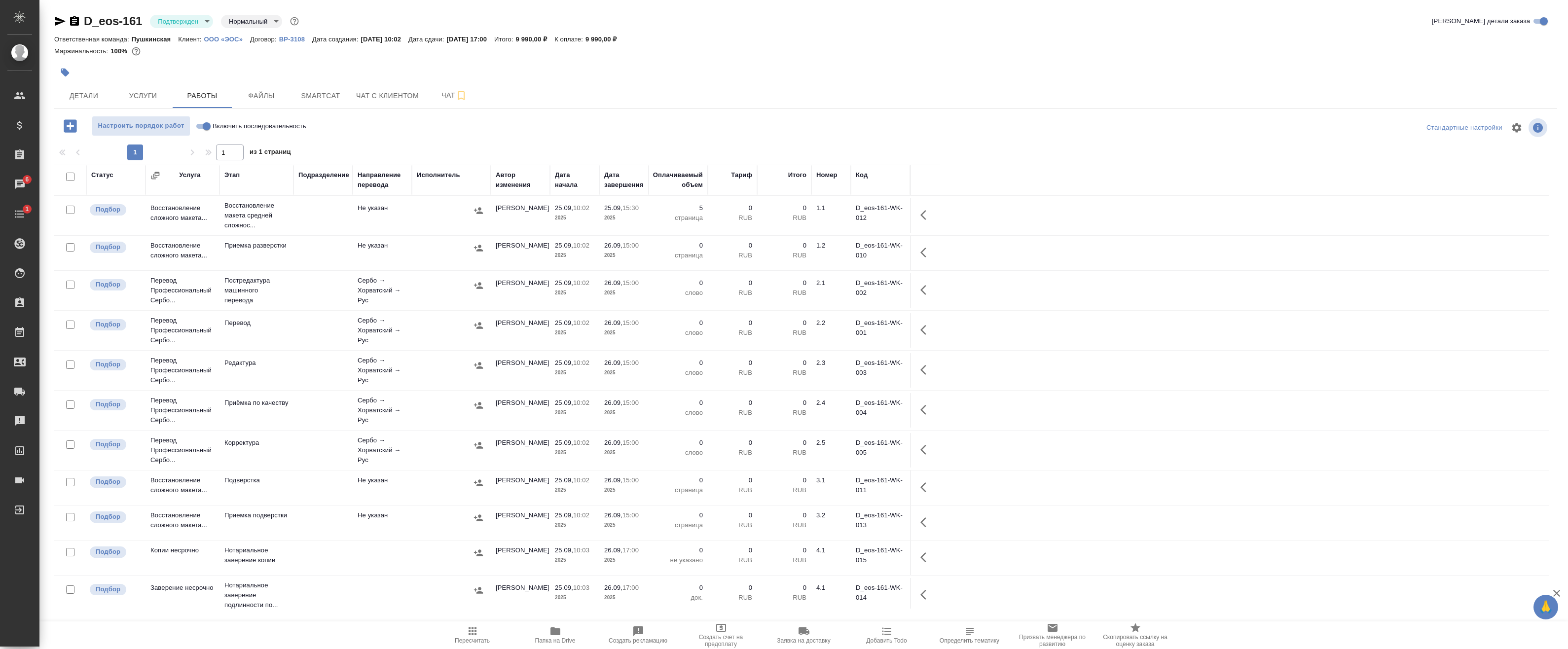
click at [926, 212] on icon "button" at bounding box center [926, 215] width 12 height 12
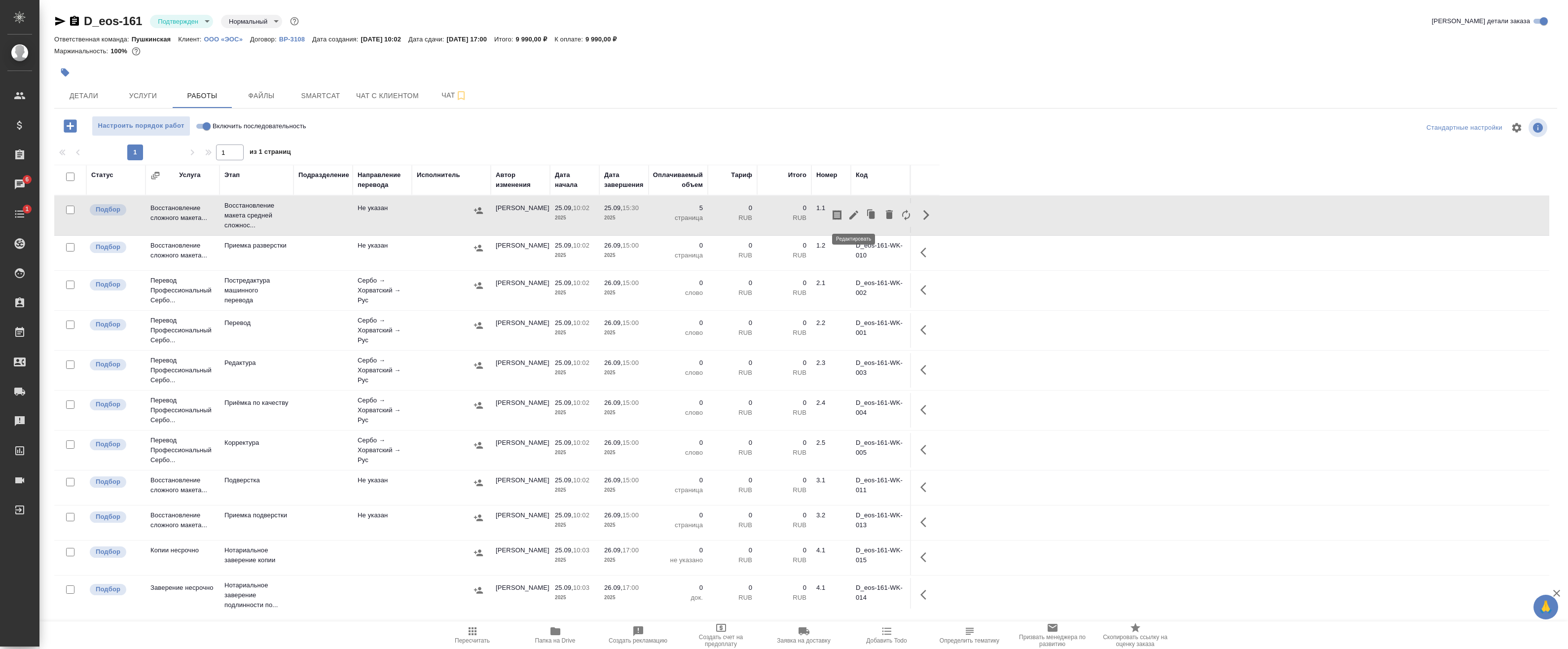
click at [856, 221] on button "button" at bounding box center [854, 215] width 17 height 24
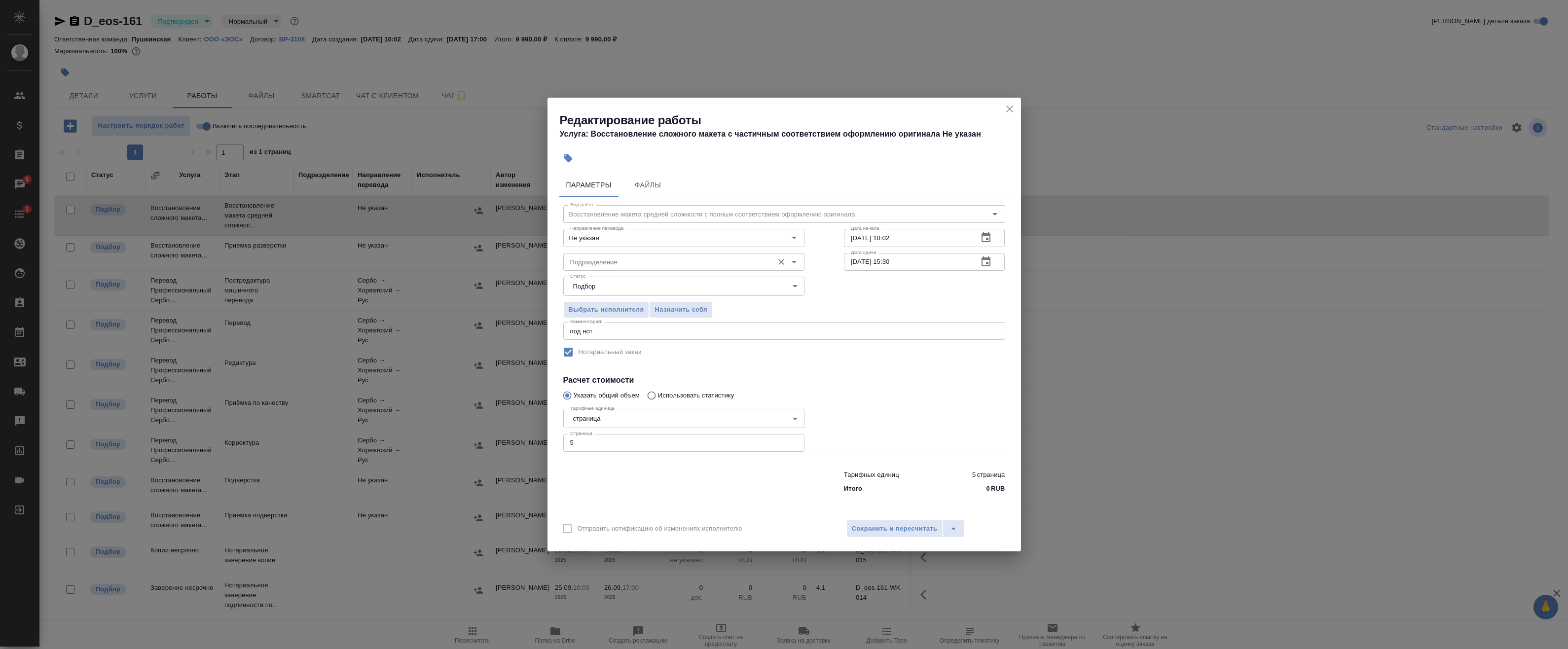
click at [620, 271] on div "Подразделение" at bounding box center [684, 262] width 241 height 18
click at [640, 298] on li "Верстки и дизайна" at bounding box center [684, 301] width 241 height 18
type input "Верстки и дизайна"
click at [909, 535] on button "Сохранить и пересчитать" at bounding box center [894, 528] width 97 height 18
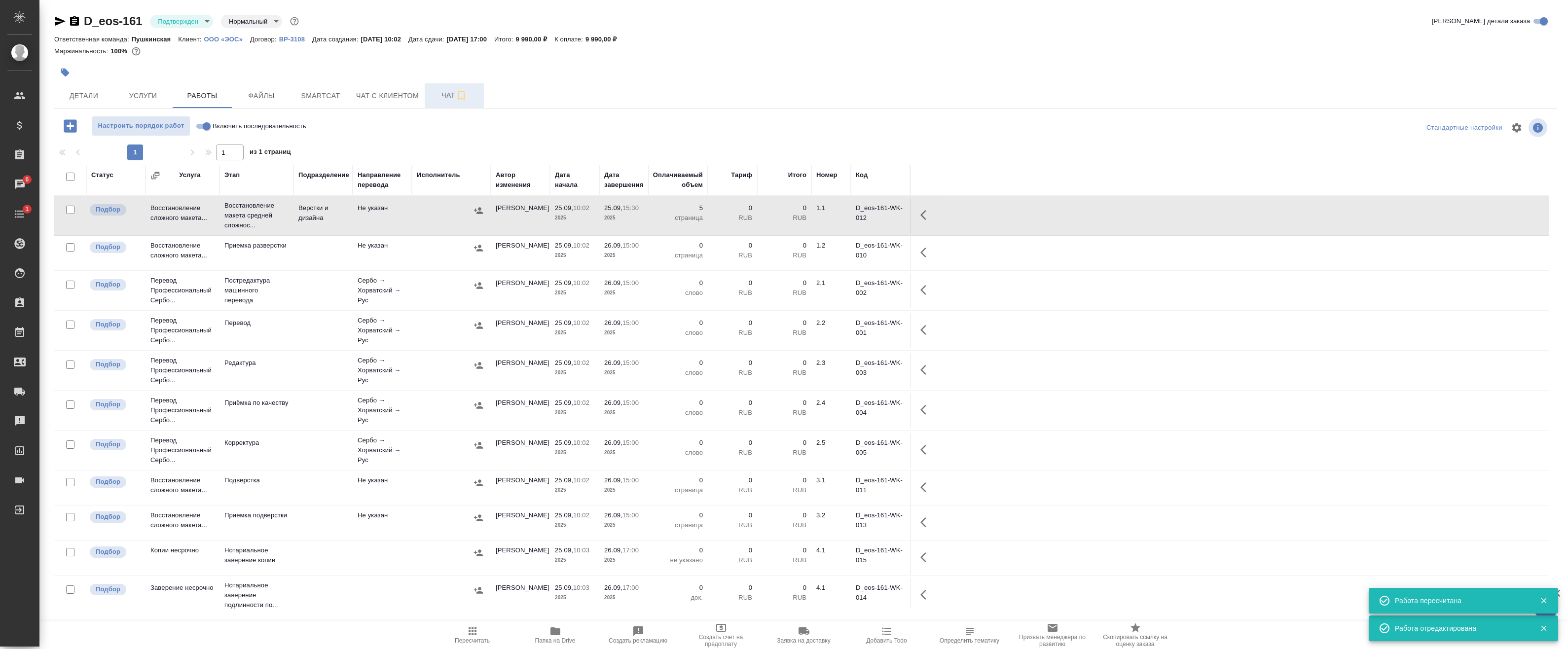
click at [449, 98] on span "Чат" at bounding box center [454, 96] width 47 height 12
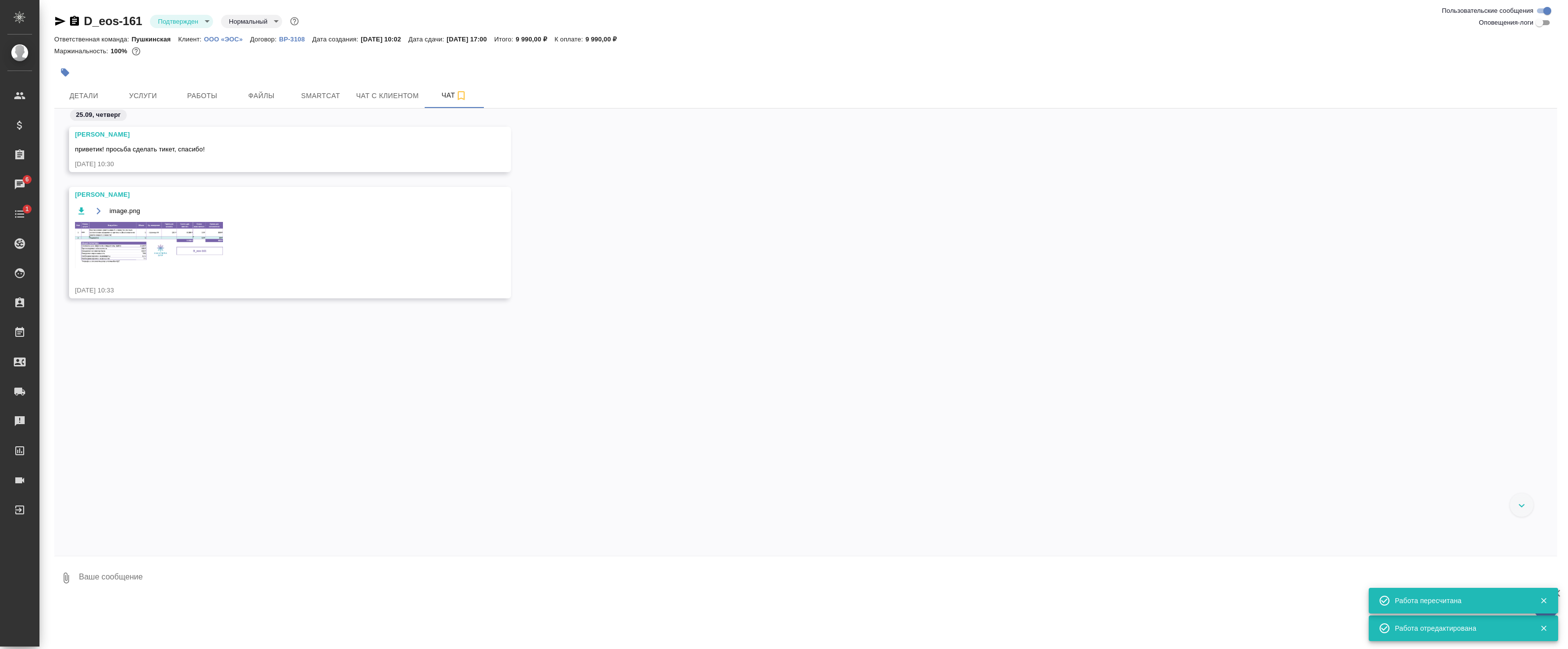
click at [182, 237] on img at bounding box center [149, 245] width 148 height 46
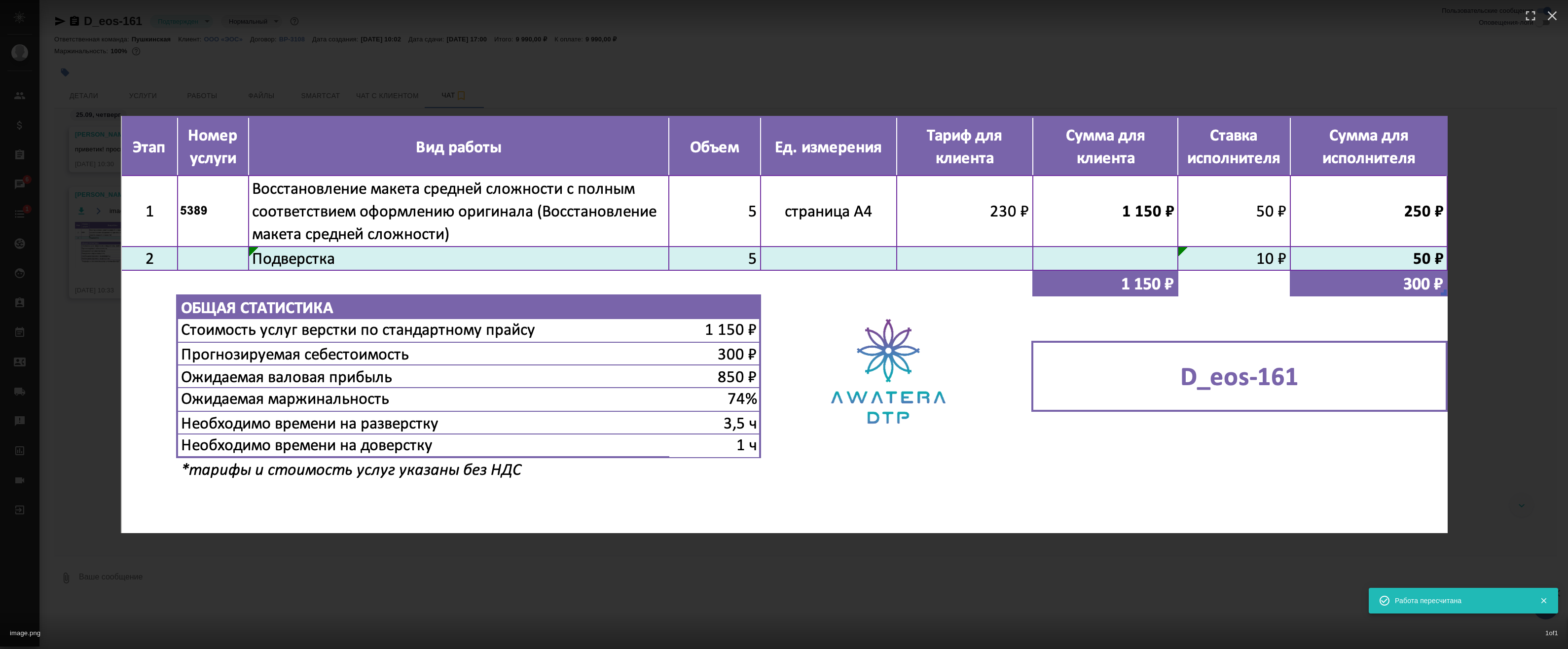
click at [510, 81] on div "image.png 1 of 1" at bounding box center [784, 324] width 1568 height 649
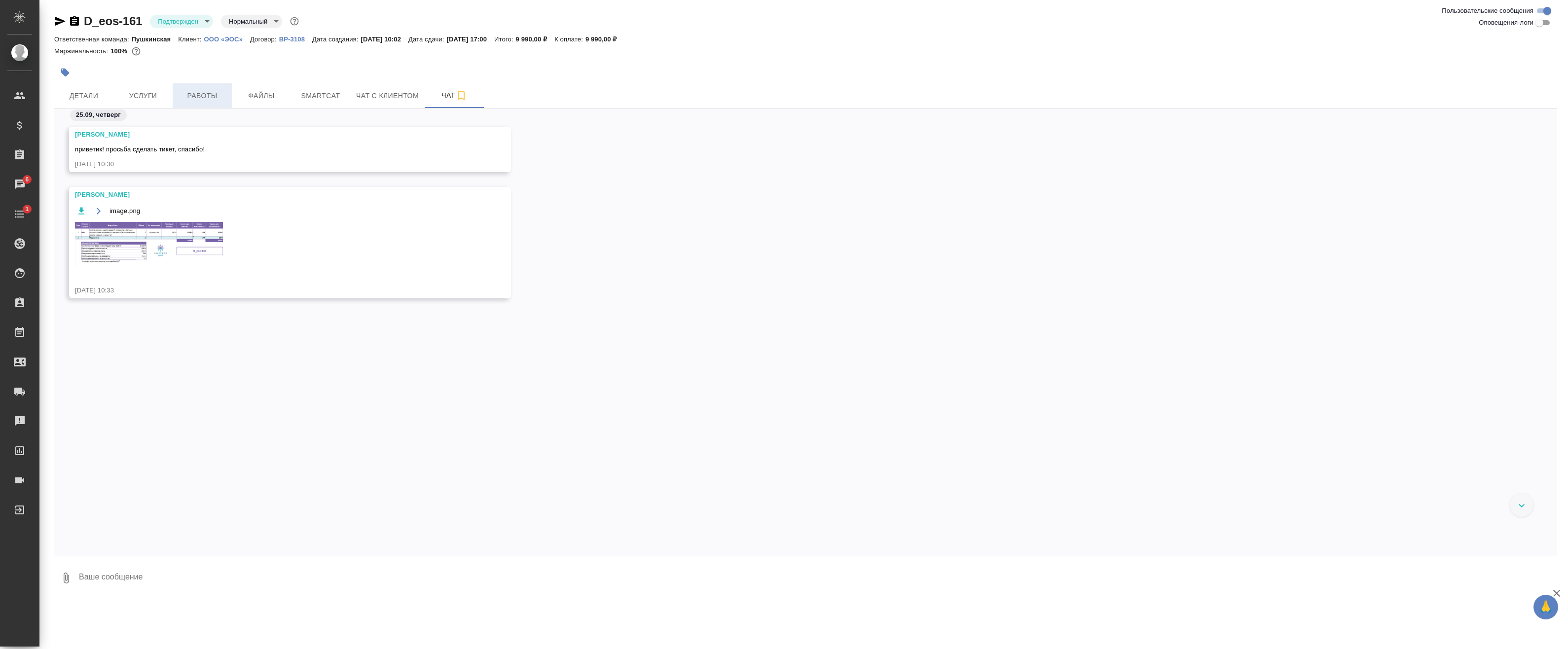
click at [195, 100] on span "Работы" at bounding box center [202, 96] width 47 height 12
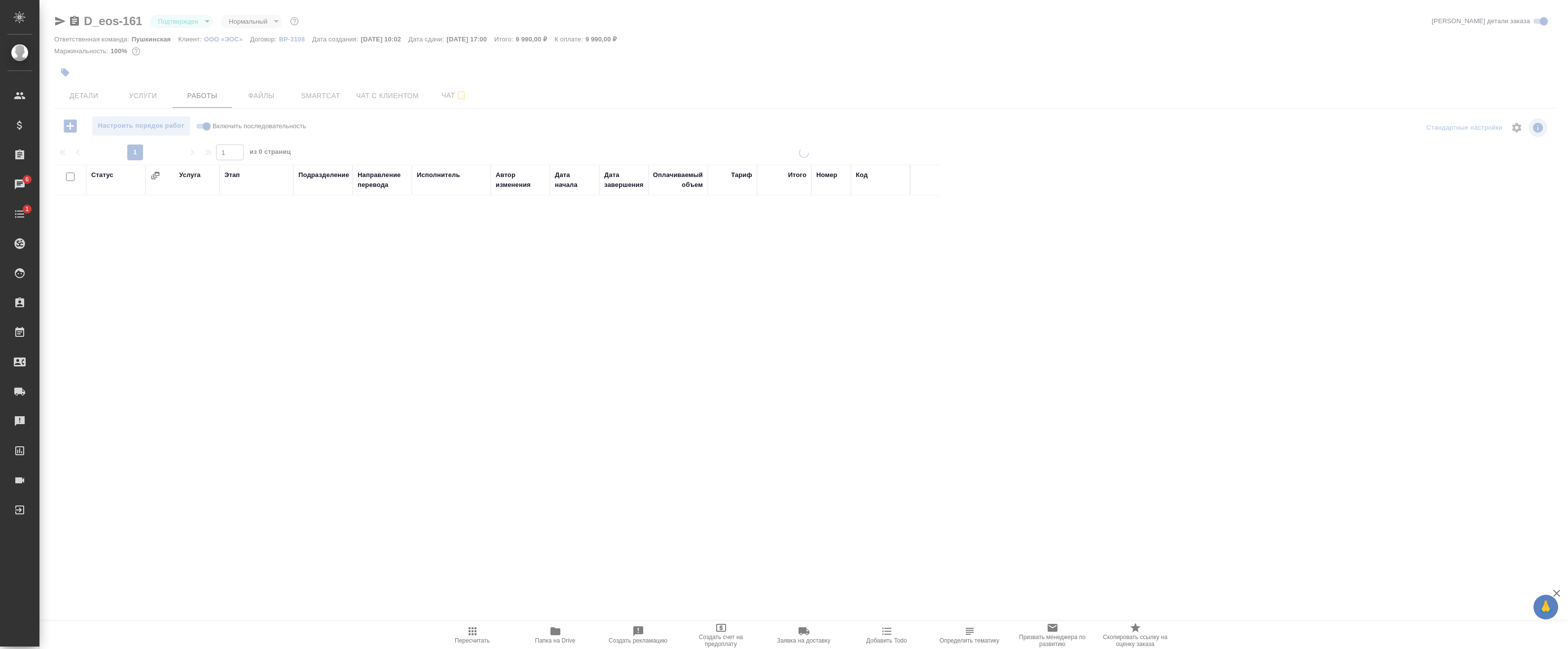
click at [197, 18] on body "🙏 .cls-1 fill:#fff; AWATERA Badanyan Artak Клиенты Спецификации Заказы 6 Чаты 1…" at bounding box center [784, 324] width 1568 height 649
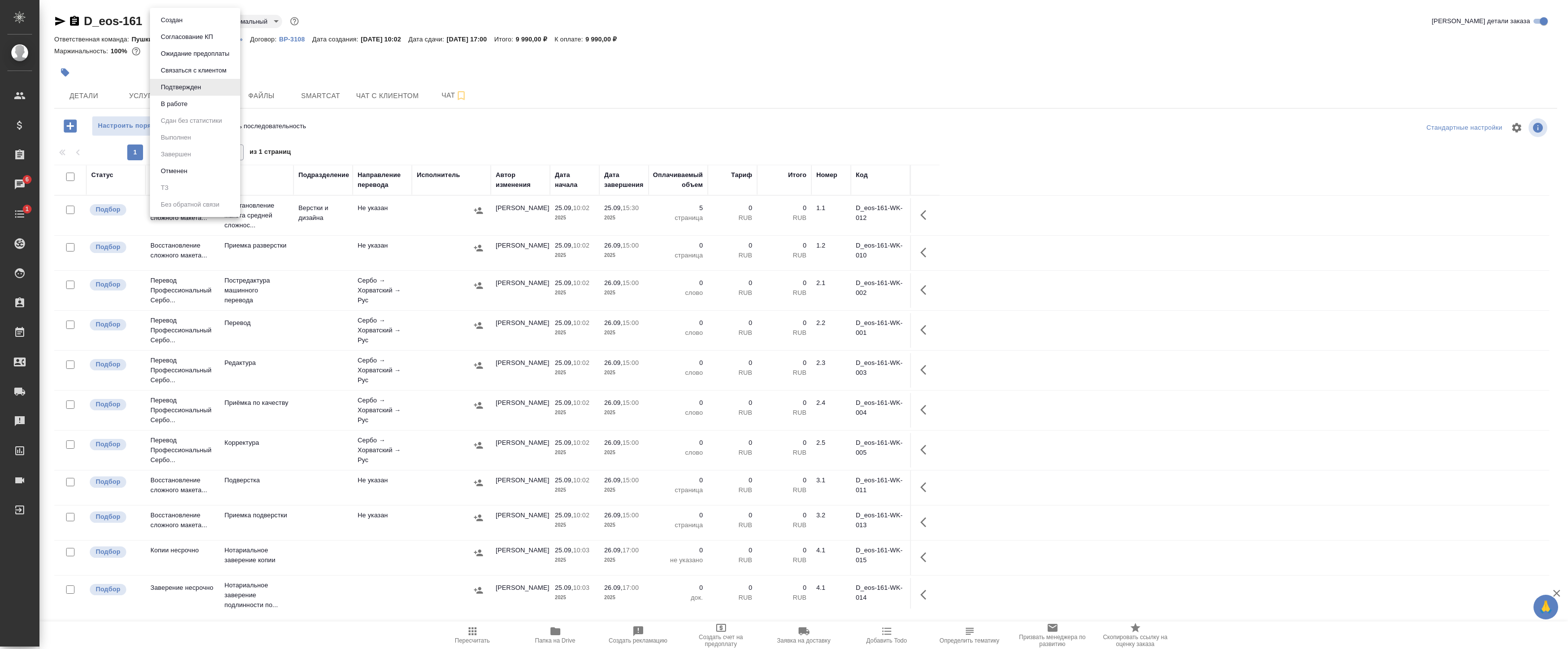
click at [195, 25] on li "Создан" at bounding box center [195, 20] width 90 height 17
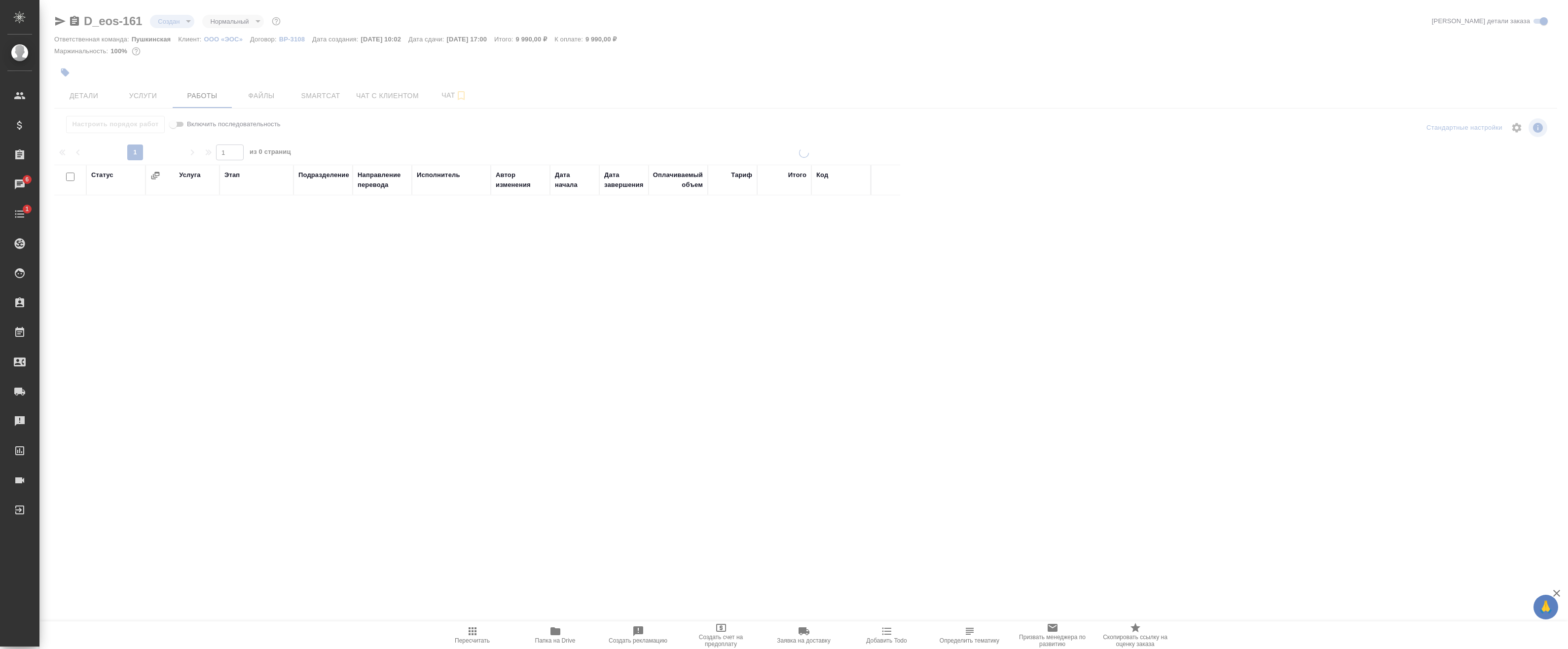
click at [191, 24] on div at bounding box center [803, 317] width 1528 height 634
click at [189, 22] on body "🙏 .cls-1 fill:#fff; AWATERA Badanyan Artak Клиенты Спецификации Заказы 6 Чаты 1…" at bounding box center [784, 324] width 1568 height 649
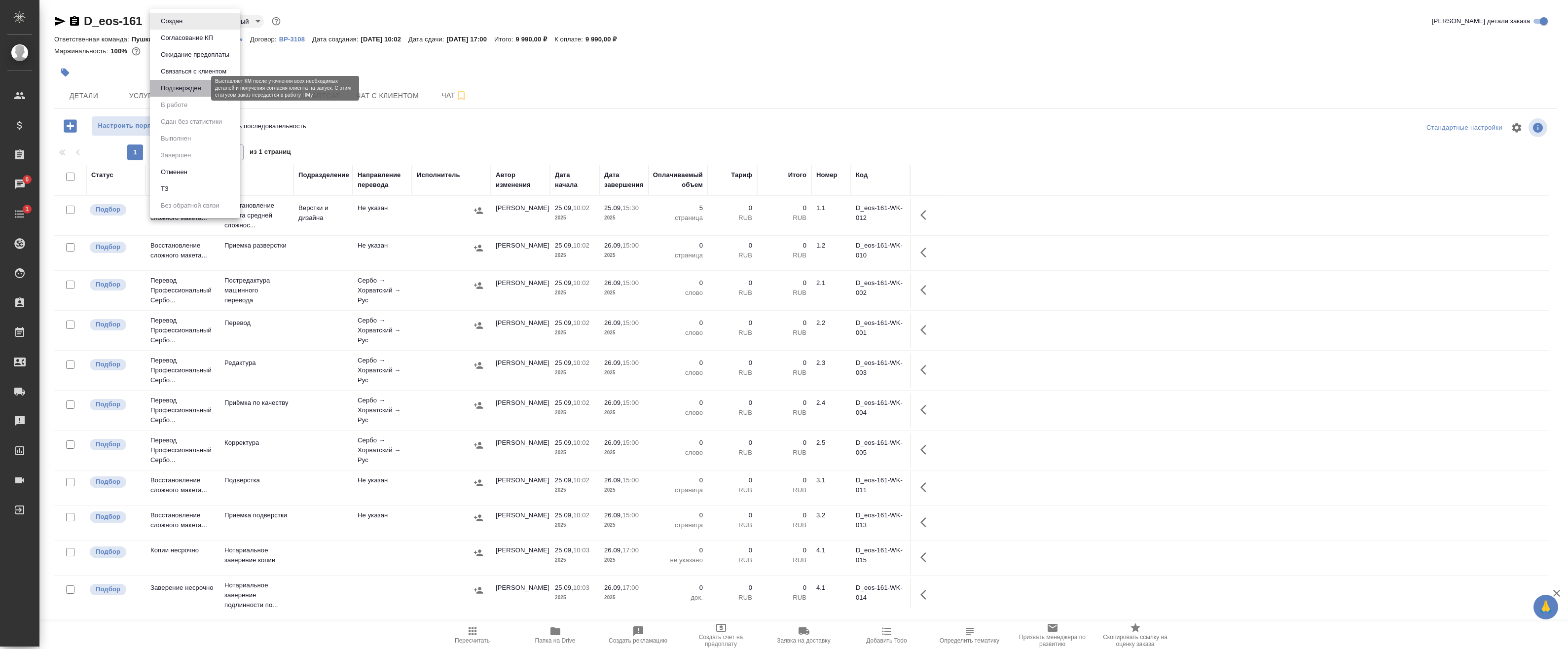
click at [191, 88] on button "Подтвержден" at bounding box center [181, 88] width 46 height 11
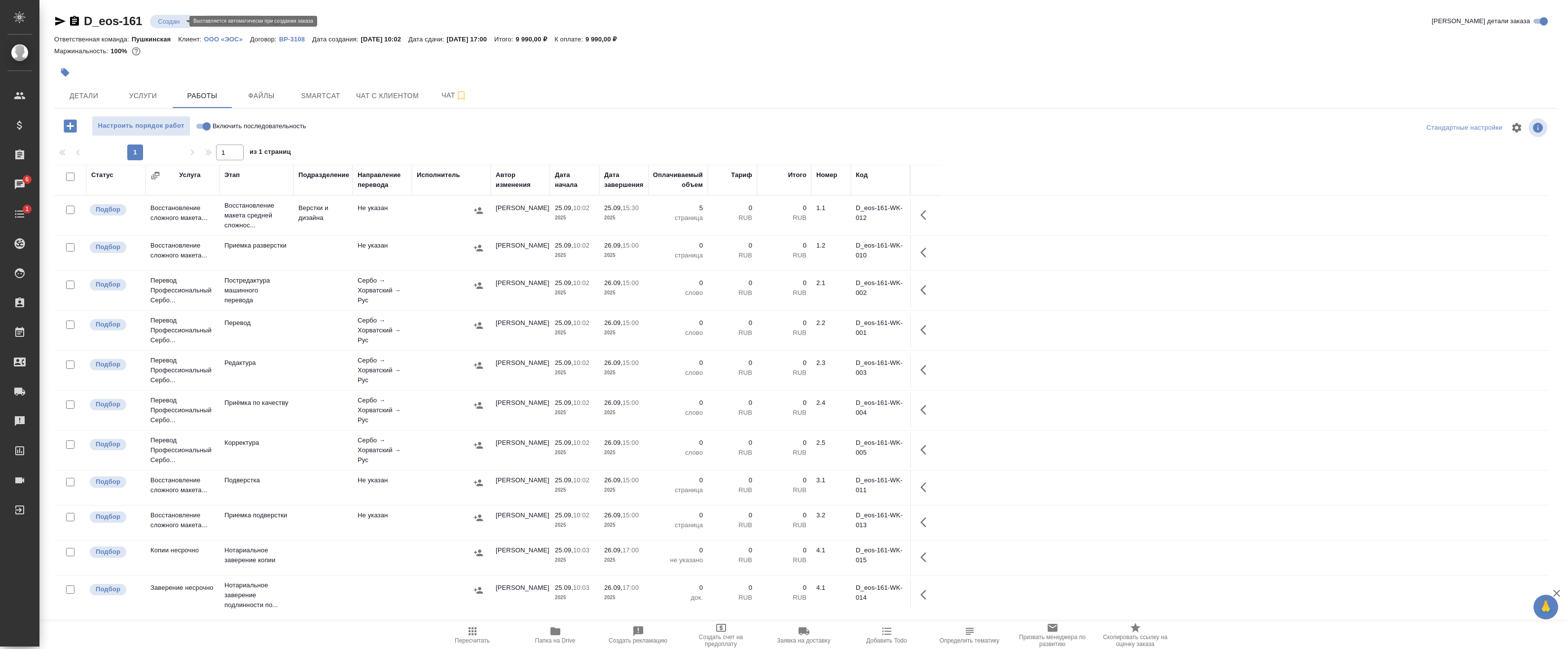
click at [183, 19] on body "🙏 .cls-1 fill:#fff; AWATERA Badanyan Artak Клиенты Спецификации Заказы 6 Чаты 1…" at bounding box center [784, 324] width 1568 height 649
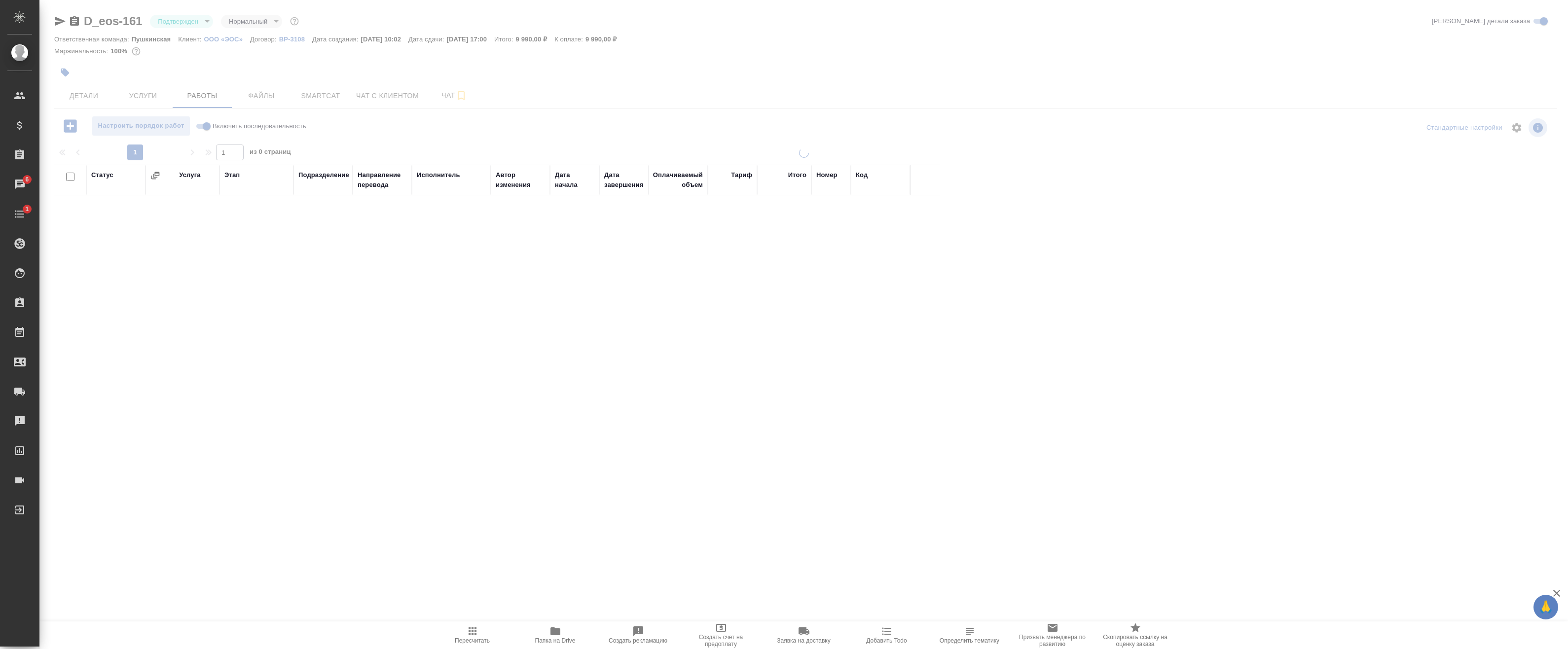
click at [184, 22] on div at bounding box center [803, 317] width 1528 height 634
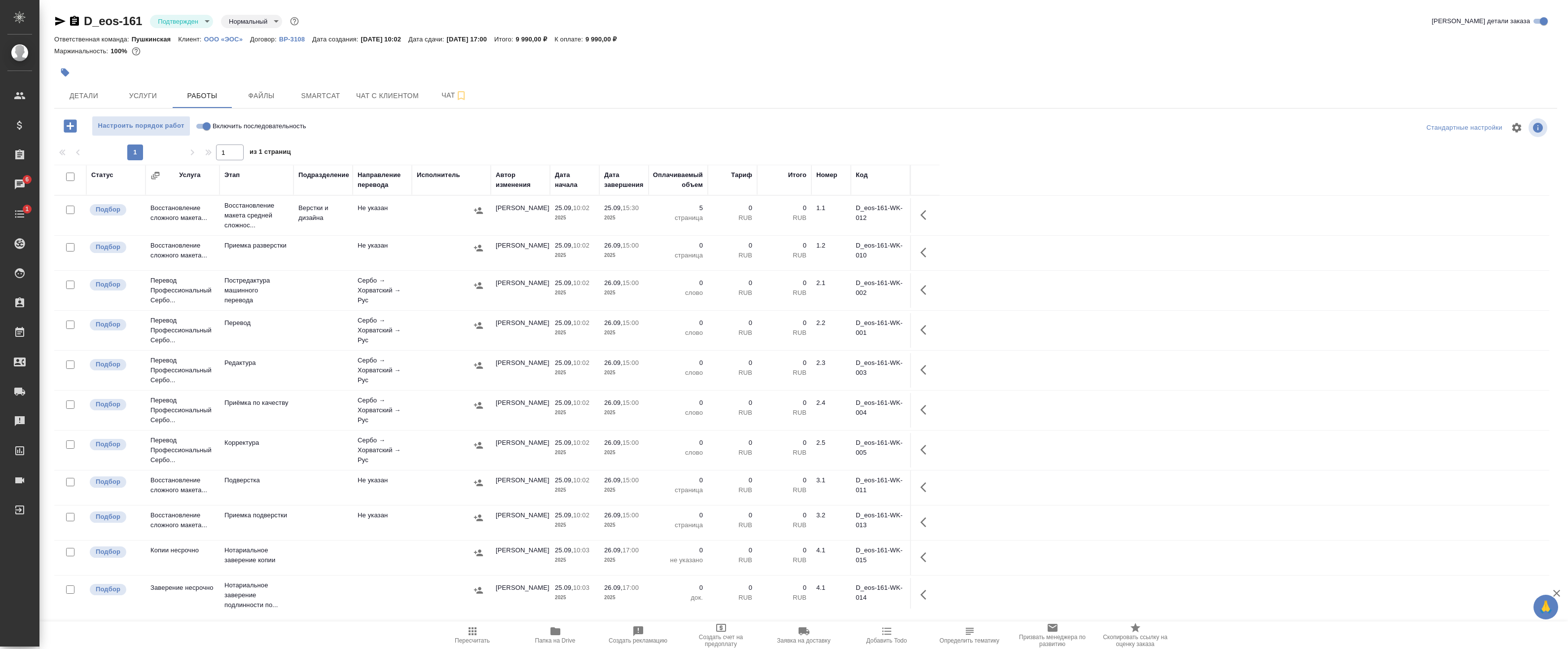
click at [189, 25] on body "🙏 .cls-1 fill:#fff; AWATERA Badanyan Artak Клиенты Спецификации Заказы 6 Чаты 1…" at bounding box center [784, 324] width 1568 height 649
click at [183, 105] on button "В работе" at bounding box center [173, 104] width 32 height 11
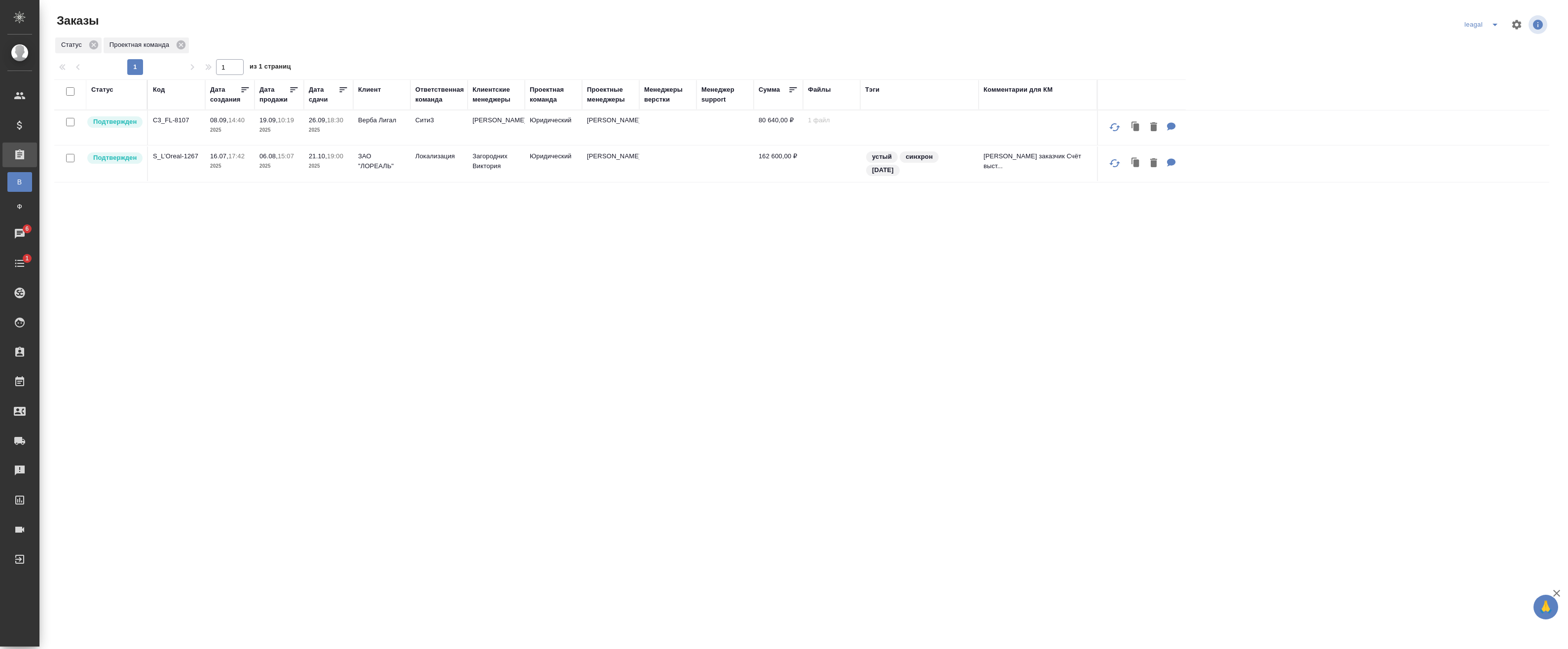
click at [674, 132] on td at bounding box center [668, 128] width 57 height 35
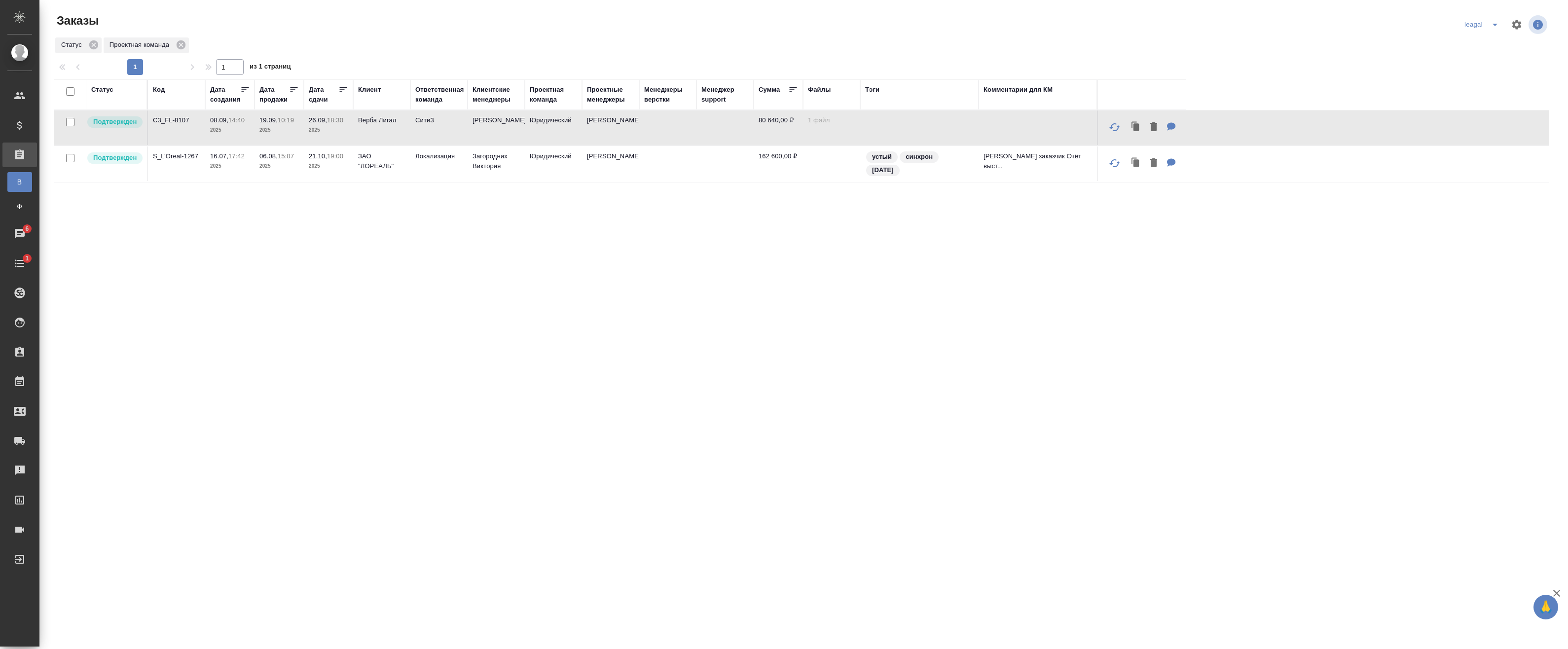
click at [674, 132] on td at bounding box center [668, 128] width 57 height 35
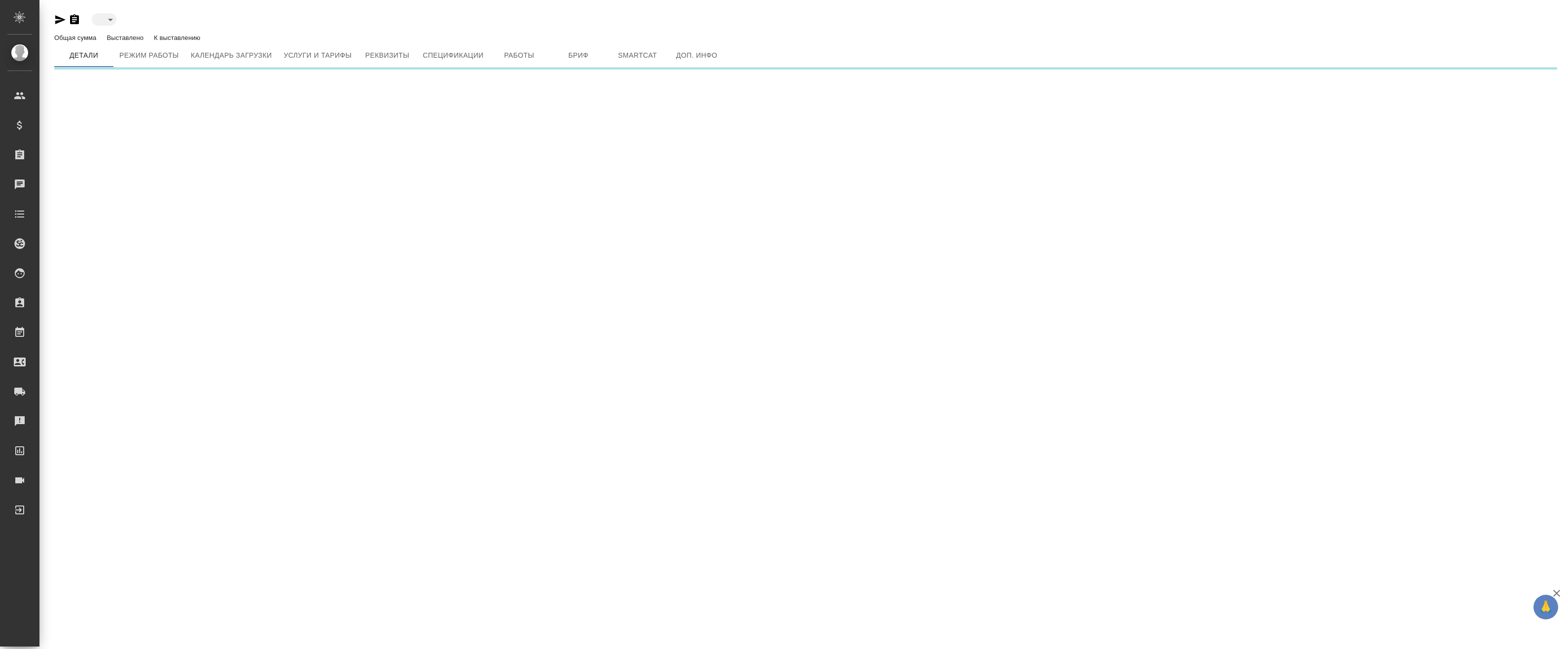
type input "active"
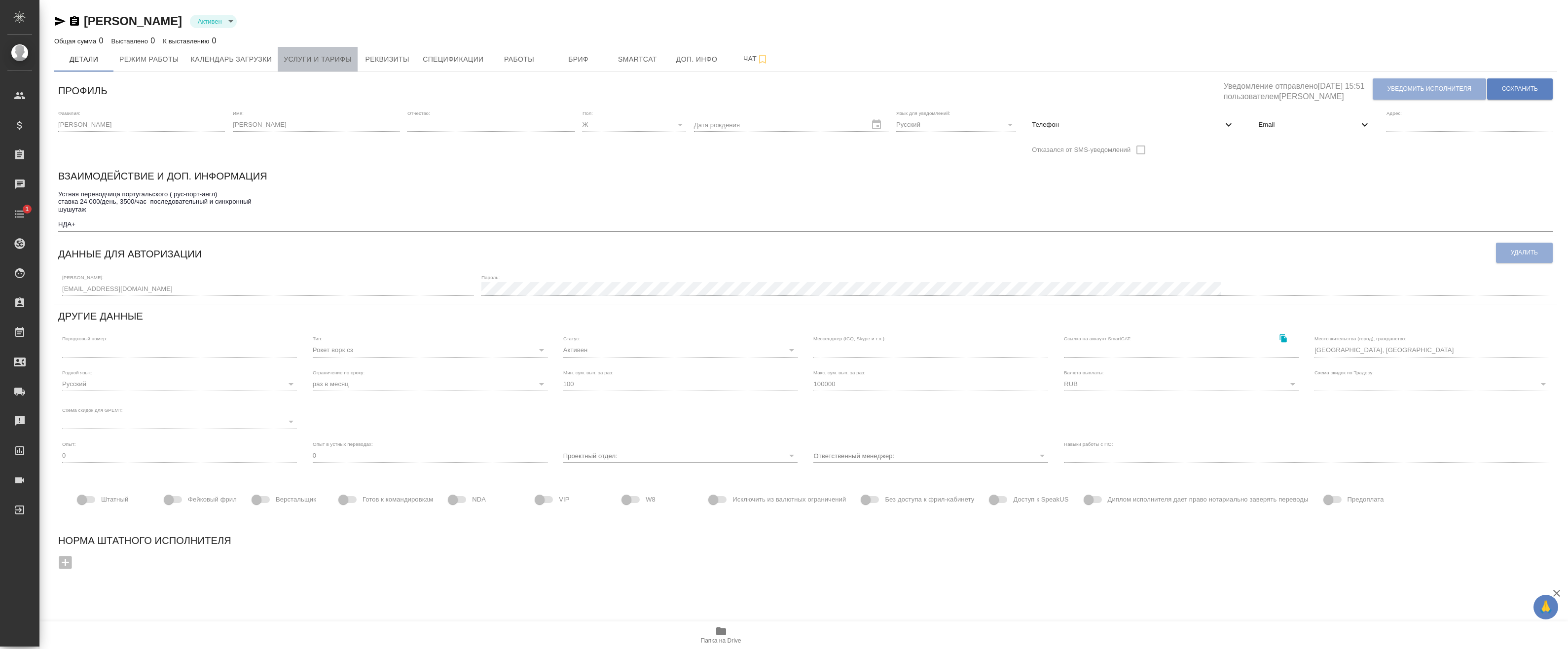
click at [342, 61] on span "Услуги и тарифы" at bounding box center [318, 60] width 68 height 12
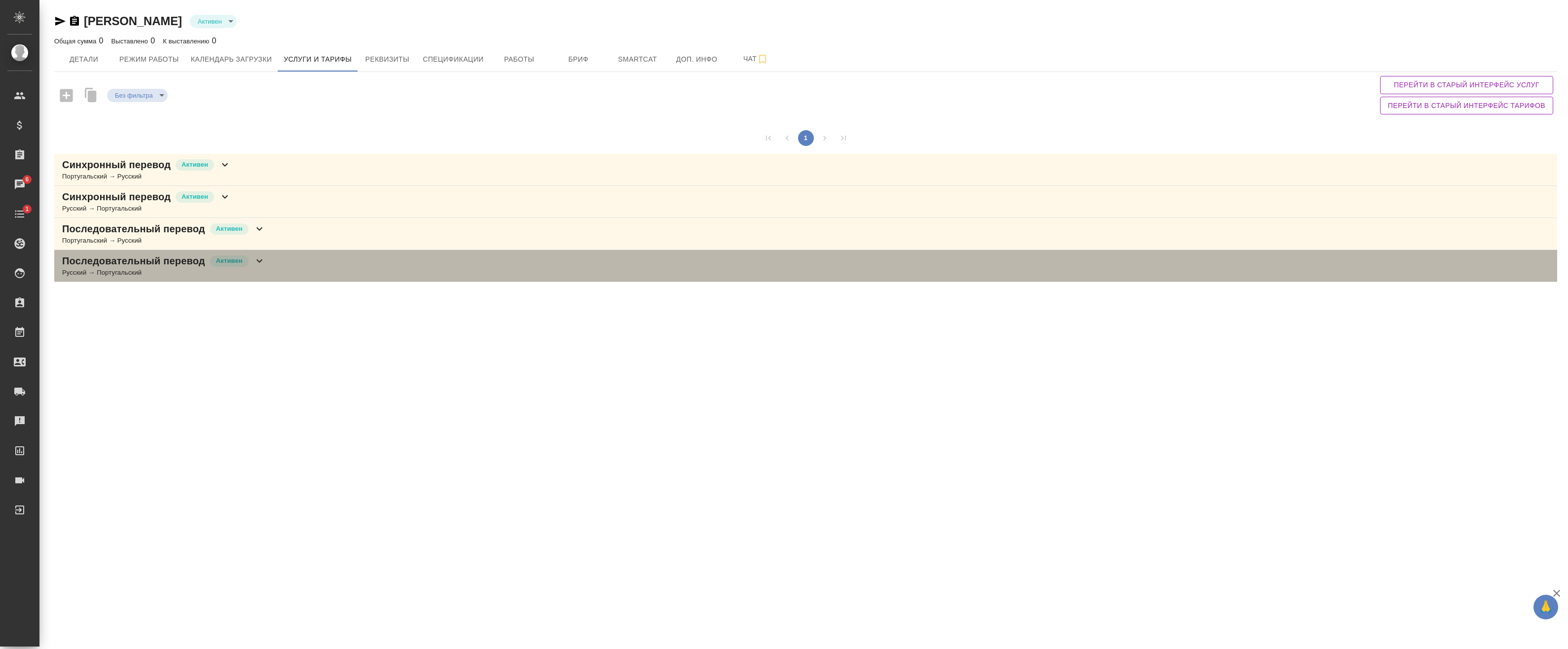
click at [270, 267] on div "Последовательный перевод Активен Русский → Португальский" at bounding box center [805, 266] width 1503 height 32
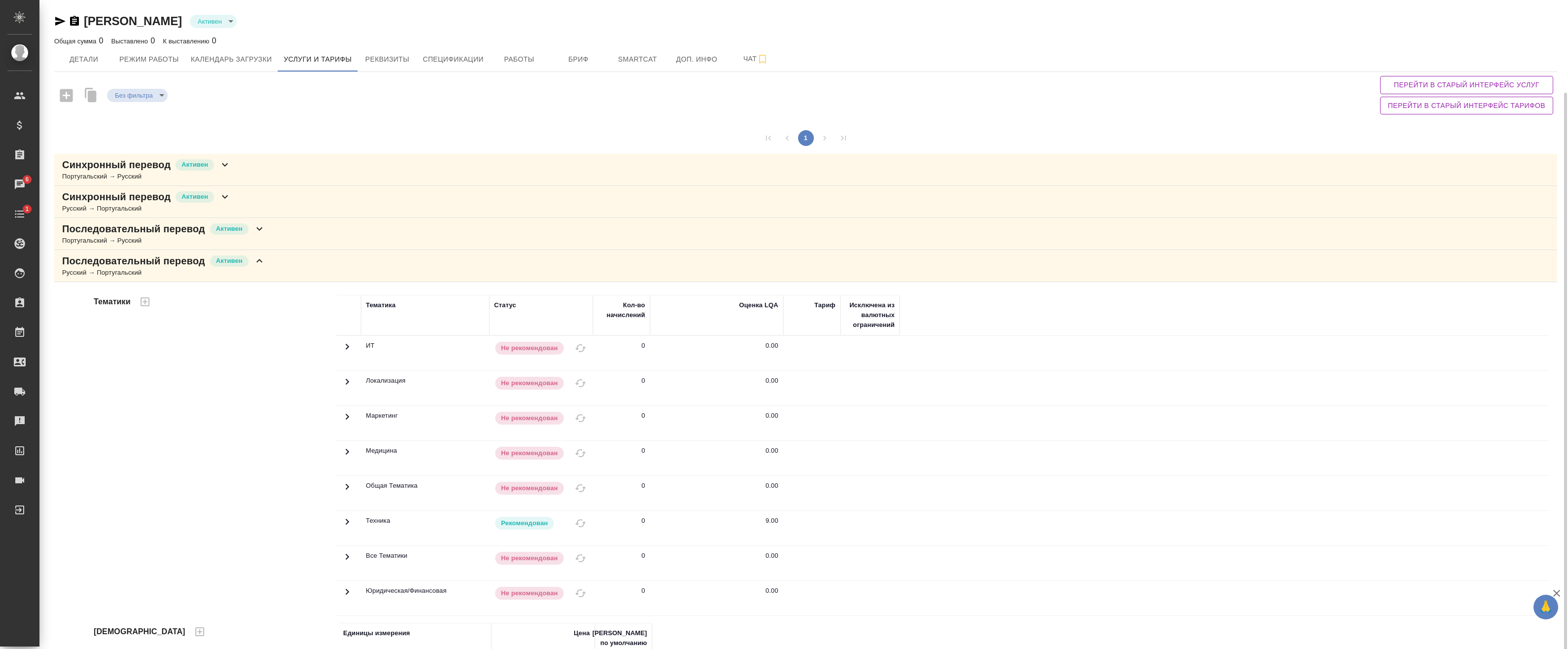
scroll to position [85, 0]
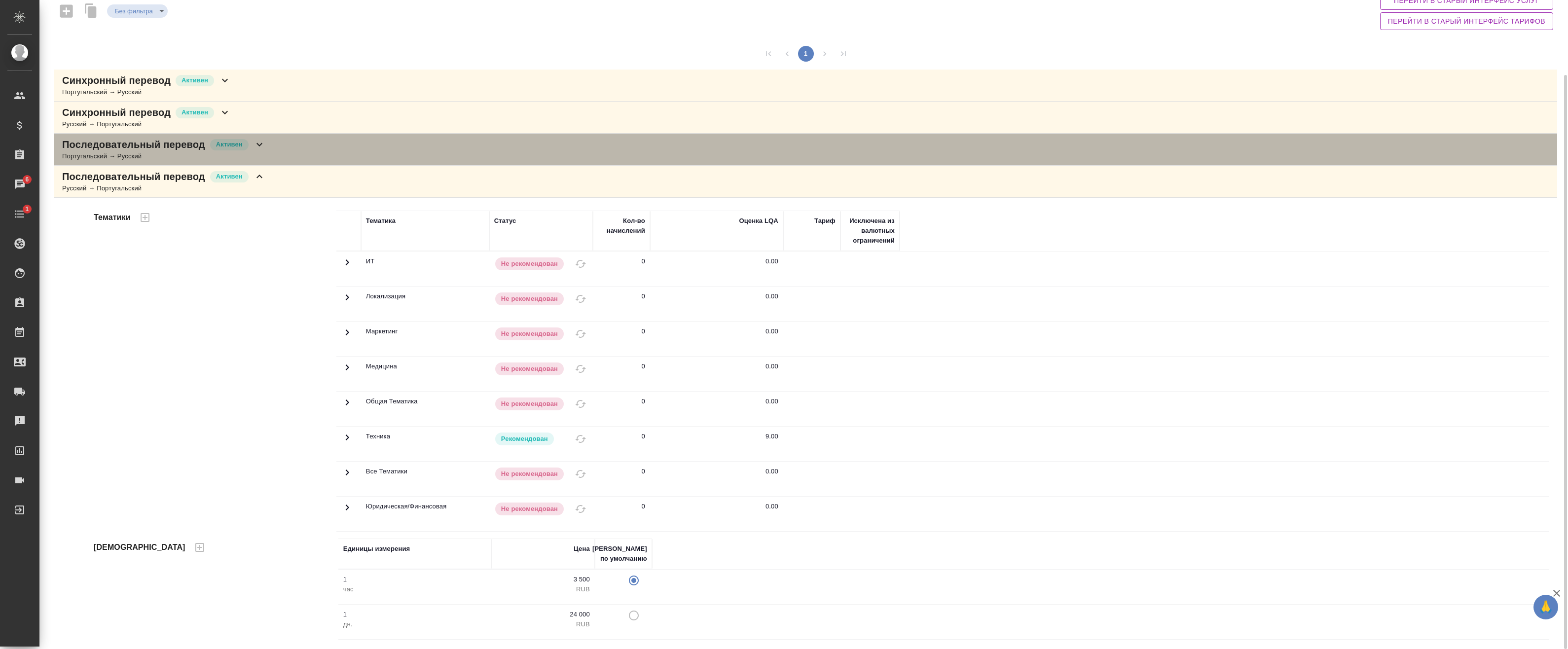
click at [260, 145] on icon at bounding box center [259, 145] width 6 height 4
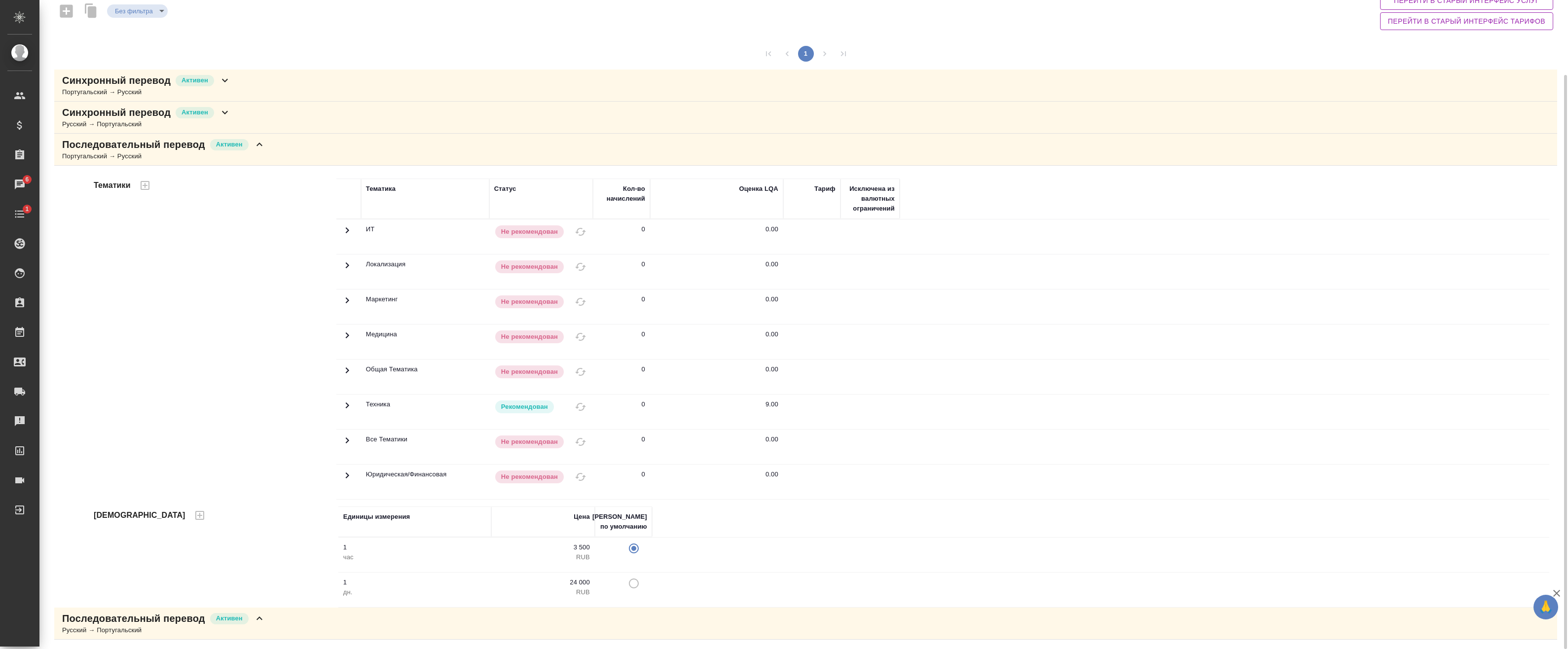
click at [261, 112] on div "Синхронный перевод Активен Русский → Португальский" at bounding box center [805, 118] width 1503 height 32
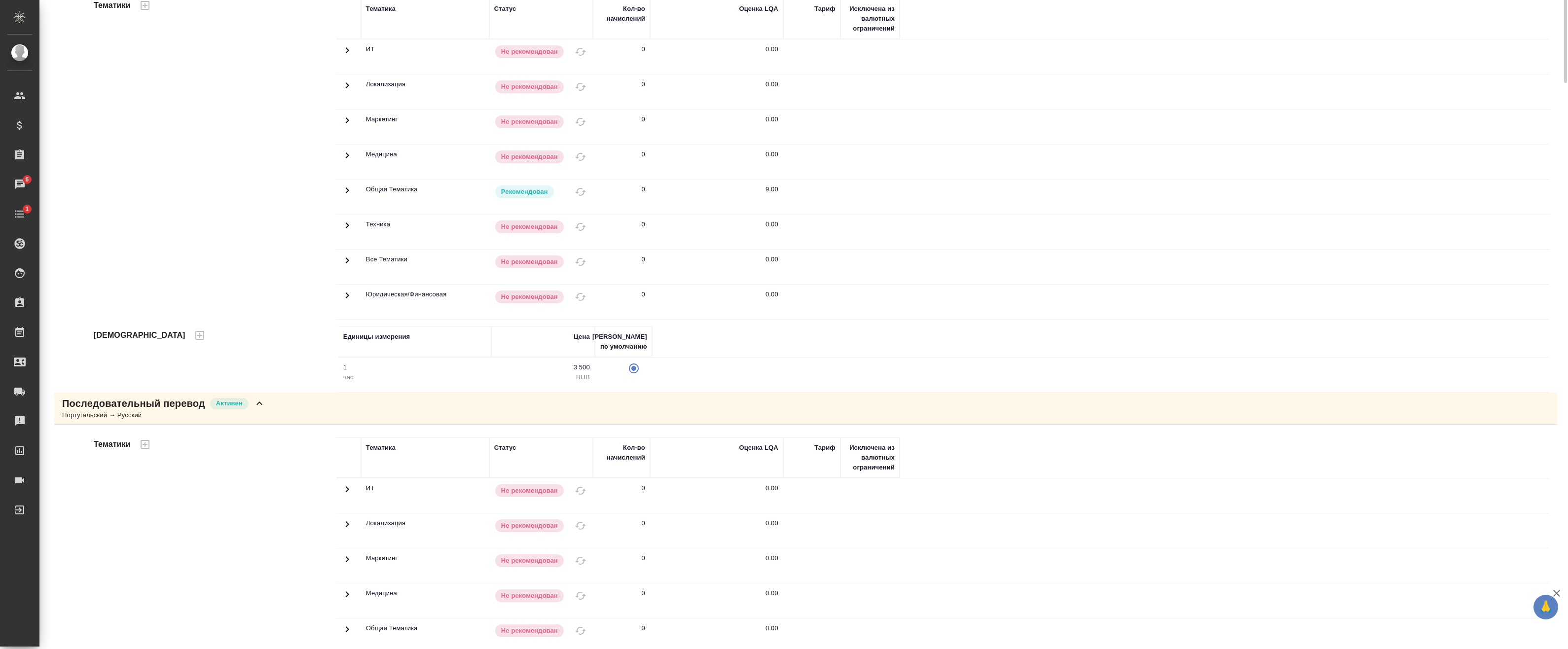
scroll to position [0, 0]
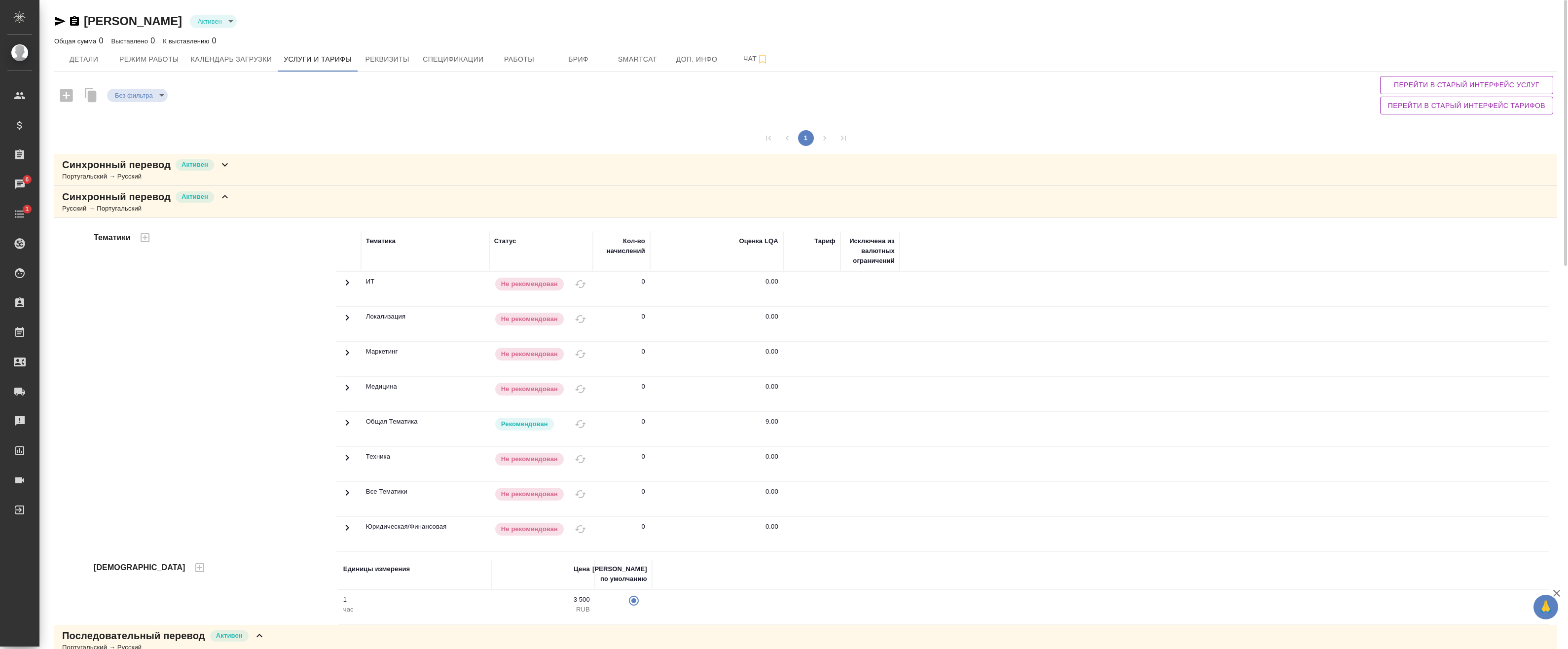
click at [248, 205] on div "Синхронный перевод Активен Русский → Португальский" at bounding box center [805, 202] width 1503 height 32
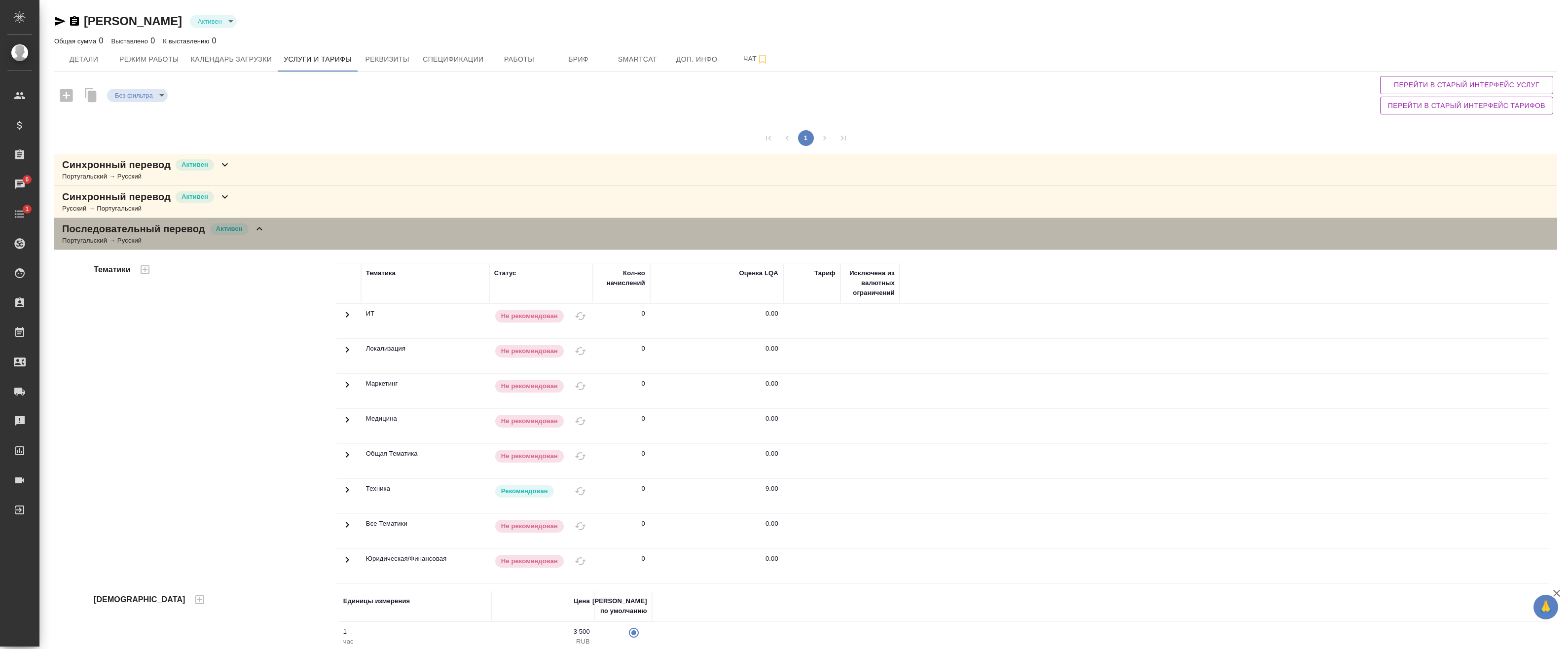
click at [272, 233] on div "Последовательный перевод Активен Португальский → Русский" at bounding box center [805, 234] width 1503 height 32
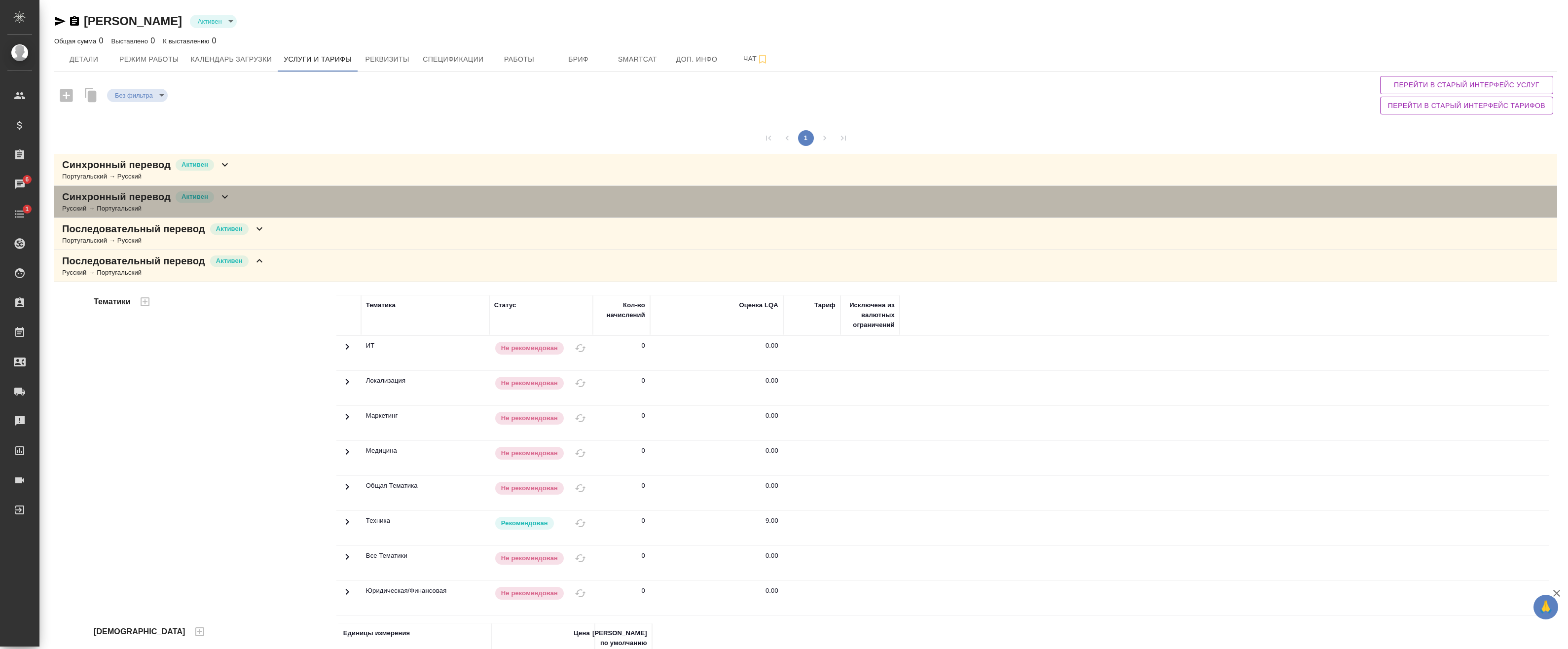
click at [271, 201] on div "Синхронный перевод Активен Русский → Португальский" at bounding box center [805, 202] width 1503 height 32
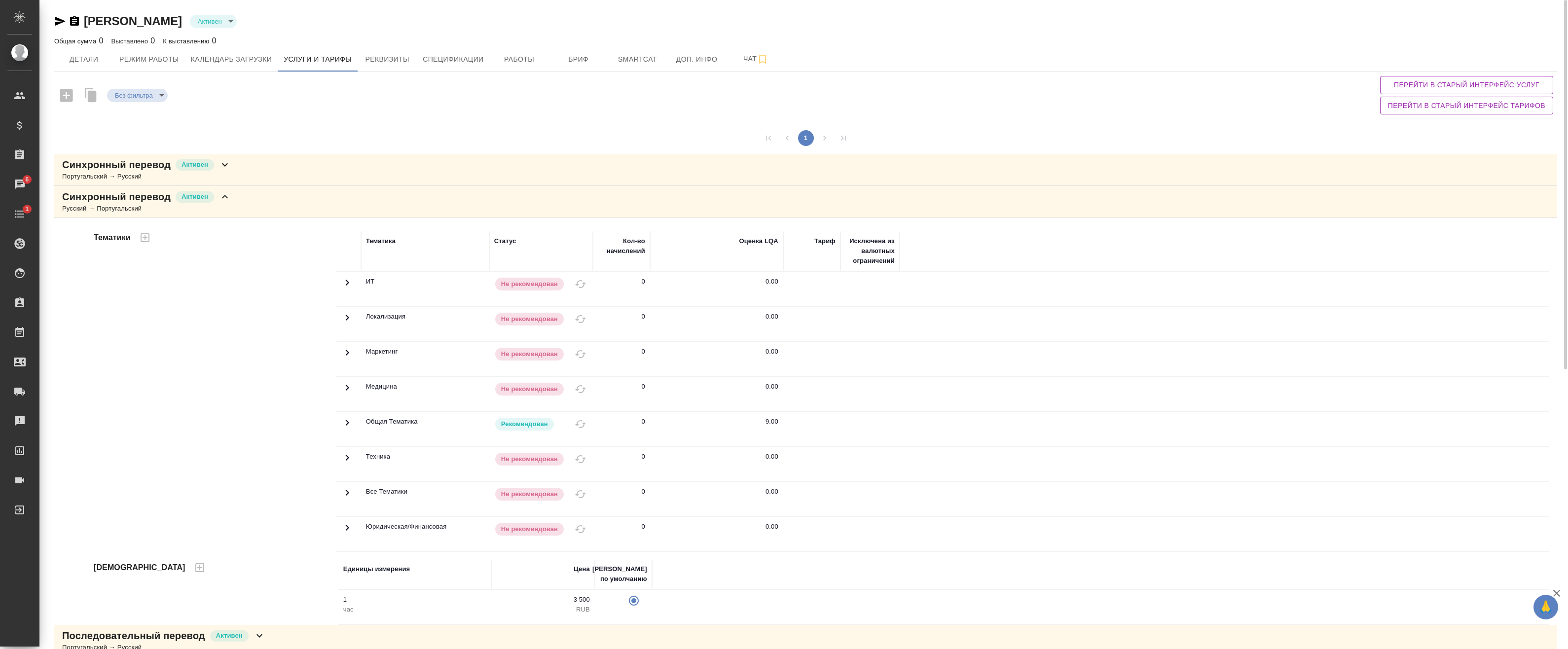
click at [233, 169] on div "Синхронный перевод Активен Португальский → Русский" at bounding box center [805, 170] width 1503 height 32
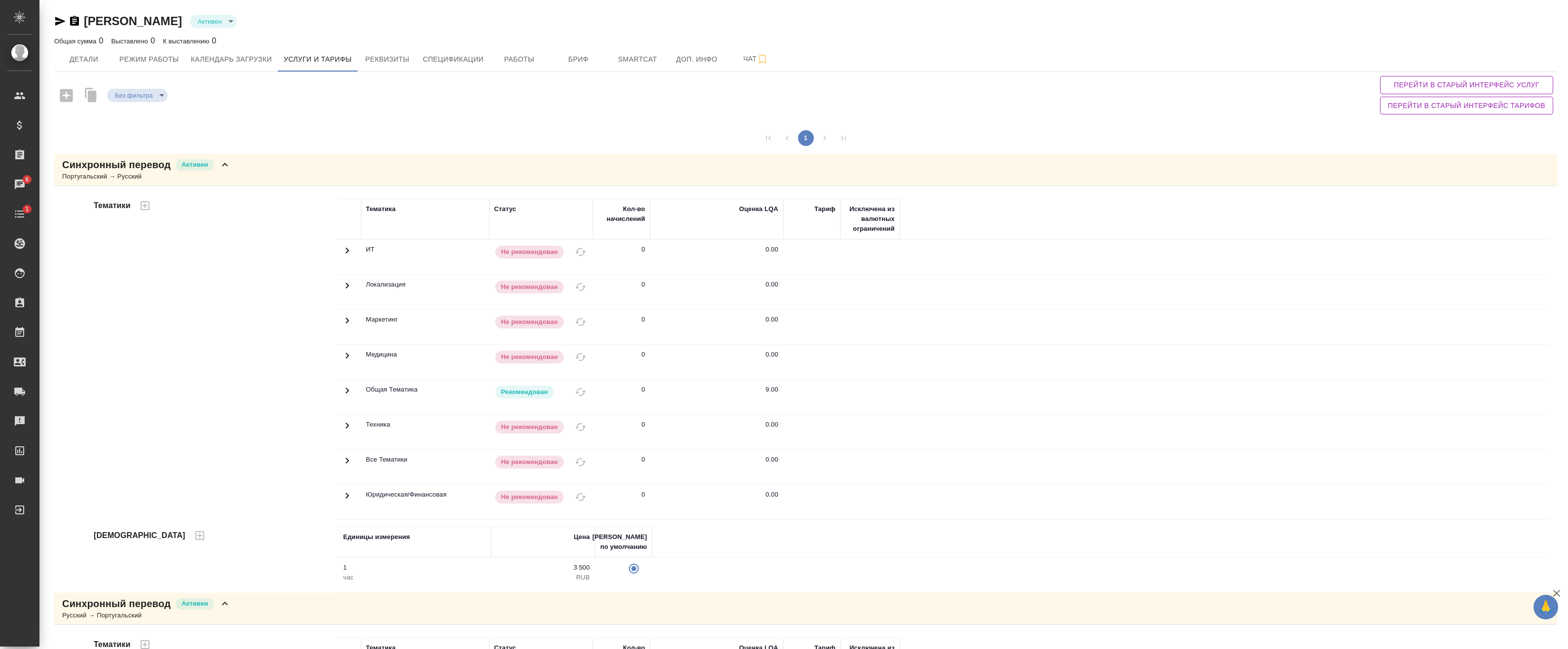
click at [226, 166] on icon at bounding box center [225, 164] width 12 height 12
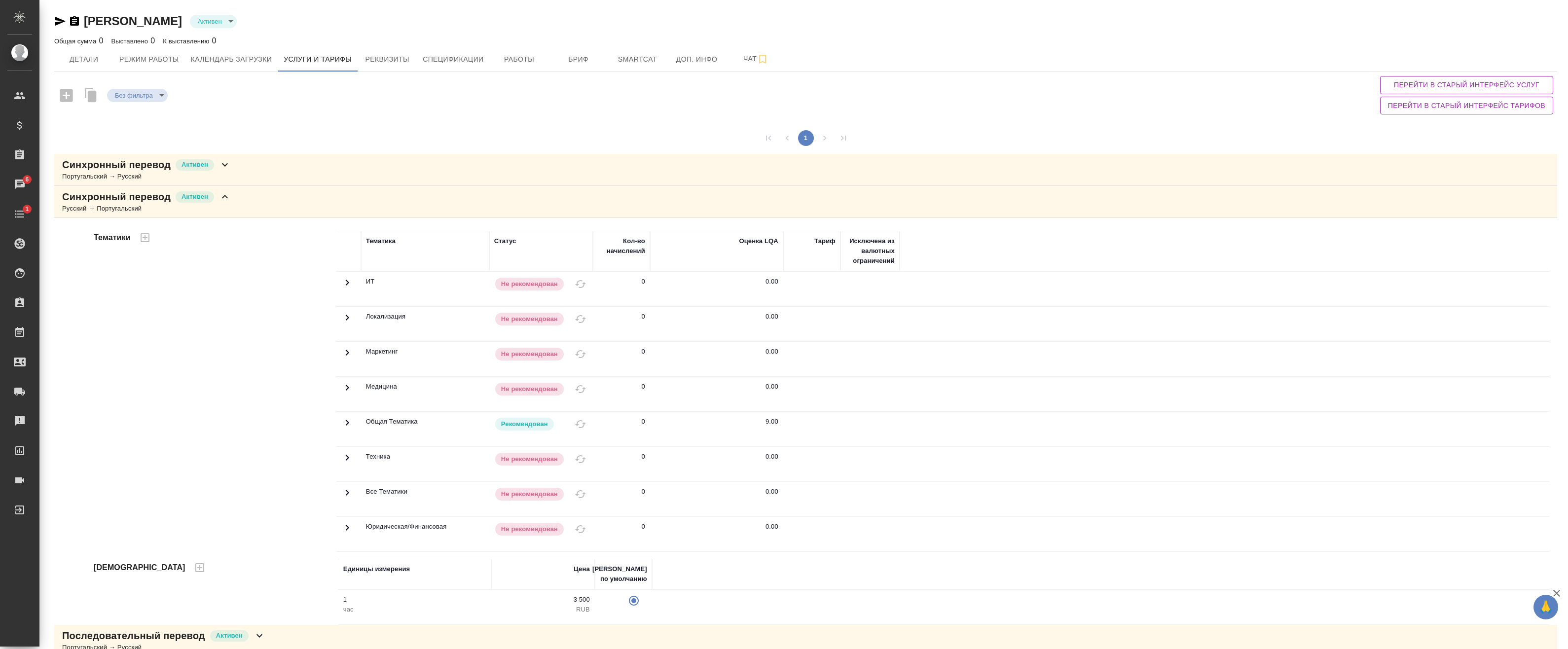
click at [225, 197] on icon at bounding box center [225, 197] width 12 height 12
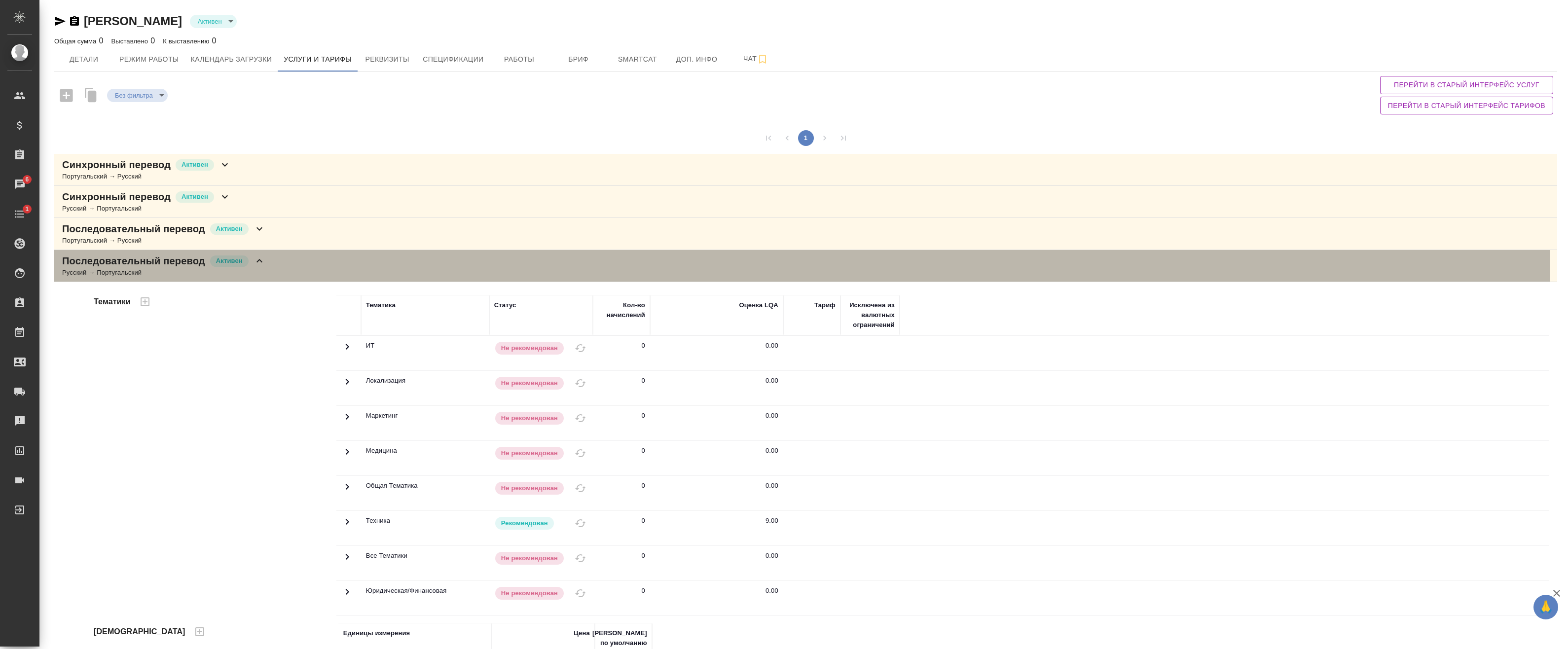
click at [257, 259] on icon at bounding box center [259, 261] width 12 height 12
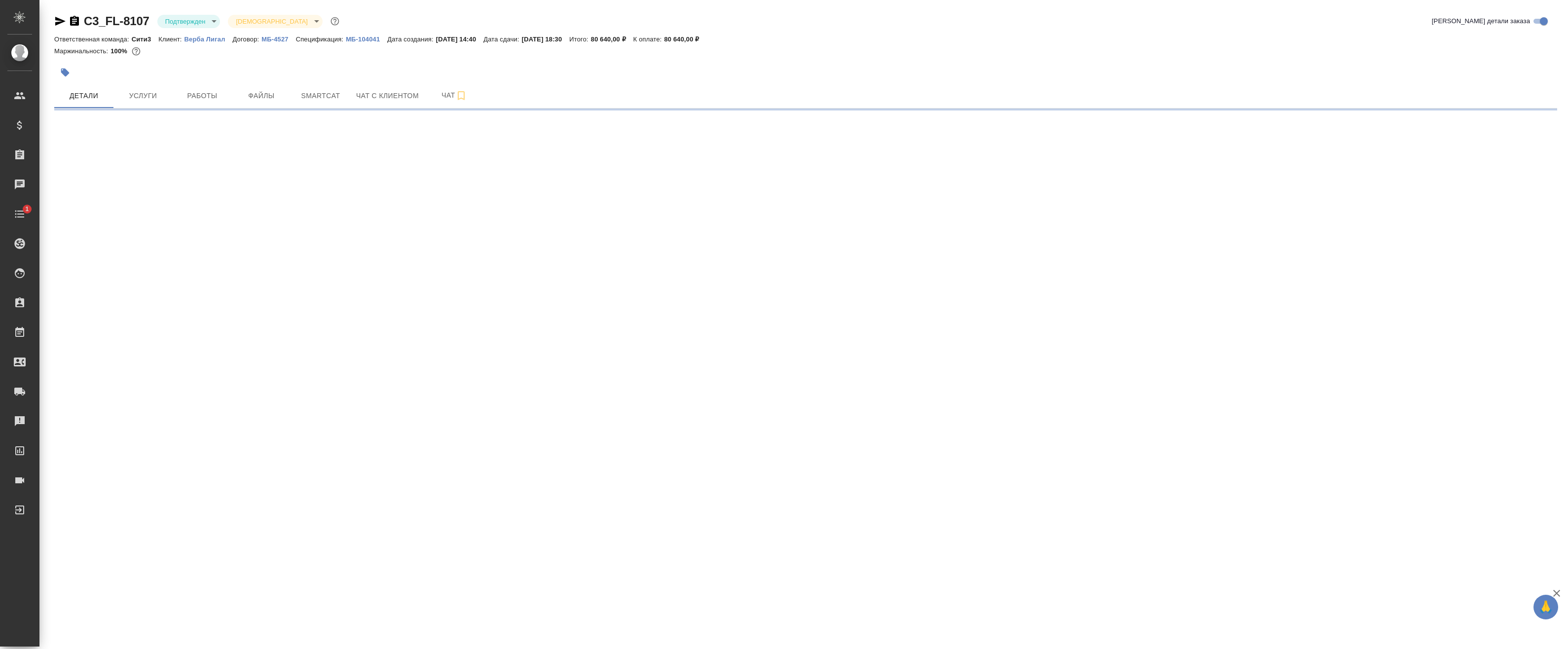
select select "RU"
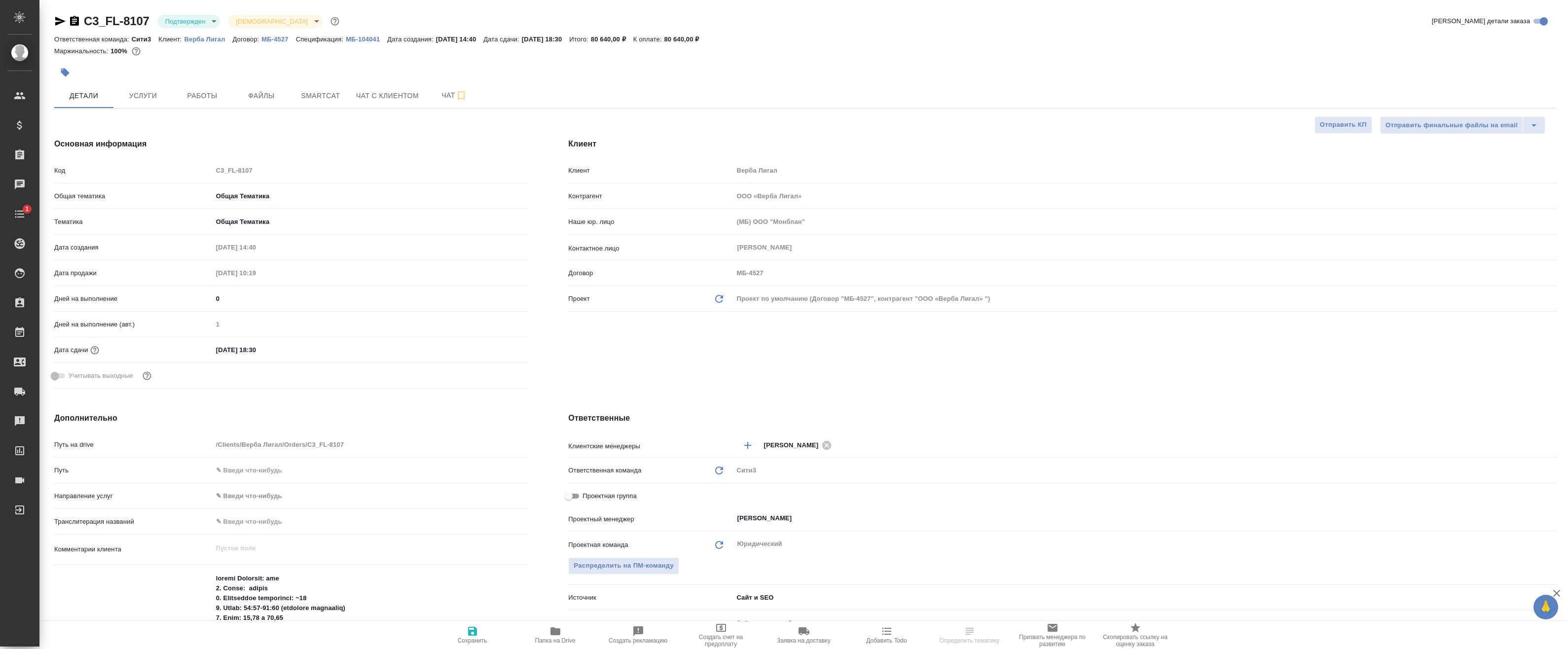
type textarea "x"
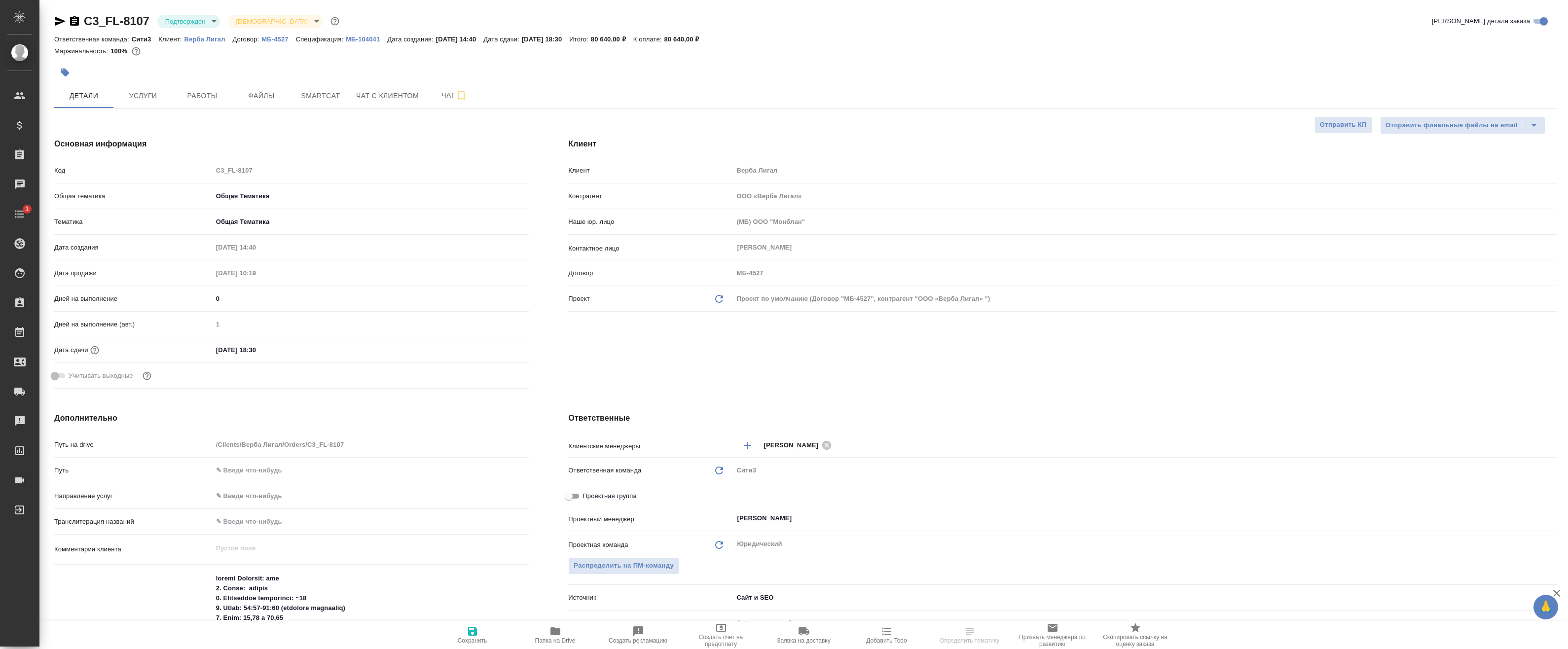
type textarea "x"
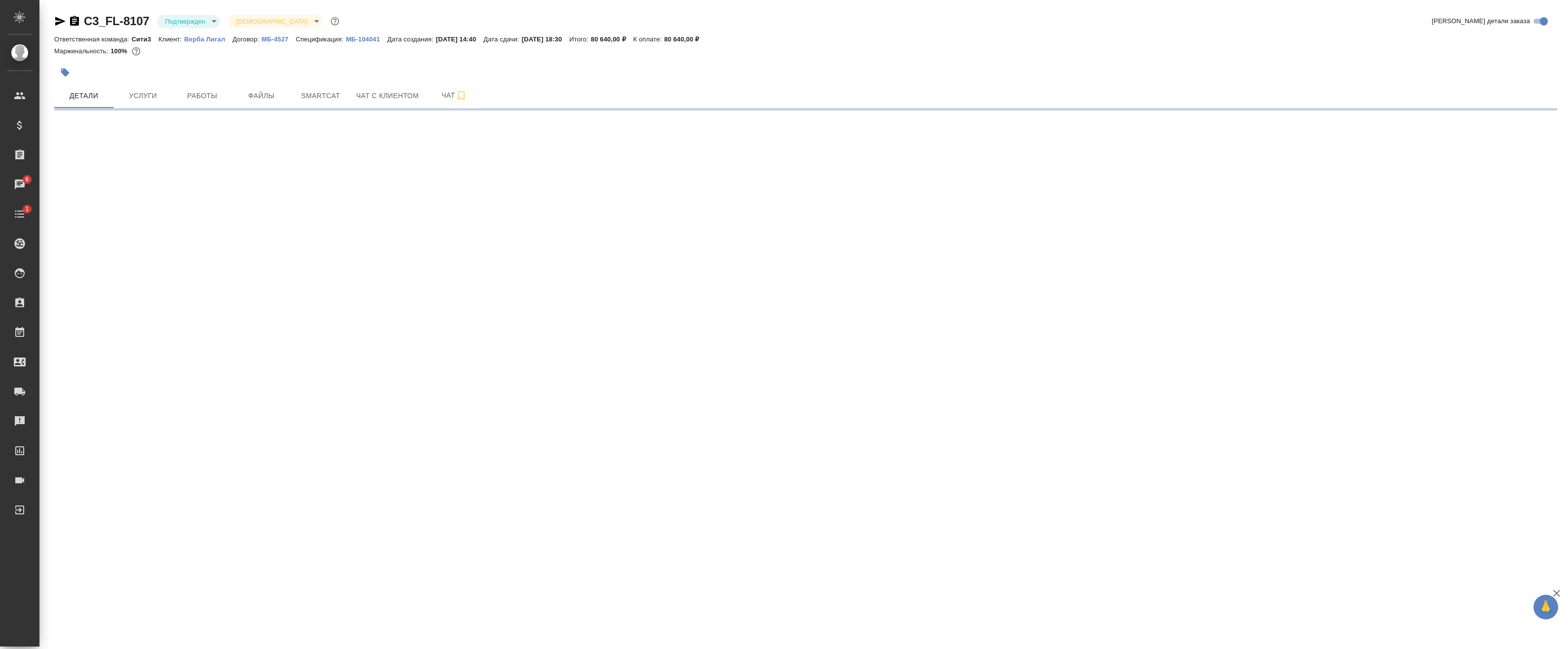
select select "RU"
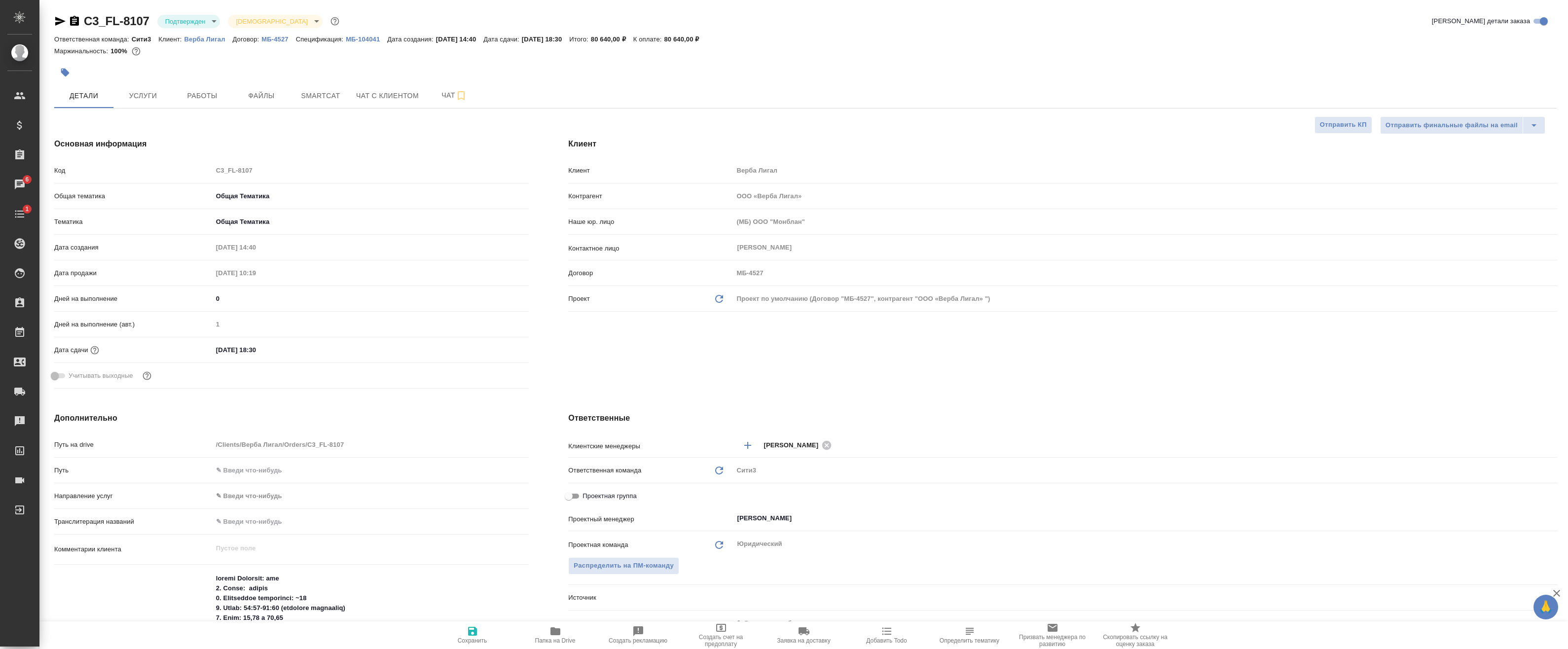
type textarea "x"
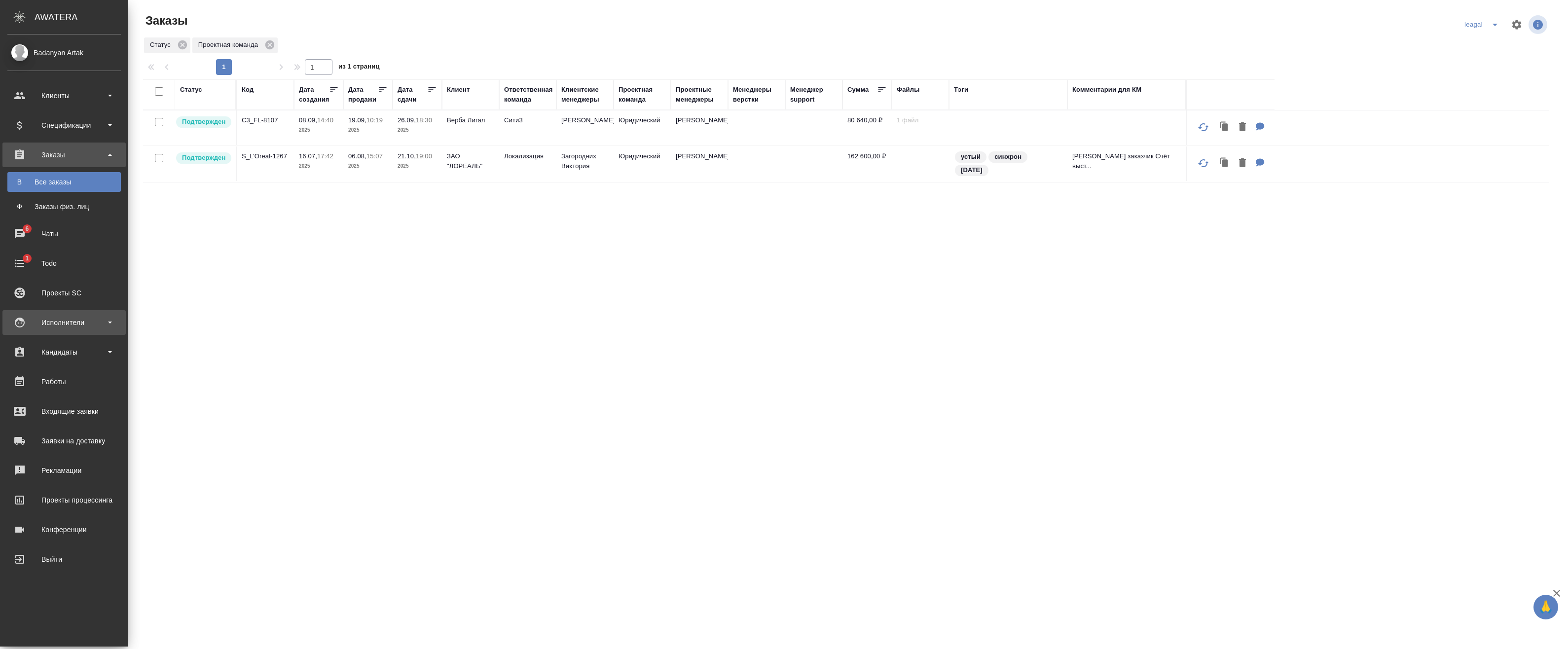
click at [68, 324] on div "Исполнители" at bounding box center [64, 323] width 113 height 15
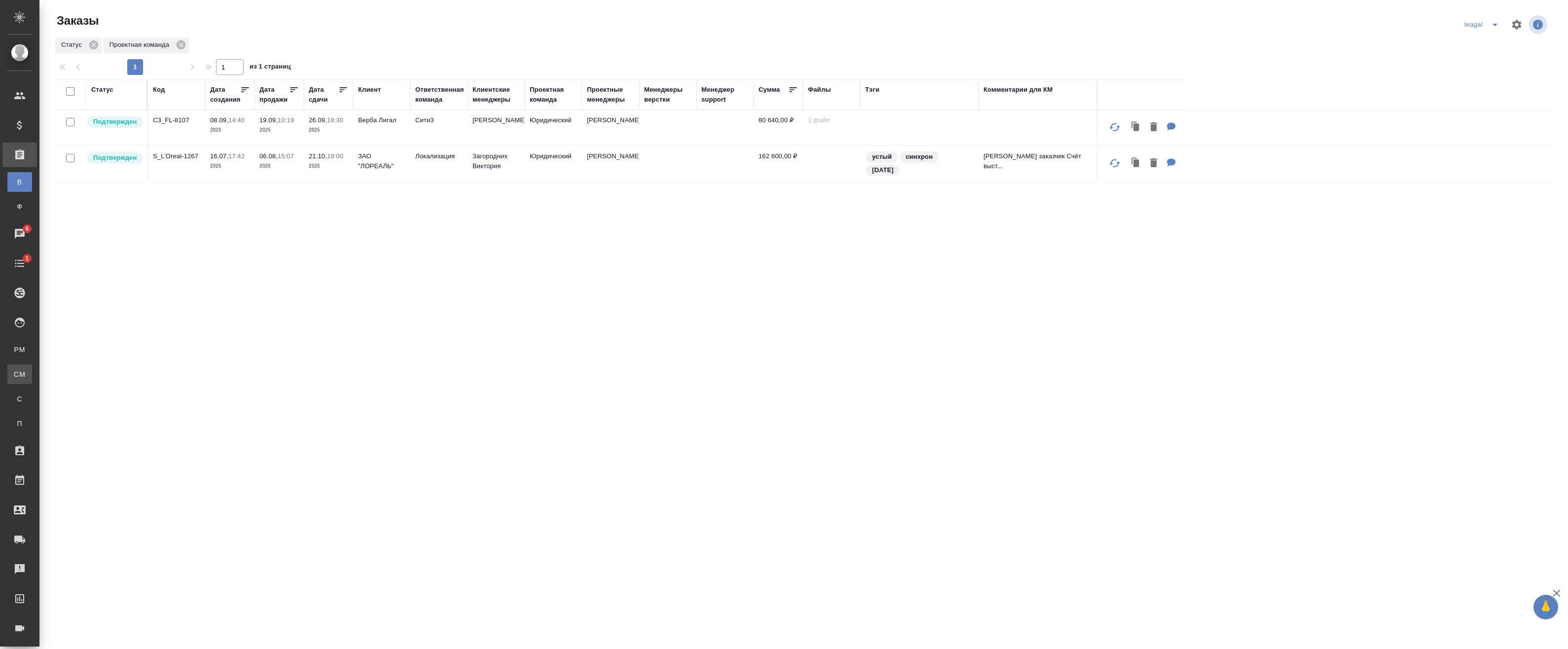
click at [84, 369] on div ".cls-1 fill:#fff; AWATERA Badanyan Artak Клиенты Спецификации Заказы В Все зака…" at bounding box center [784, 324] width 1568 height 649
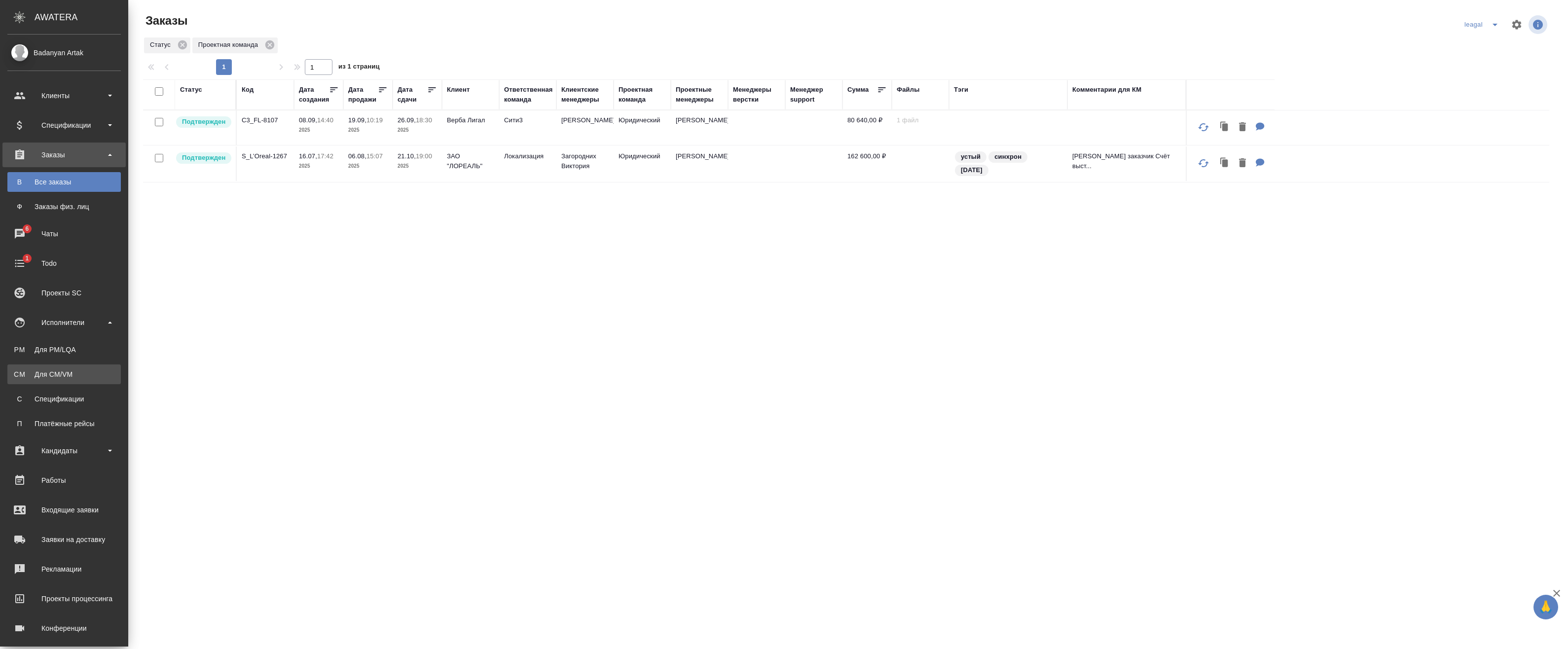
click at [32, 376] on div "Для CM/VM" at bounding box center [64, 374] width 103 height 10
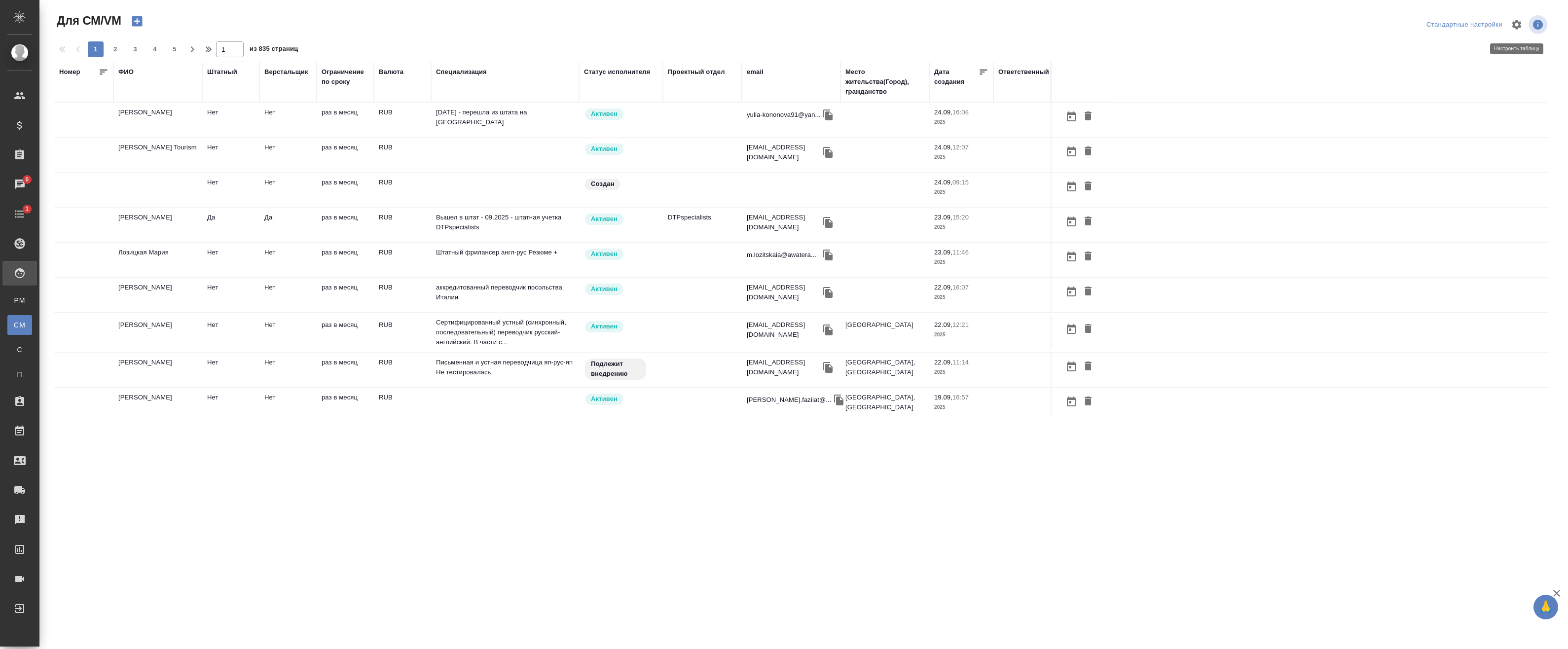
click at [1525, 22] on button "button" at bounding box center [1516, 24] width 24 height 24
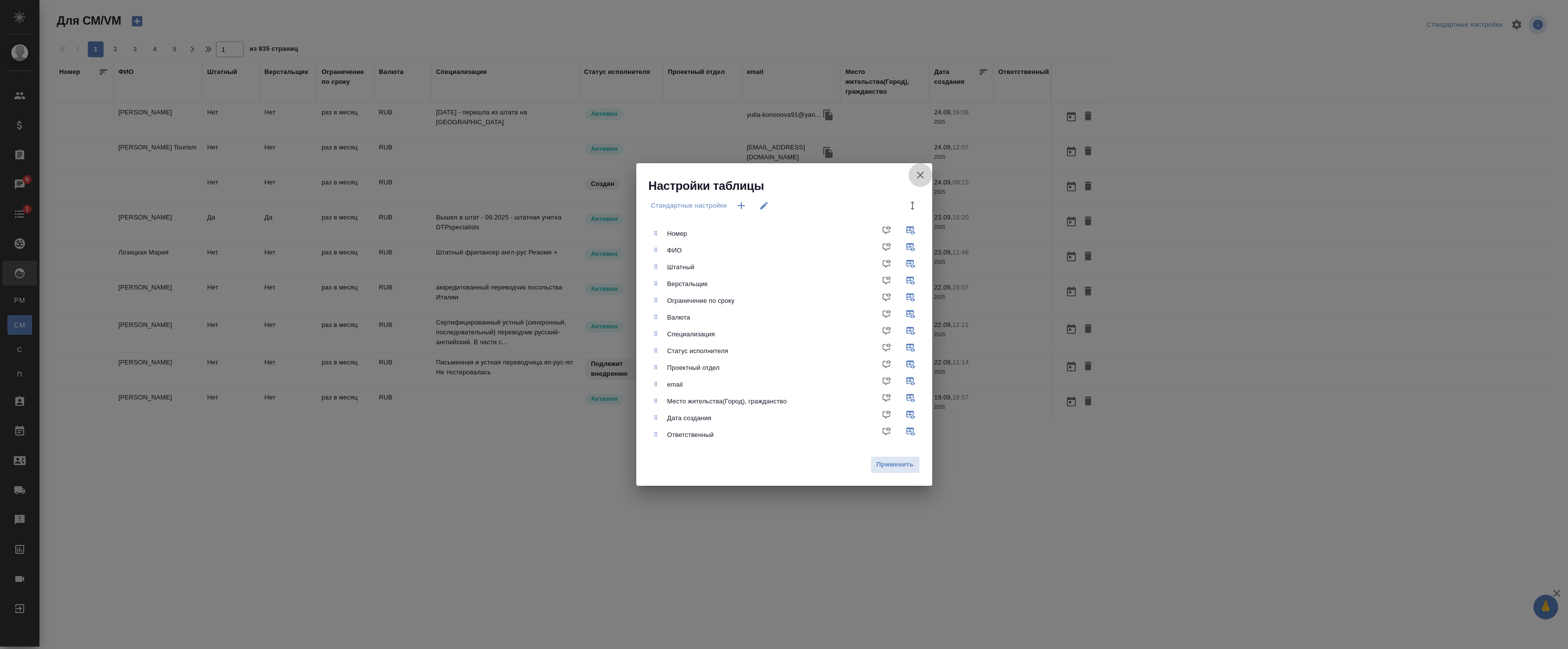
click at [927, 174] on button "button" at bounding box center [920, 175] width 24 height 24
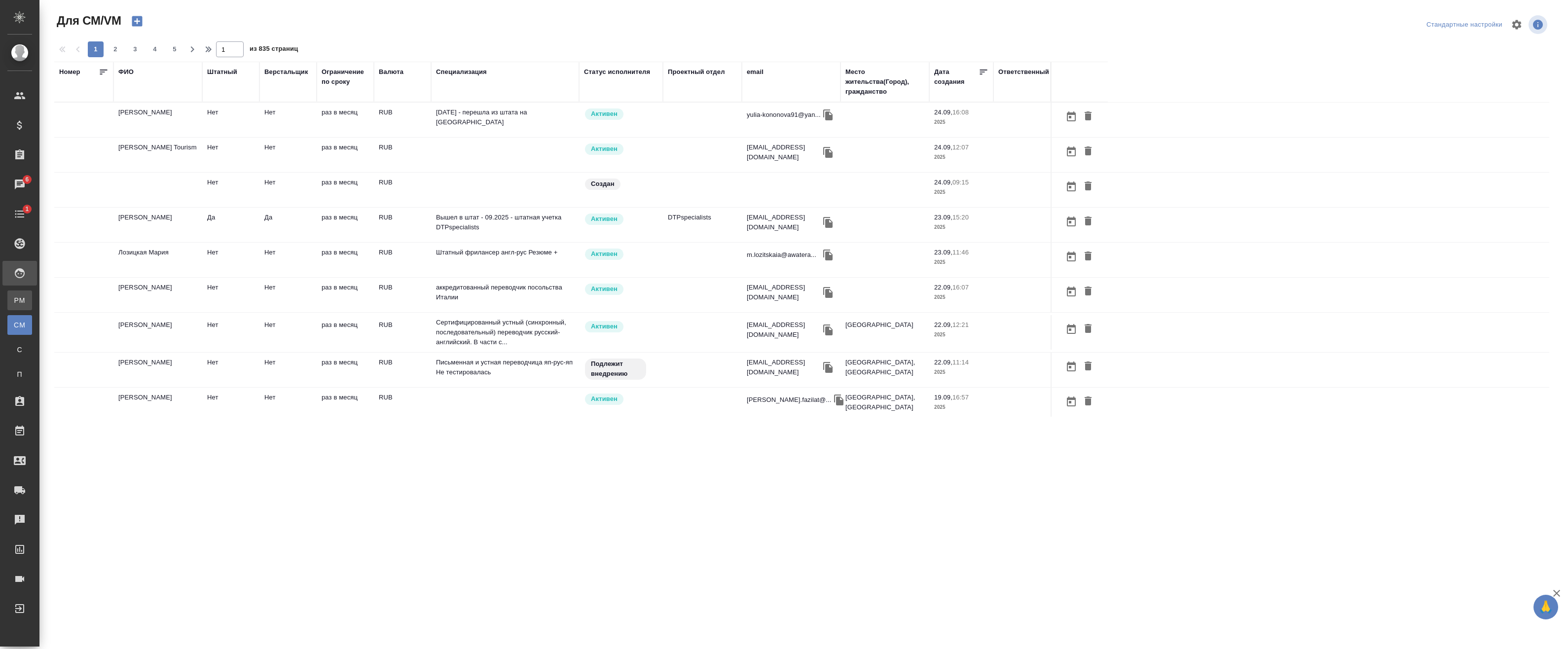
click at [15, 299] on div "Для PM/LQA" at bounding box center [7, 300] width 15 height 10
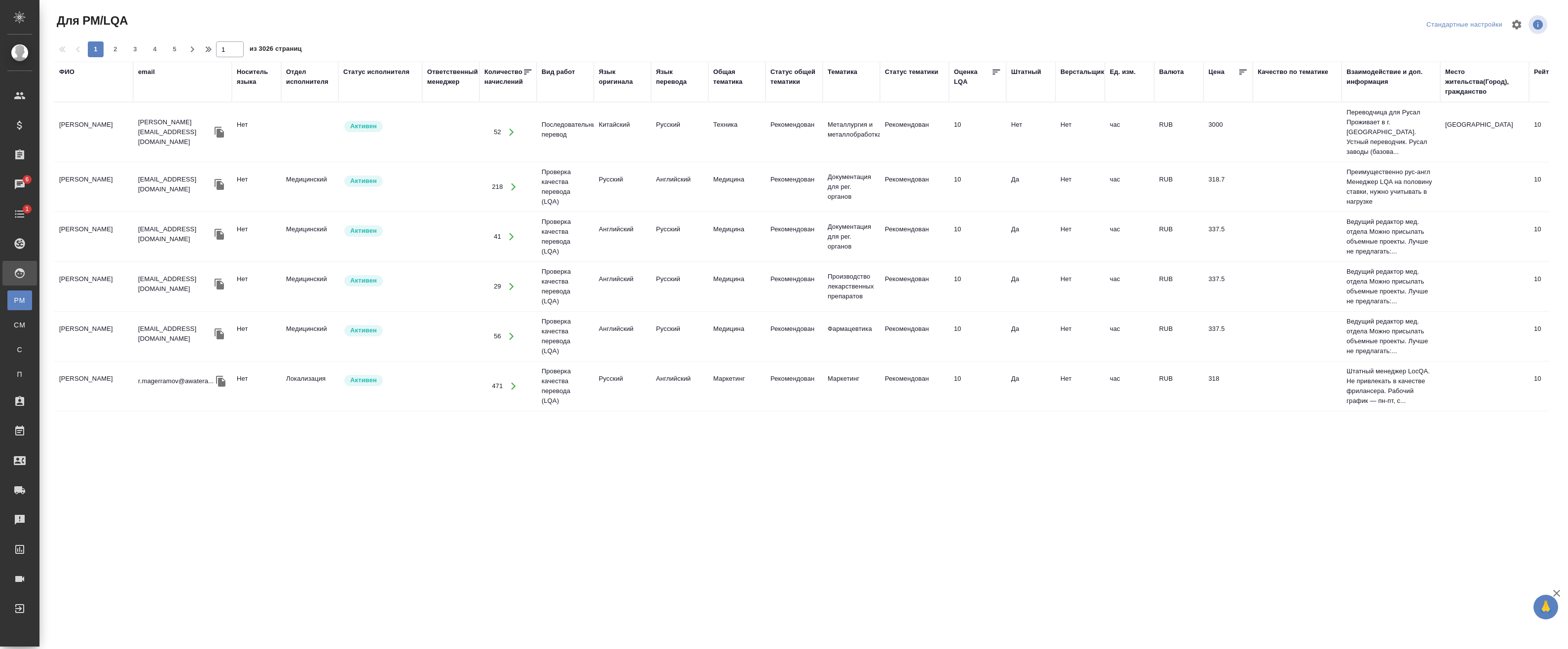
click at [609, 81] on div "Язык оригинала" at bounding box center [623, 77] width 47 height 19
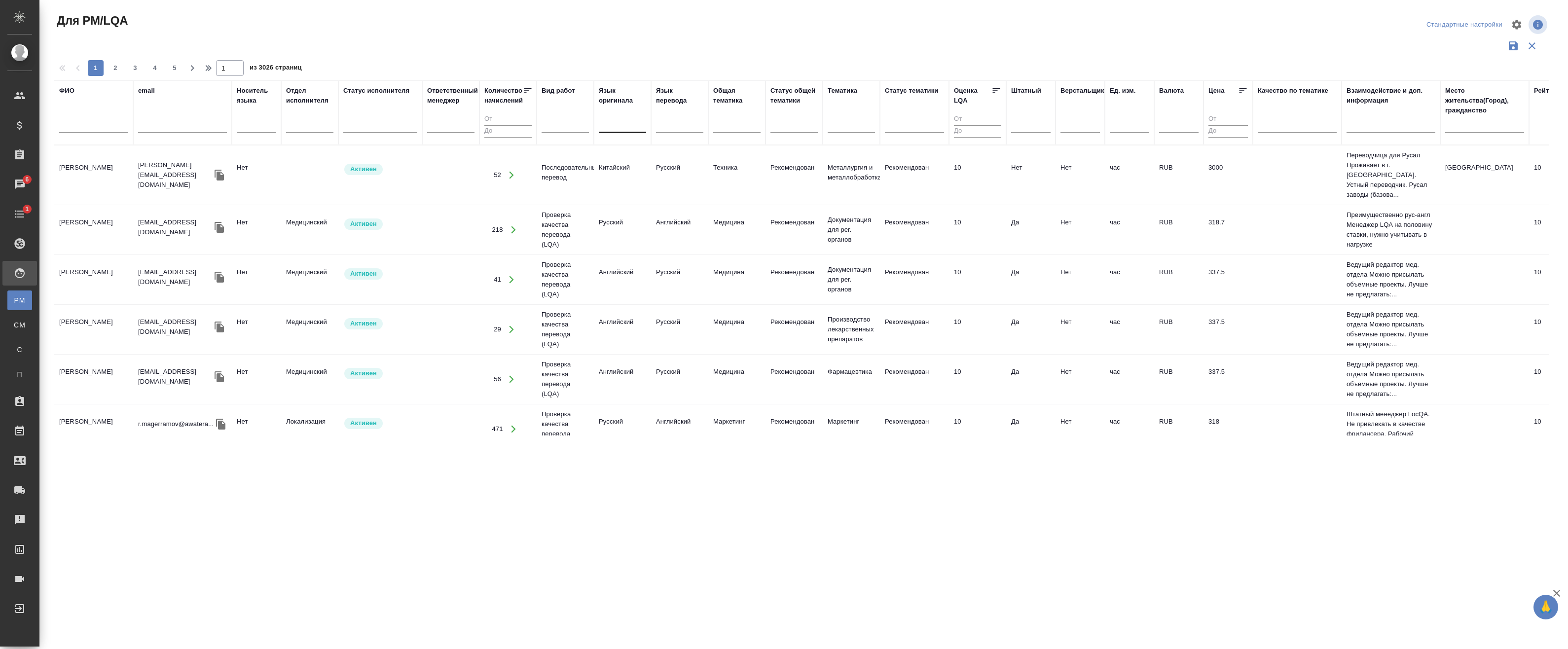
click at [614, 127] on div at bounding box center [623, 122] width 47 height 14
type input "[PERSON_NAME]"
click at [624, 147] on div "Польский" at bounding box center [673, 154] width 148 height 18
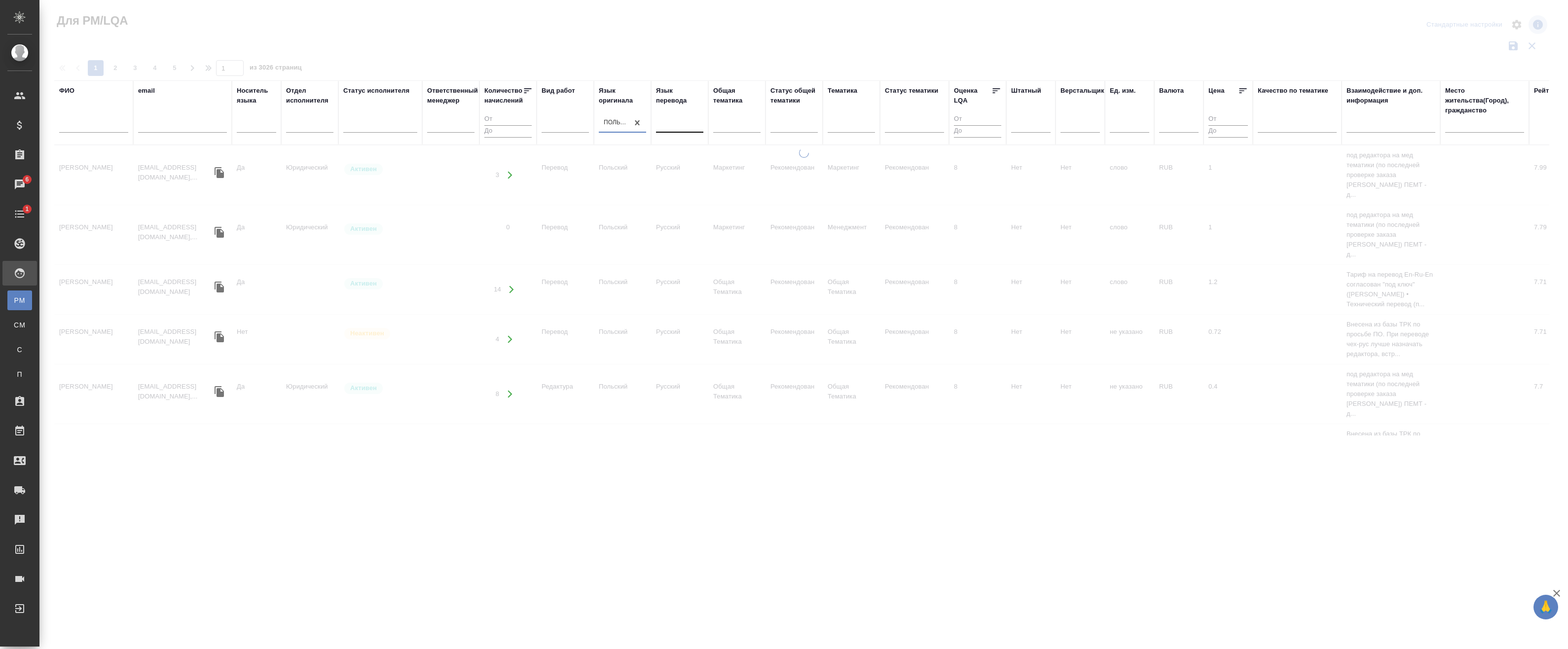
click at [668, 127] on div at bounding box center [680, 122] width 47 height 14
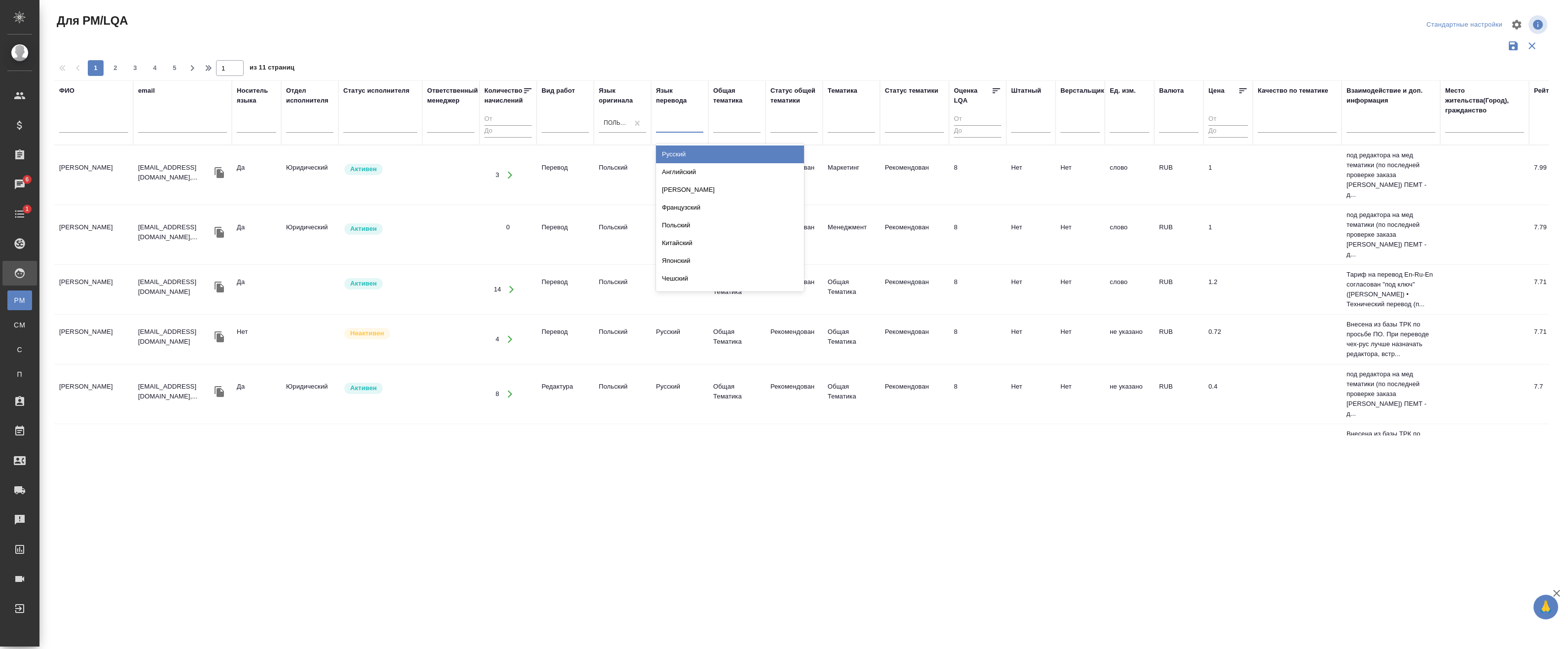
click at [679, 151] on div "Русский" at bounding box center [730, 154] width 148 height 18
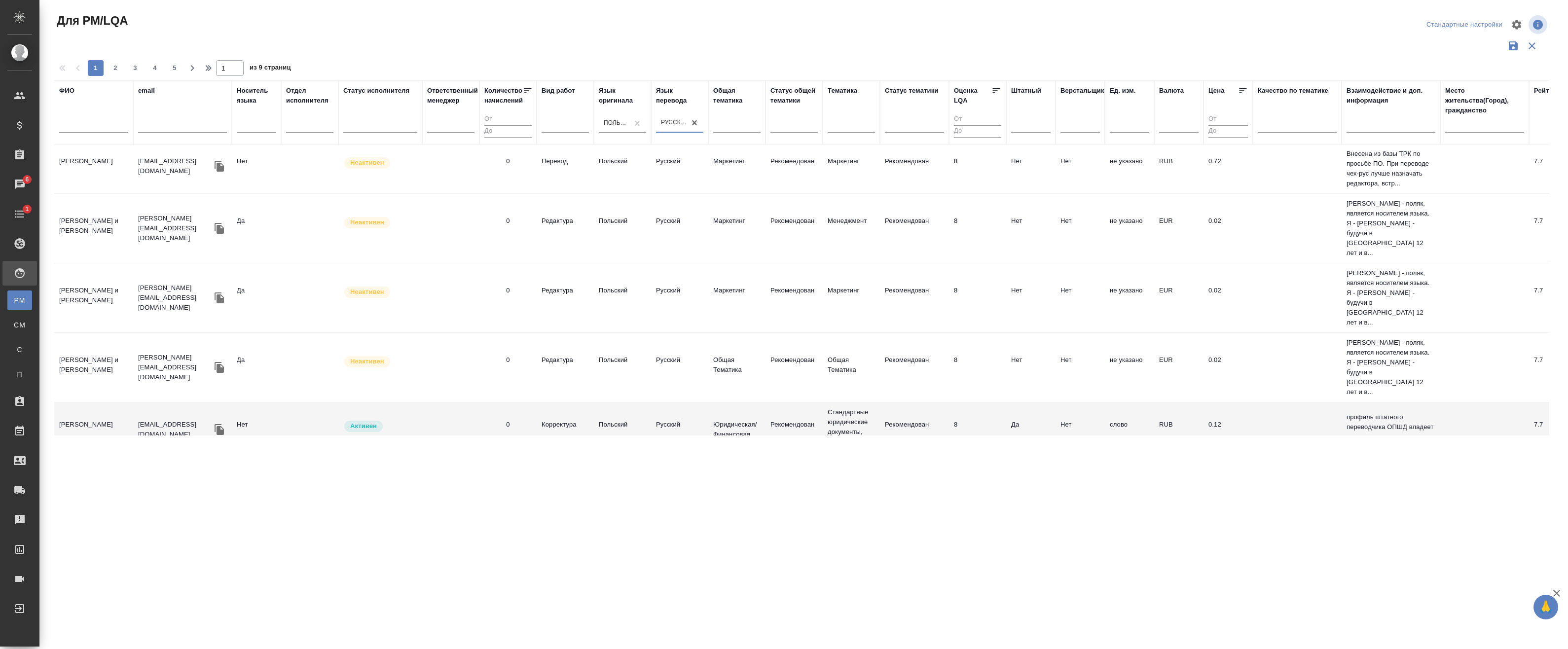
scroll to position [345, 0]
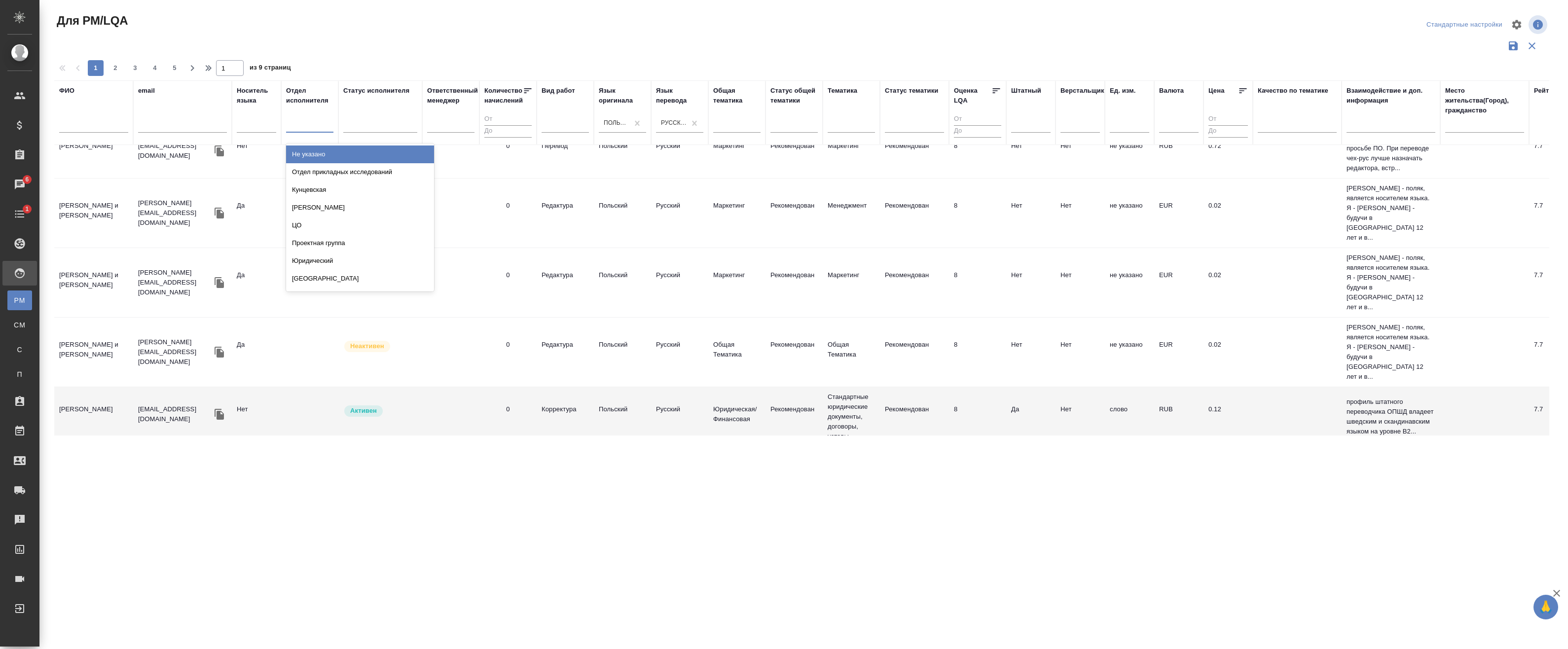
click at [320, 126] on div at bounding box center [310, 122] width 47 height 14
type input "ус"
click at [338, 159] on div "Устный" at bounding box center [360, 154] width 148 height 18
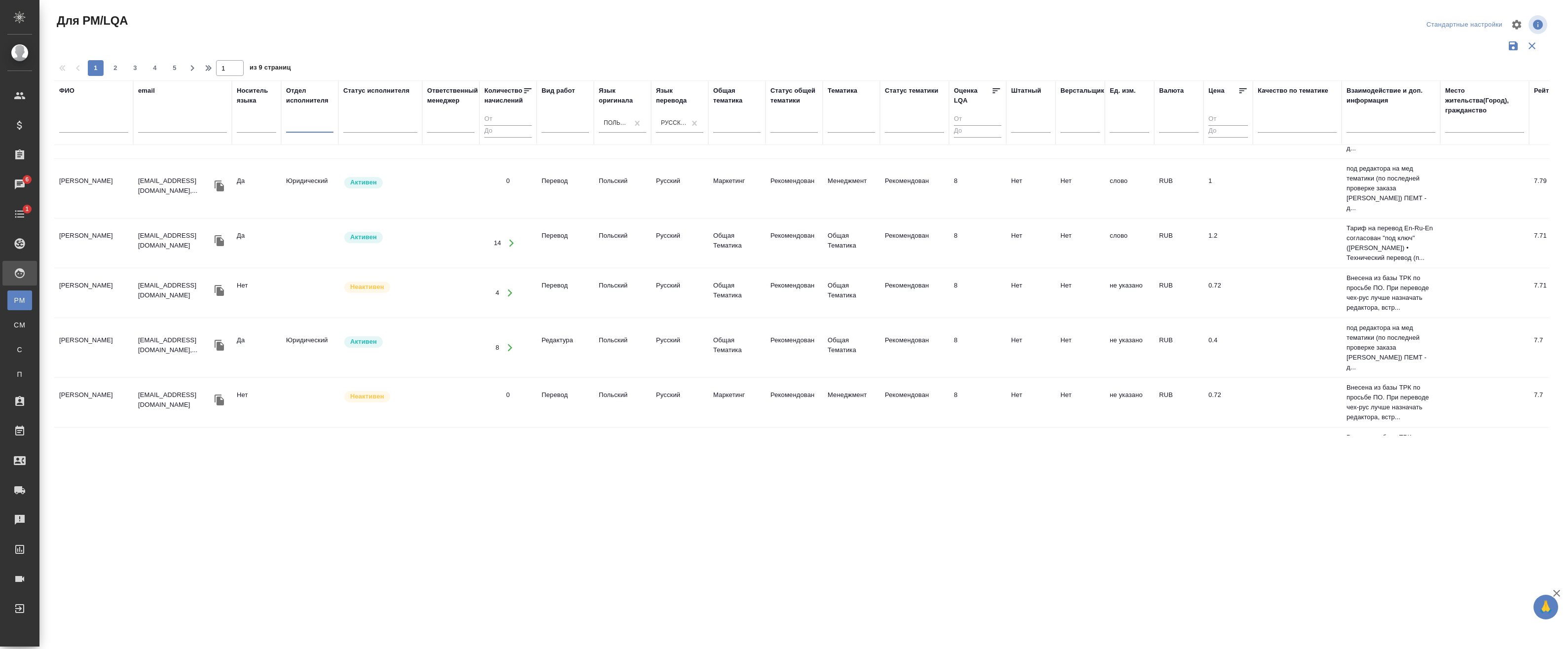
scroll to position [49, 0]
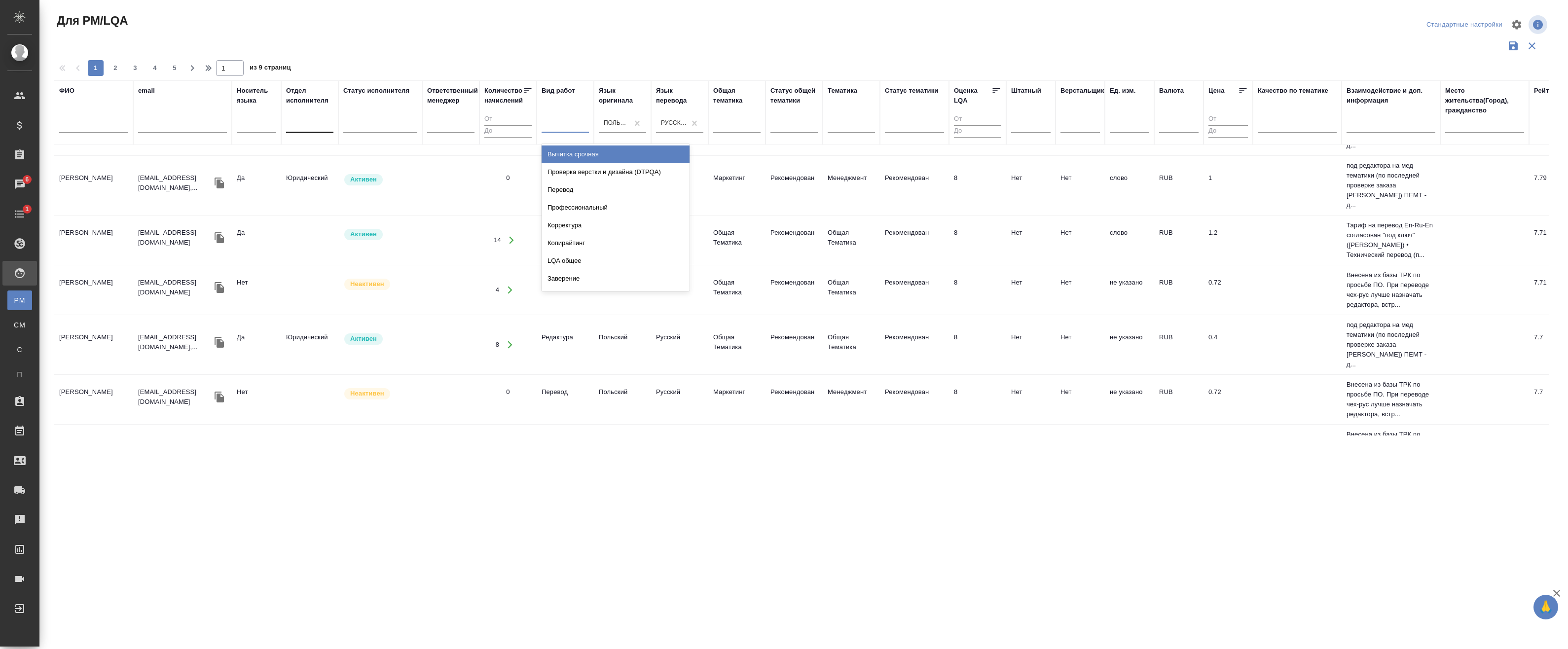
click at [559, 116] on div at bounding box center [565, 122] width 47 height 14
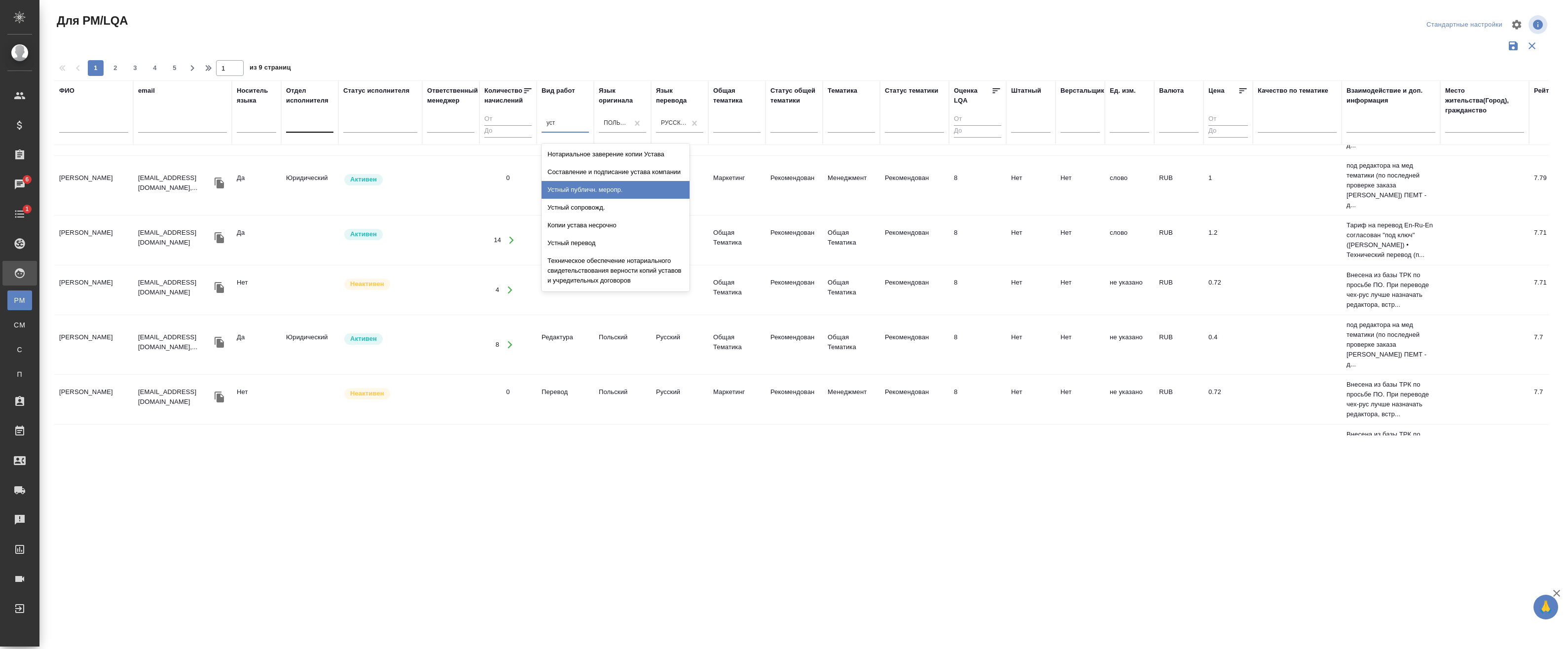
type input "устн"
click at [625, 186] on div "Устный перевод" at bounding box center [615, 189] width 148 height 18
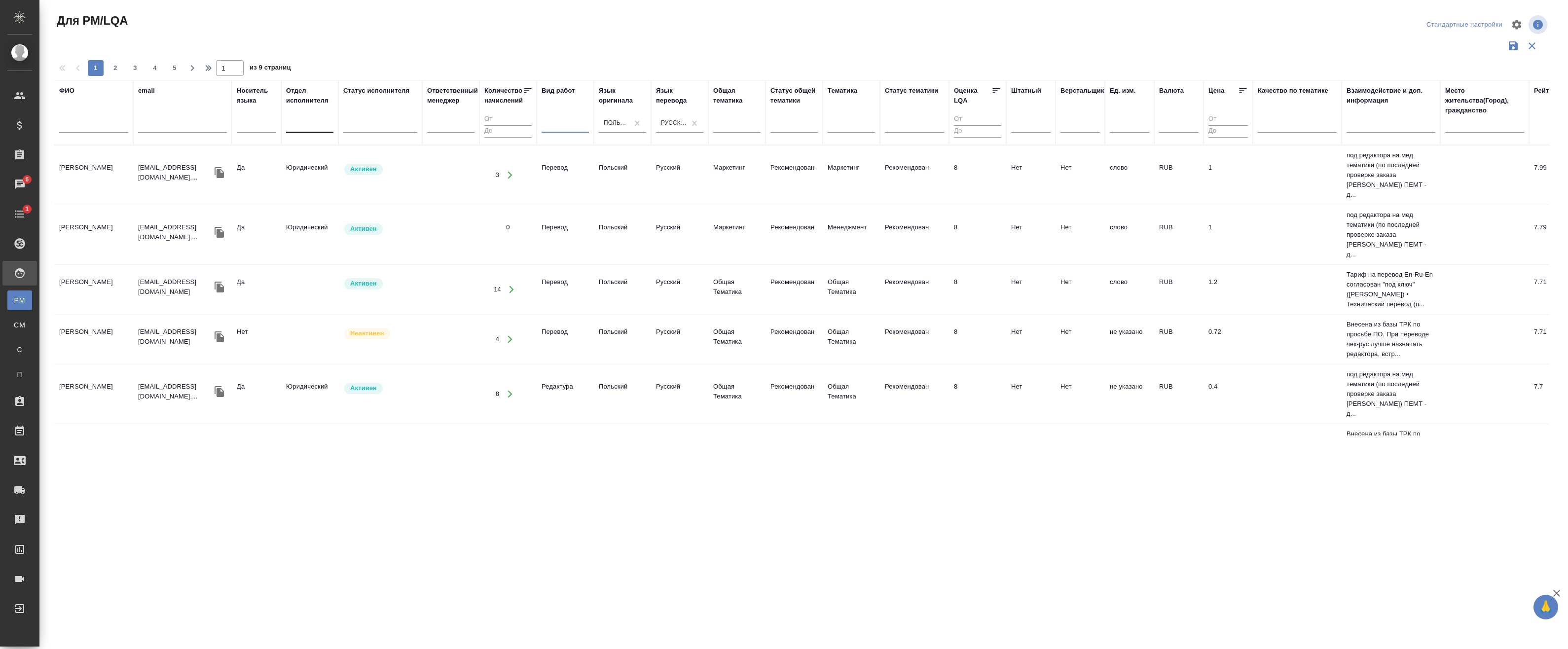
click at [131, 175] on td "Полак Валентина Сергеевна" at bounding box center [94, 175] width 79 height 35
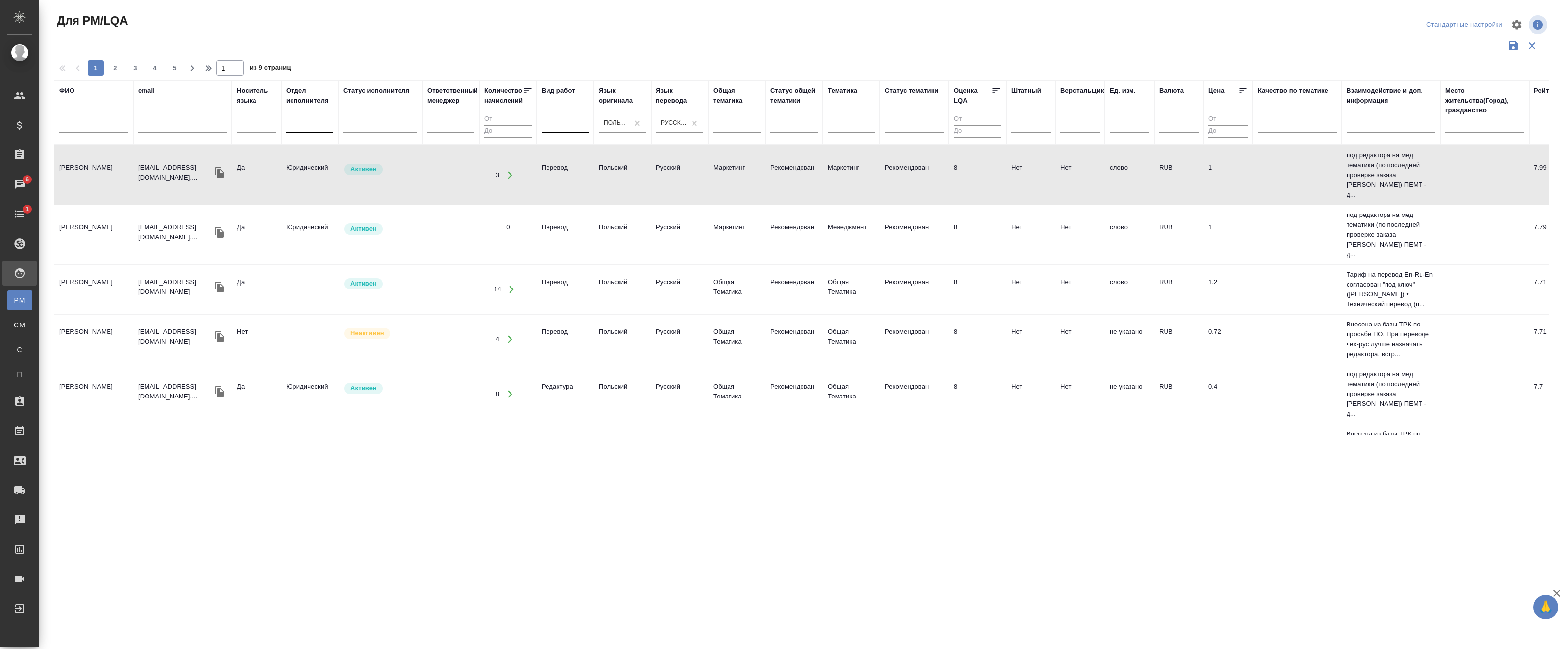
click at [87, 178] on td "Полак Валентина Сергеевна" at bounding box center [94, 175] width 79 height 35
drag, startPoint x: 857, startPoint y: 124, endPoint x: 867, endPoint y: 122, distance: 10.2
click at [862, 122] on div at bounding box center [852, 122] width 47 height 14
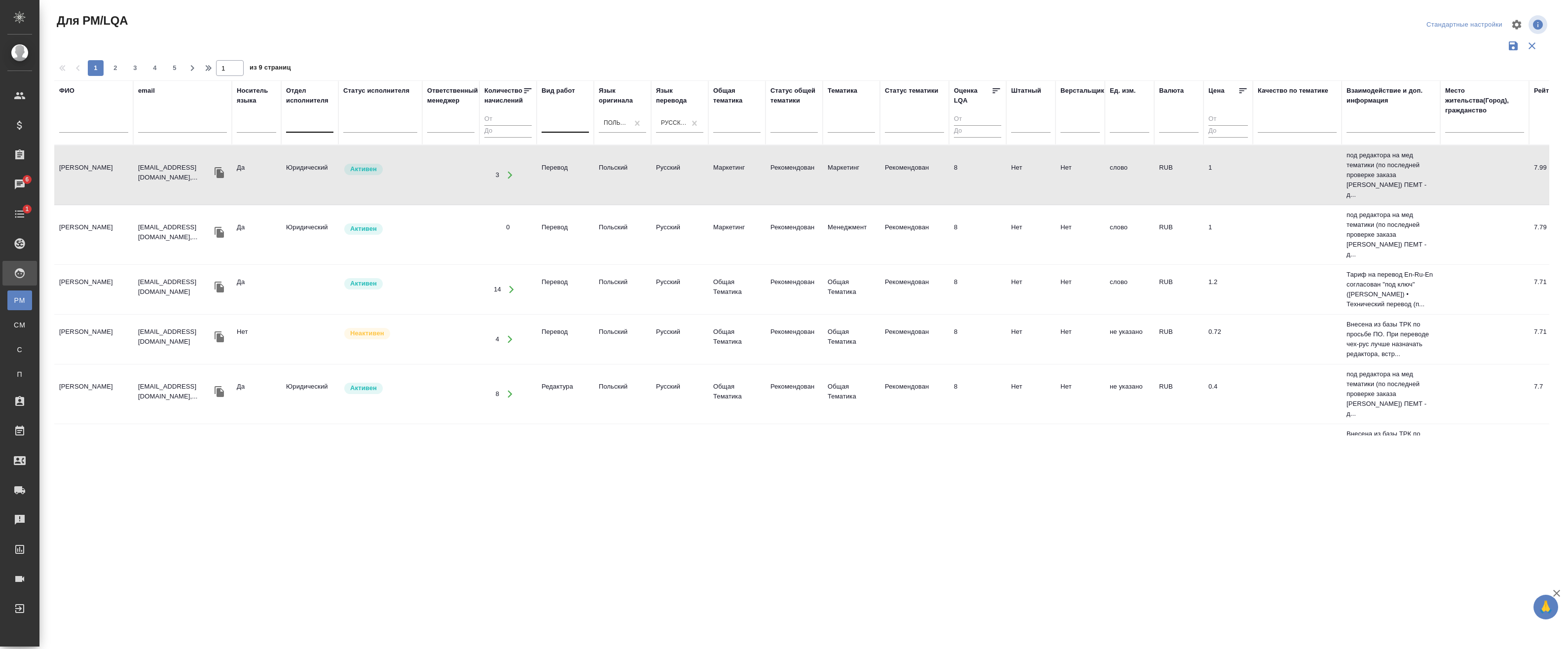
click at [1062, 59] on div at bounding box center [805, 58] width 1503 height 5
click at [546, 121] on div at bounding box center [565, 122] width 47 height 14
type input "после"
click at [572, 155] on div "Последовательный перевод" at bounding box center [615, 154] width 148 height 18
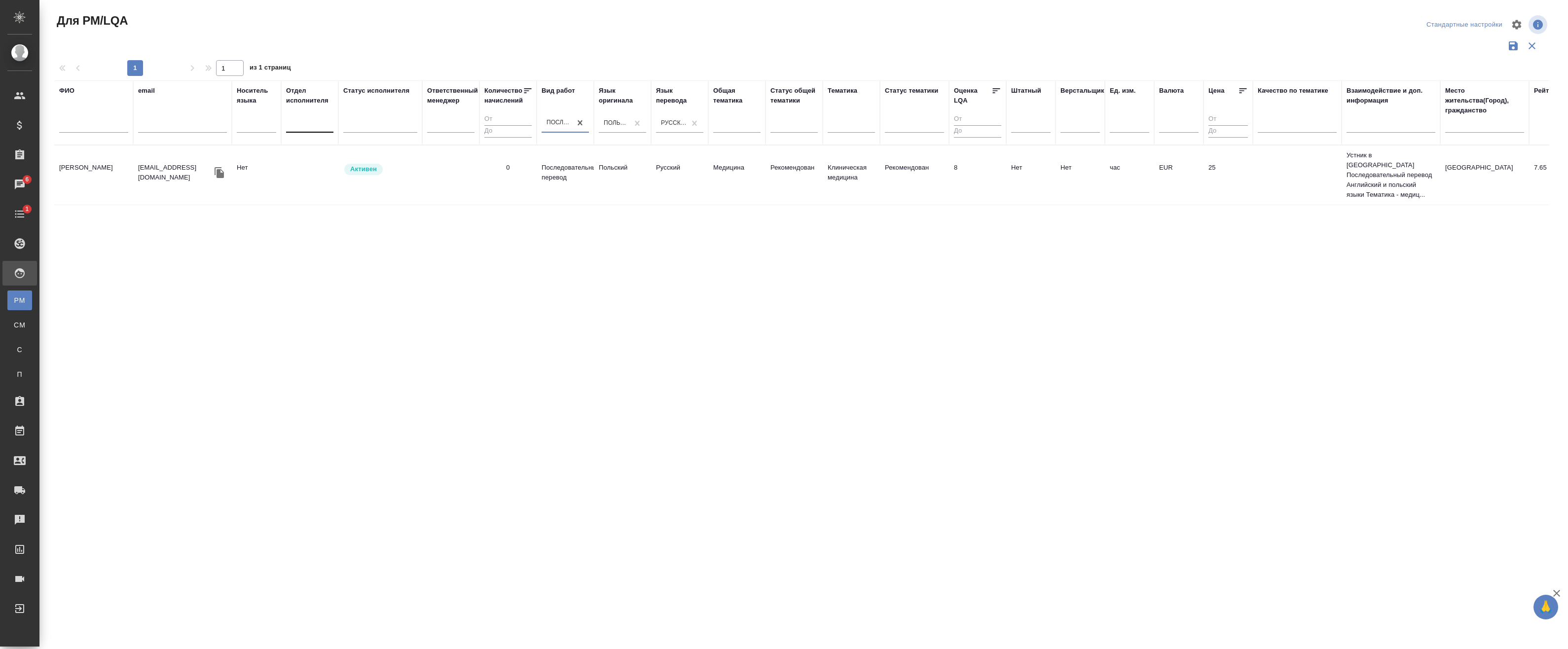
click at [98, 166] on td "[PERSON_NAME]" at bounding box center [94, 175] width 79 height 35
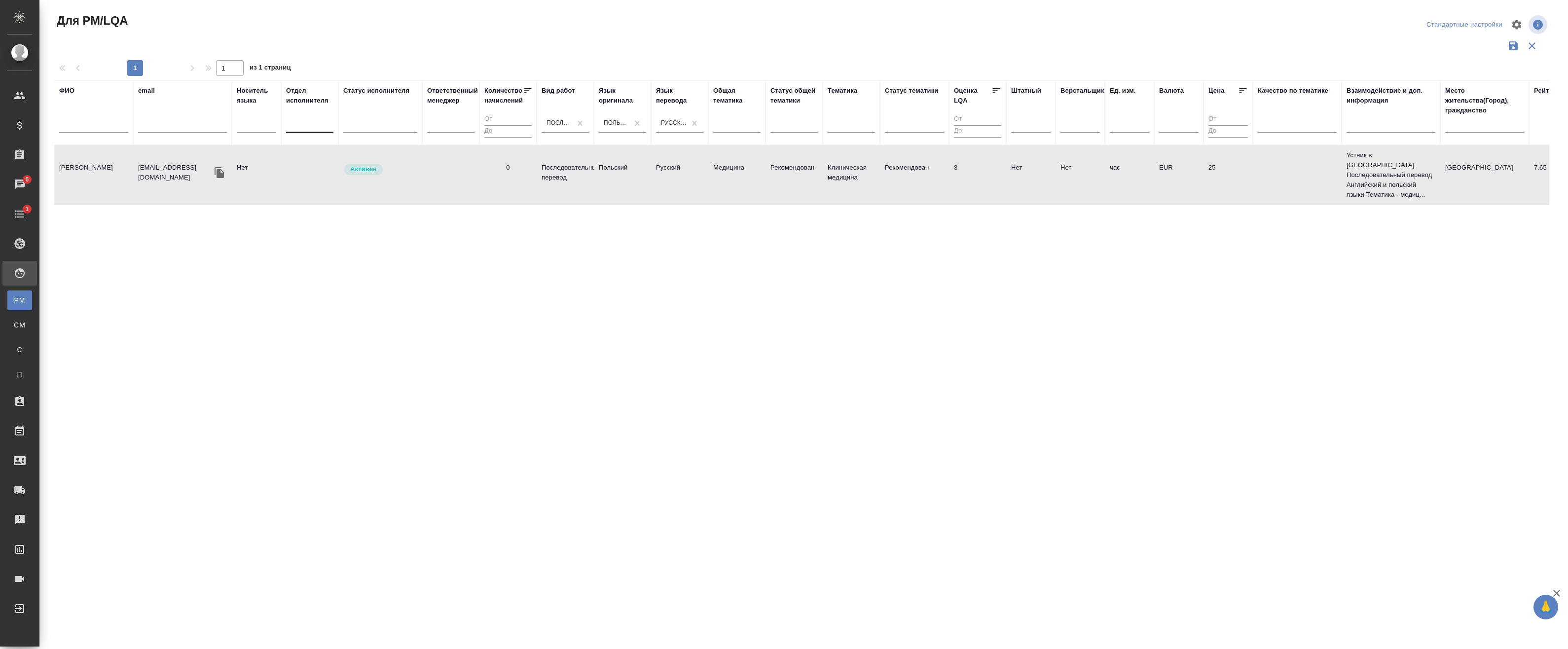
click at [98, 166] on td "[PERSON_NAME]" at bounding box center [94, 175] width 79 height 35
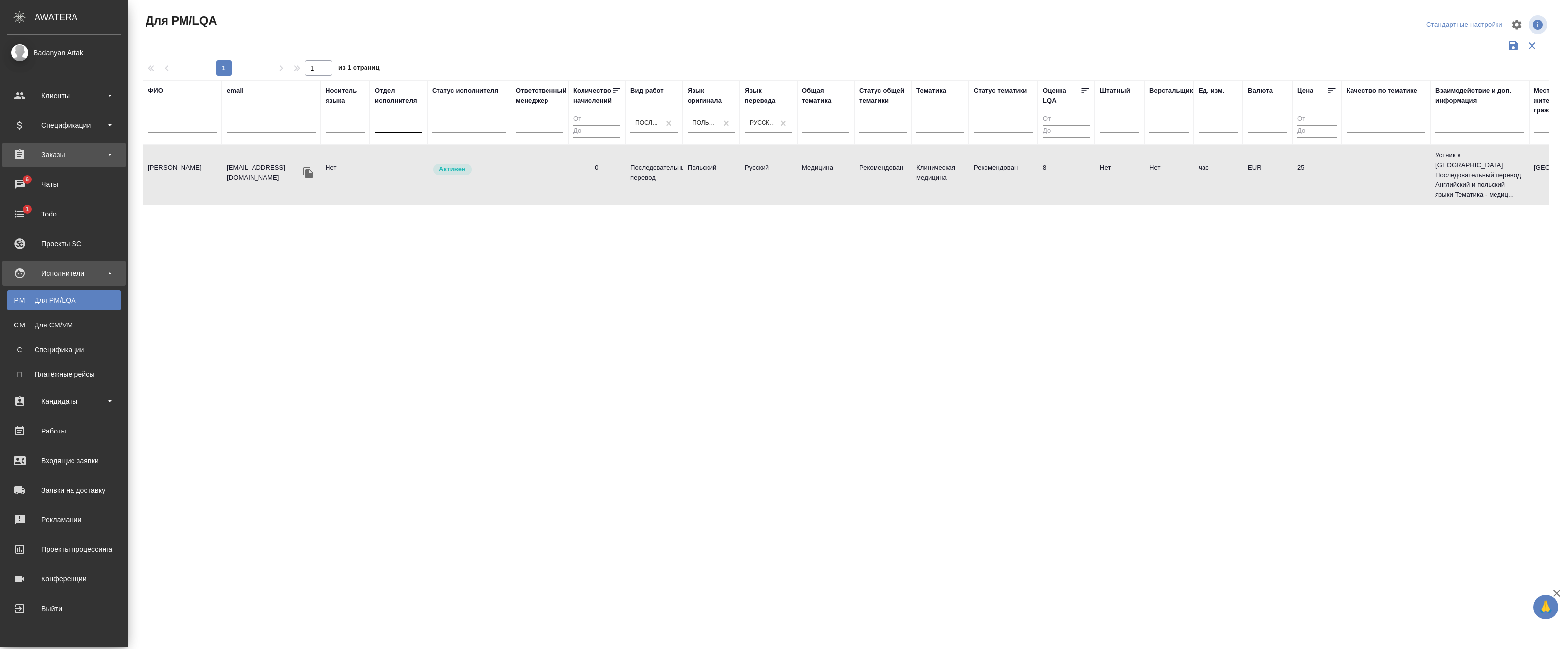
click at [52, 150] on div "Заказы" at bounding box center [64, 155] width 113 height 15
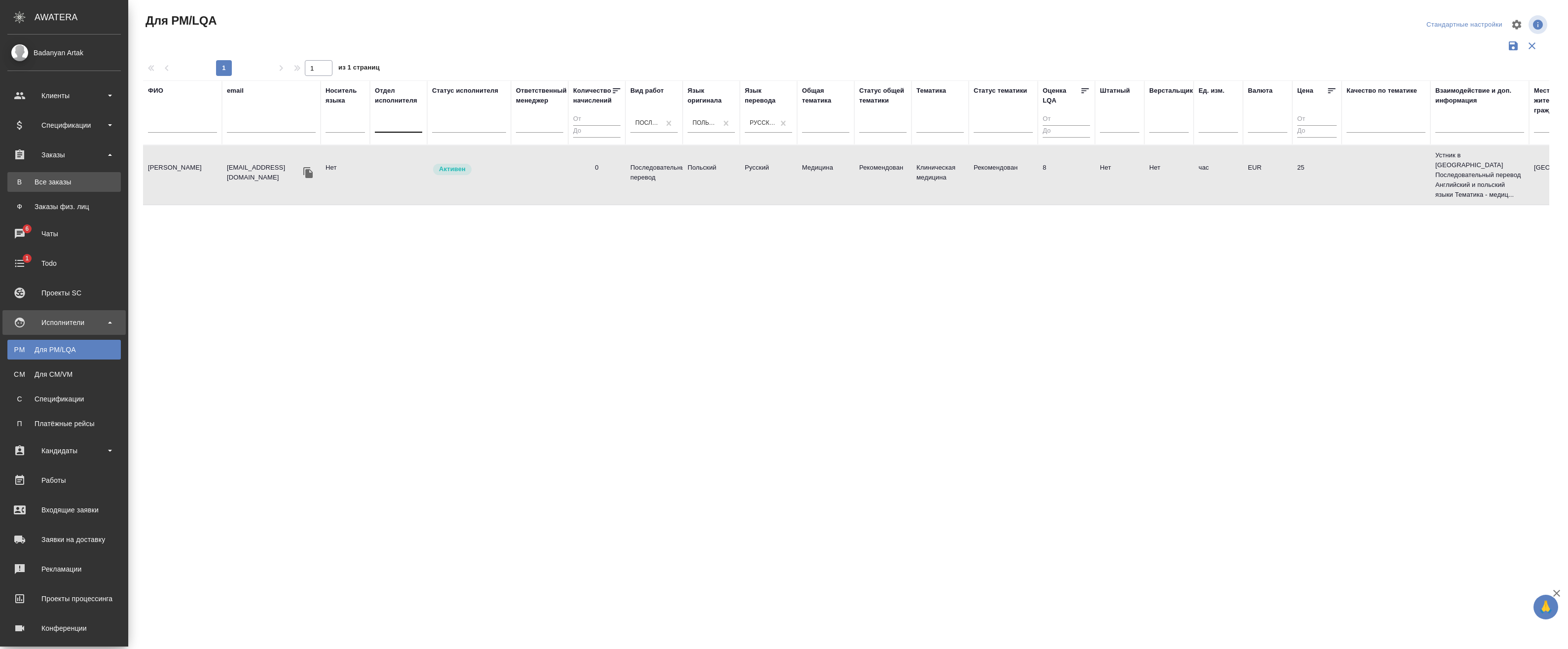
click at [56, 184] on div "Все заказы" at bounding box center [64, 182] width 103 height 10
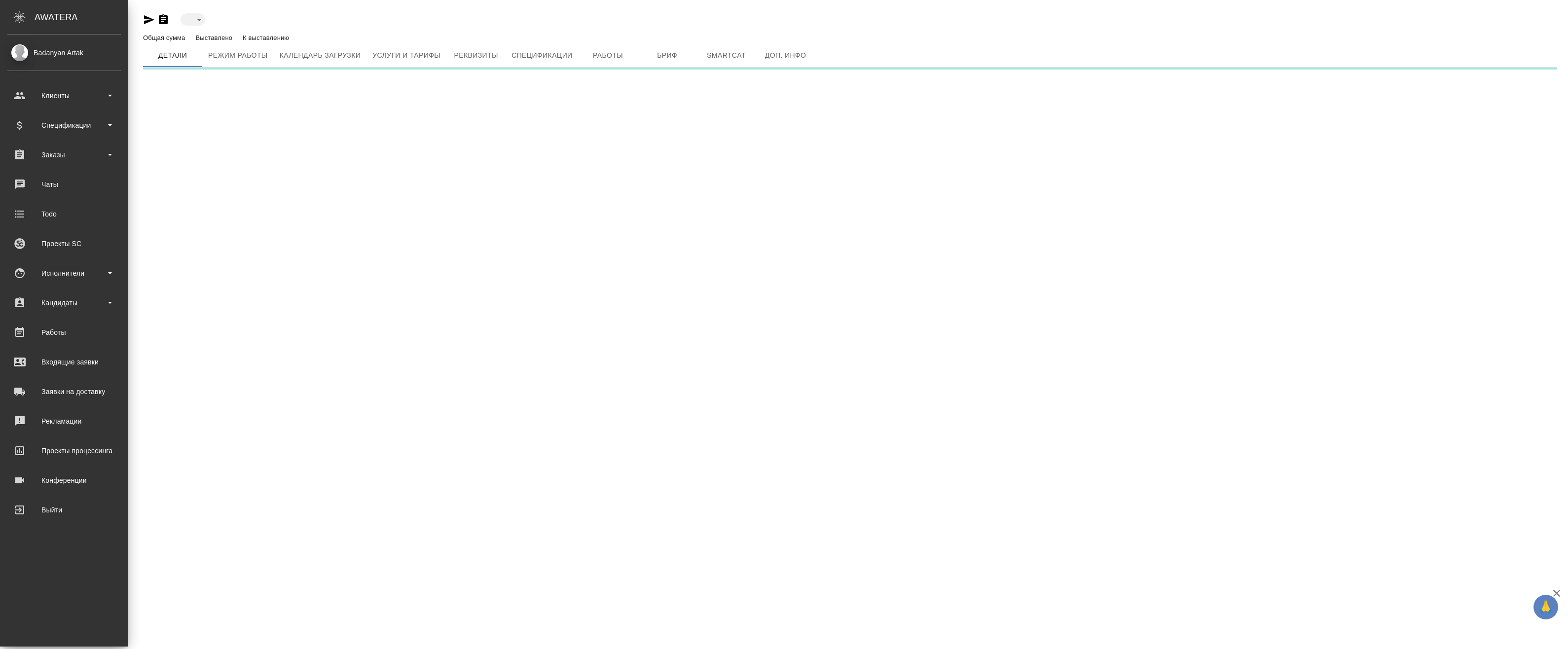
type input "active"
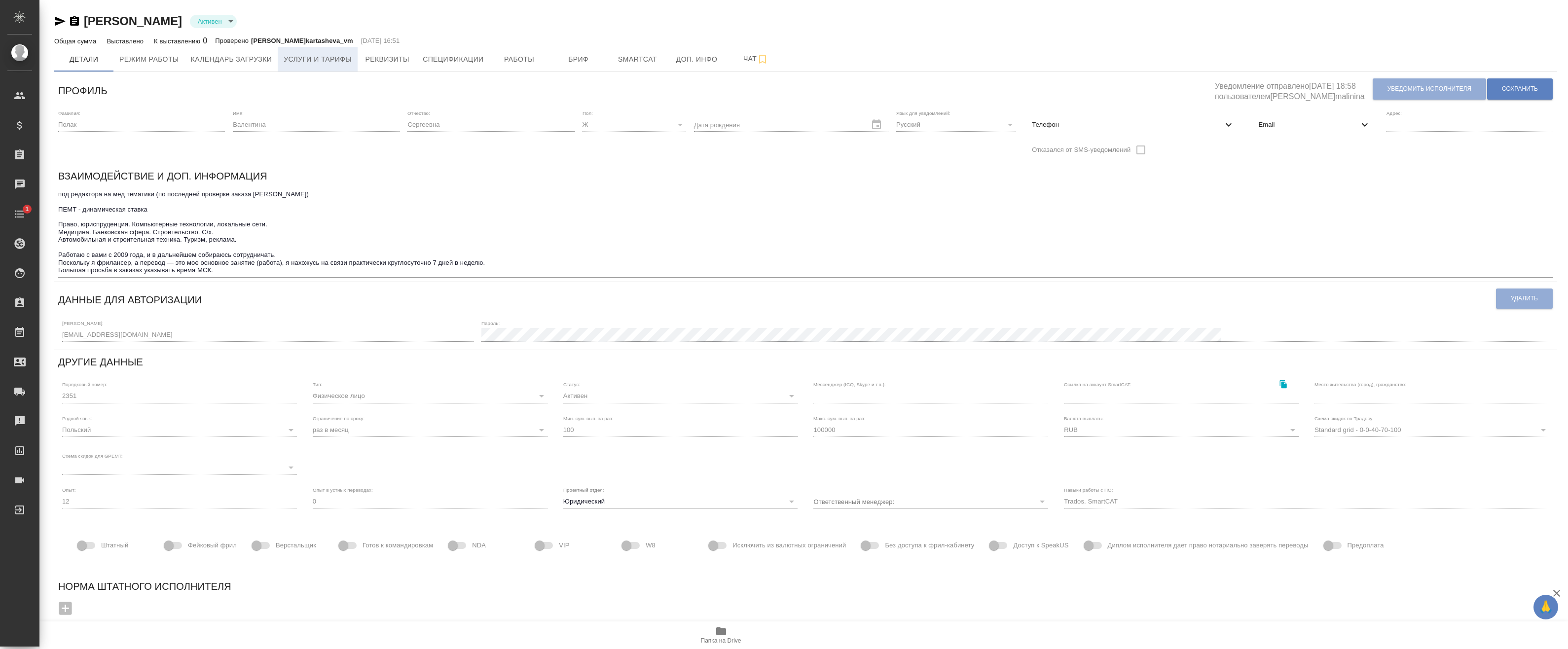
click at [337, 57] on span "Услуги и тарифы" at bounding box center [318, 60] width 68 height 12
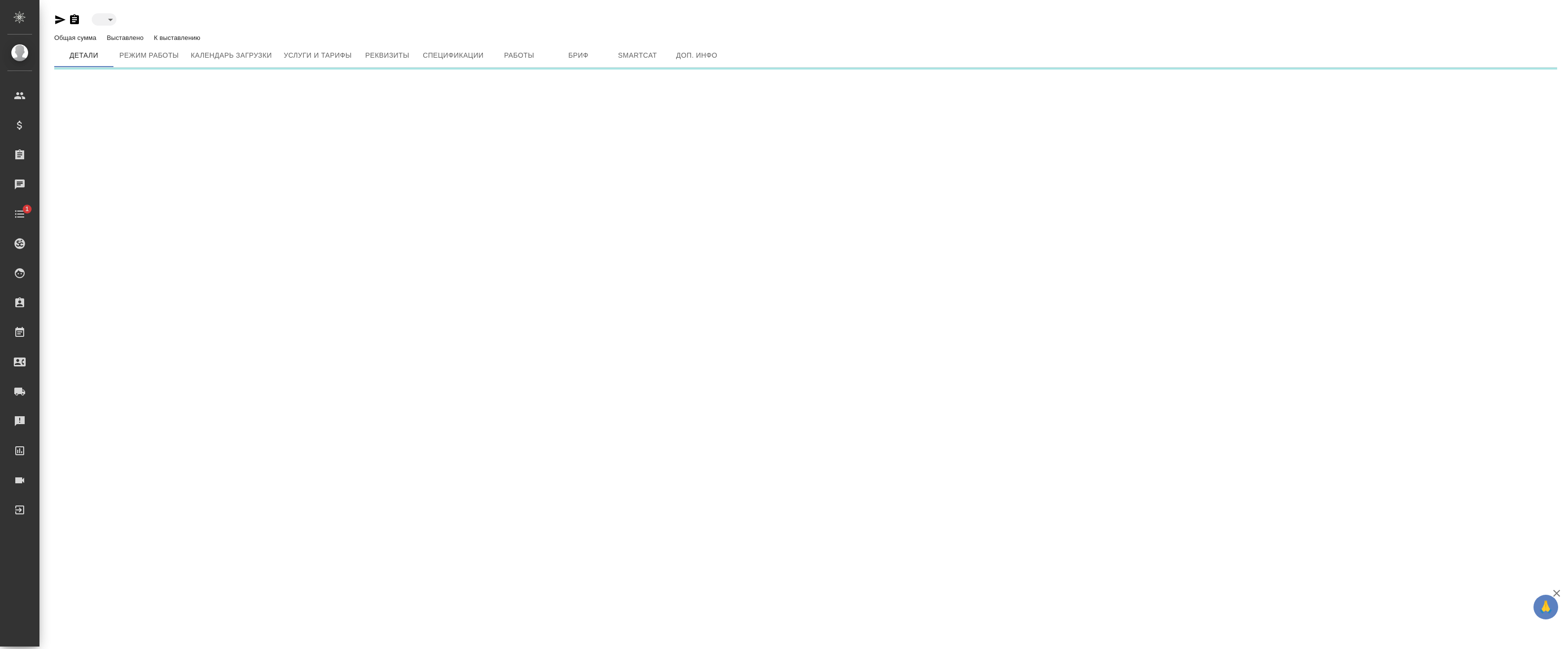
type input "active"
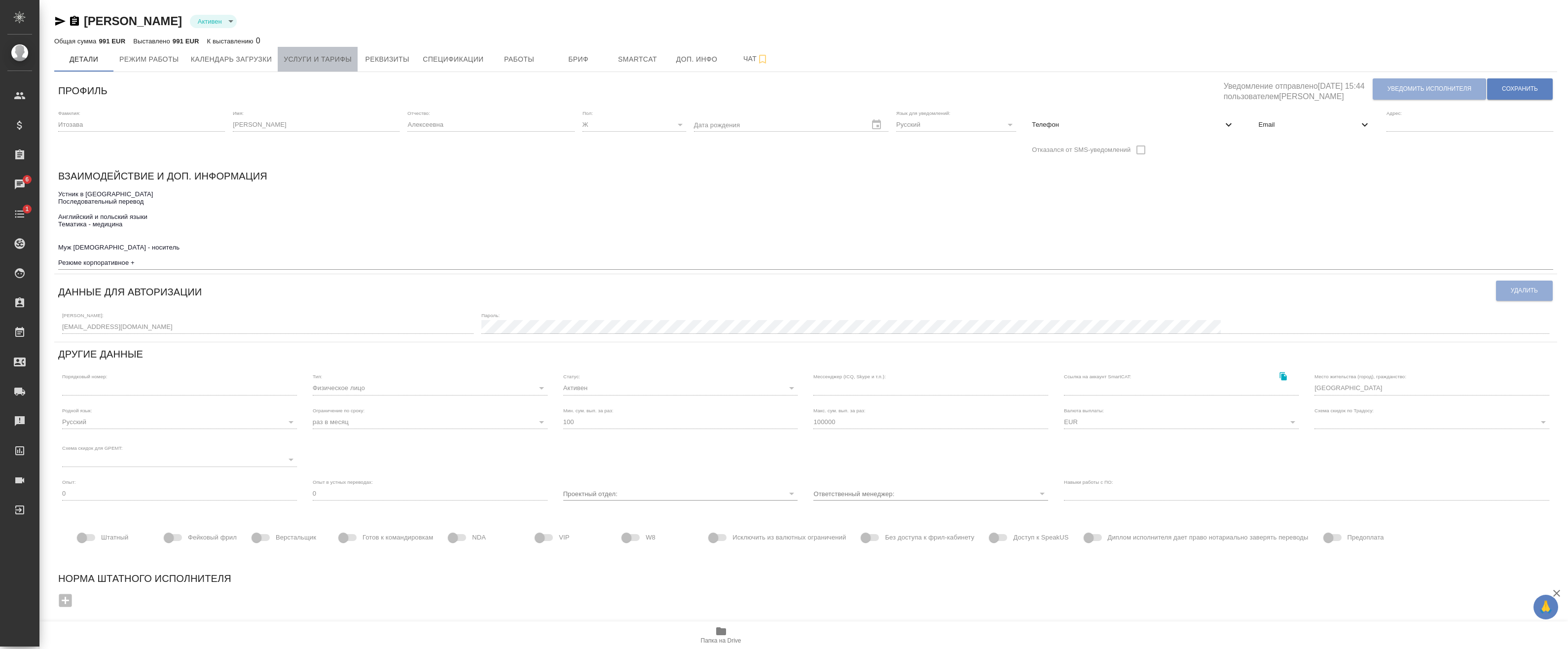
click at [332, 60] on span "Услуги и тарифы" at bounding box center [318, 60] width 68 height 12
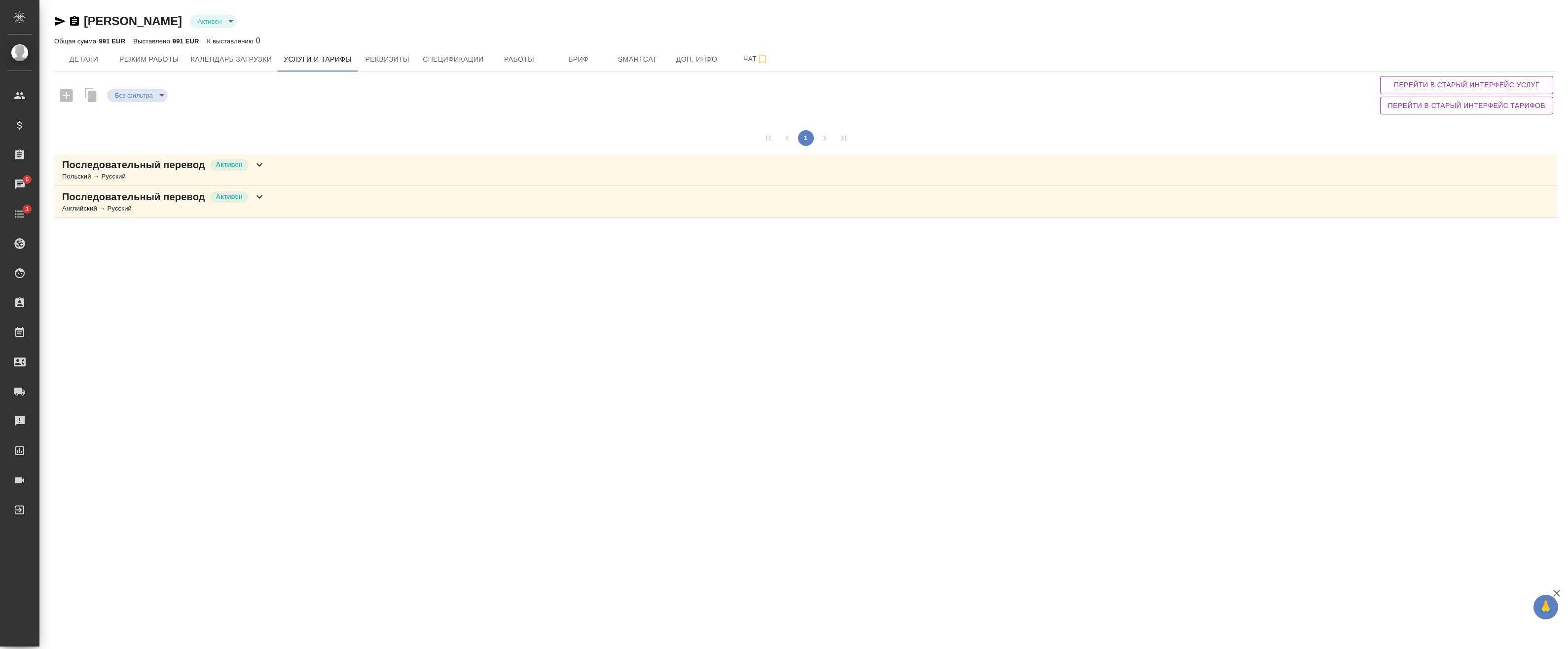
click at [259, 168] on icon at bounding box center [259, 164] width 12 height 12
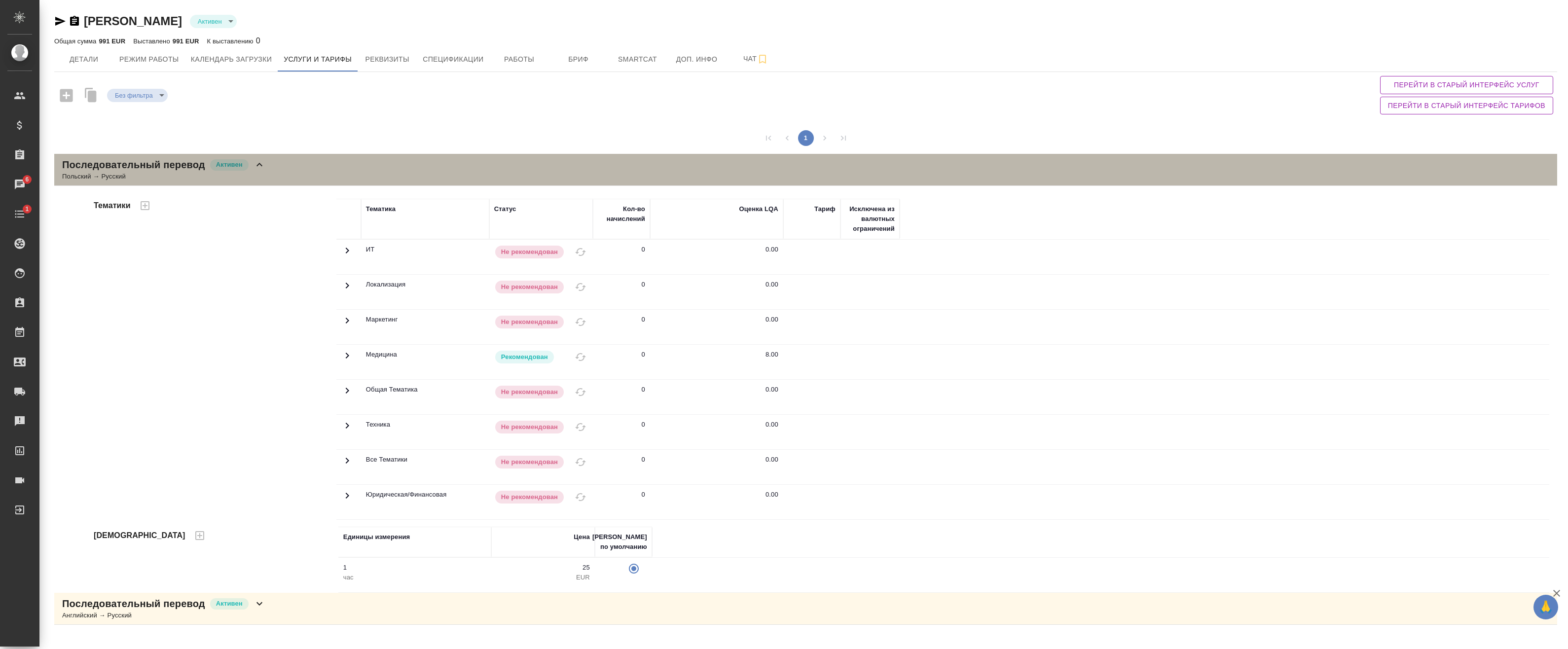
click at [260, 169] on icon at bounding box center [259, 164] width 12 height 12
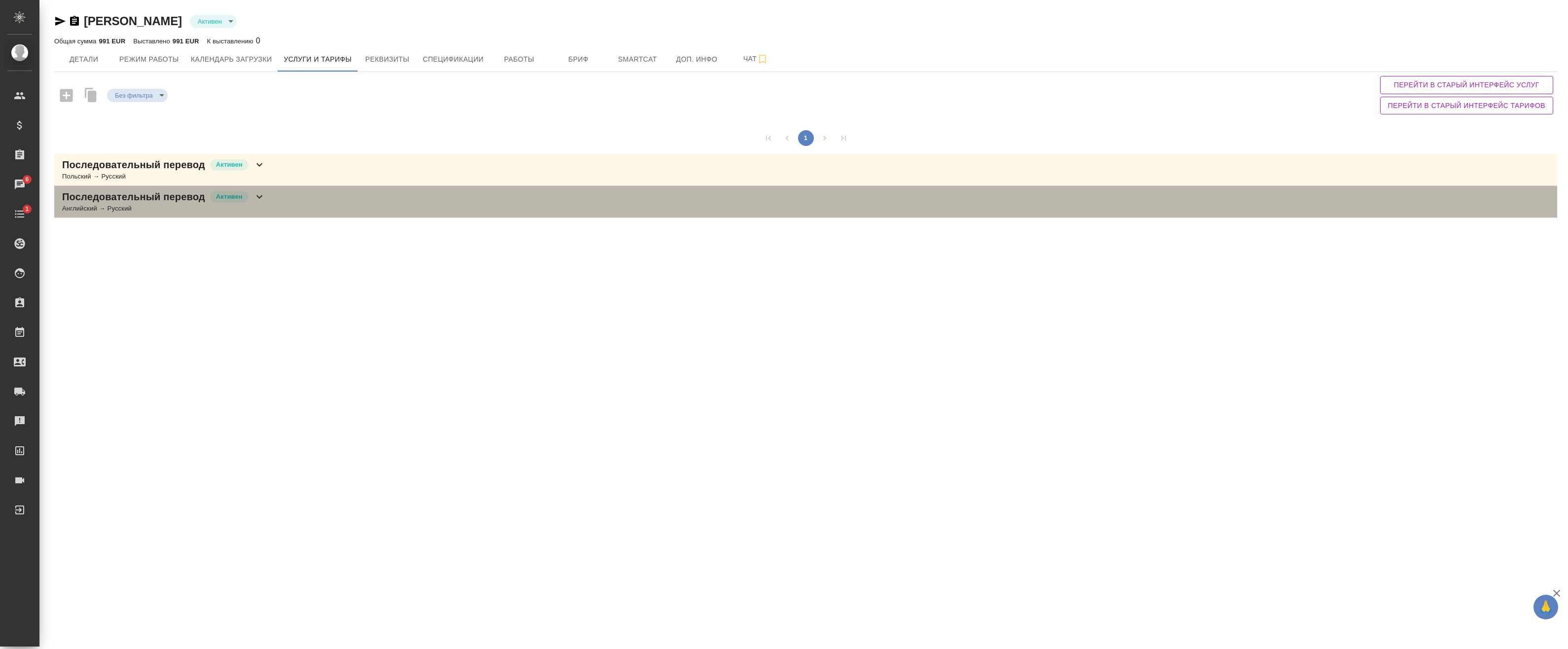
click at [257, 203] on div "Последовательный перевод [PERSON_NAME]" at bounding box center [164, 197] width 203 height 14
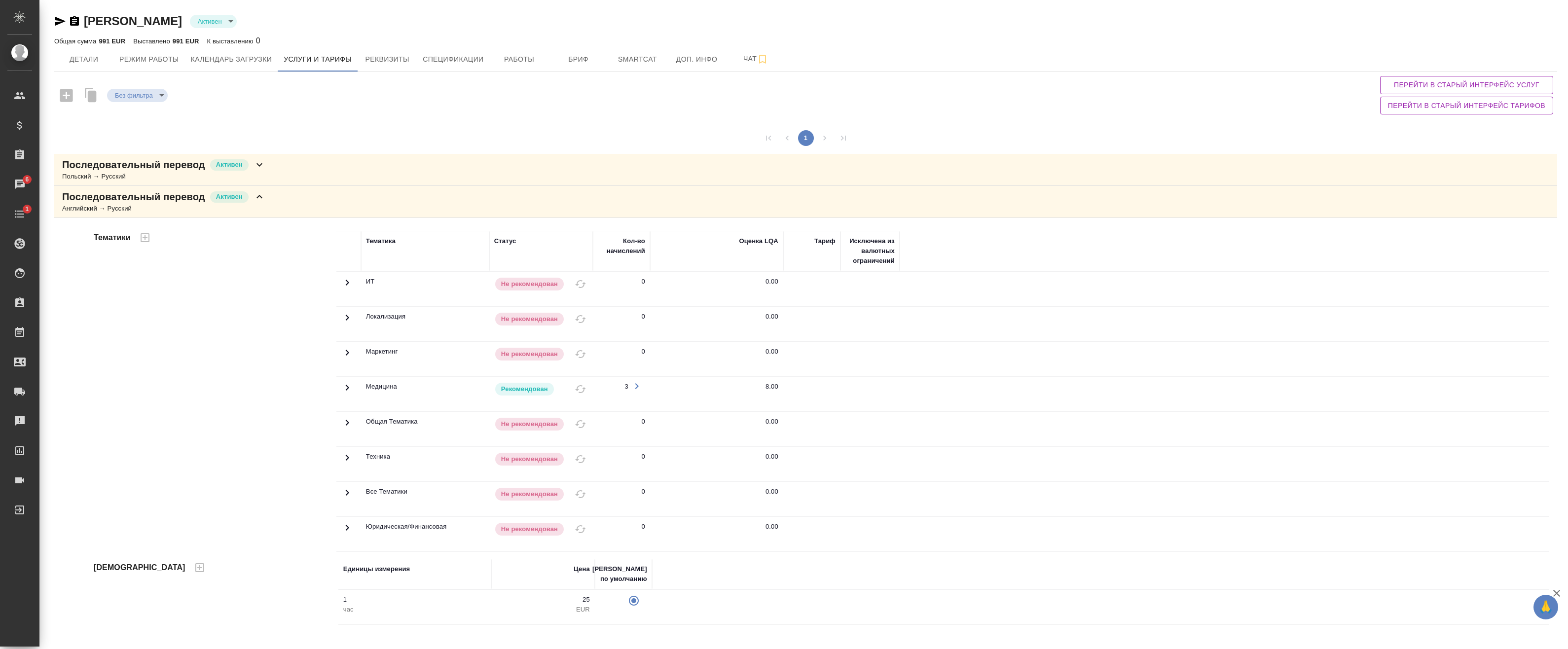
click at [256, 164] on icon at bounding box center [259, 164] width 12 height 12
